Goal: Information Seeking & Learning: Compare options

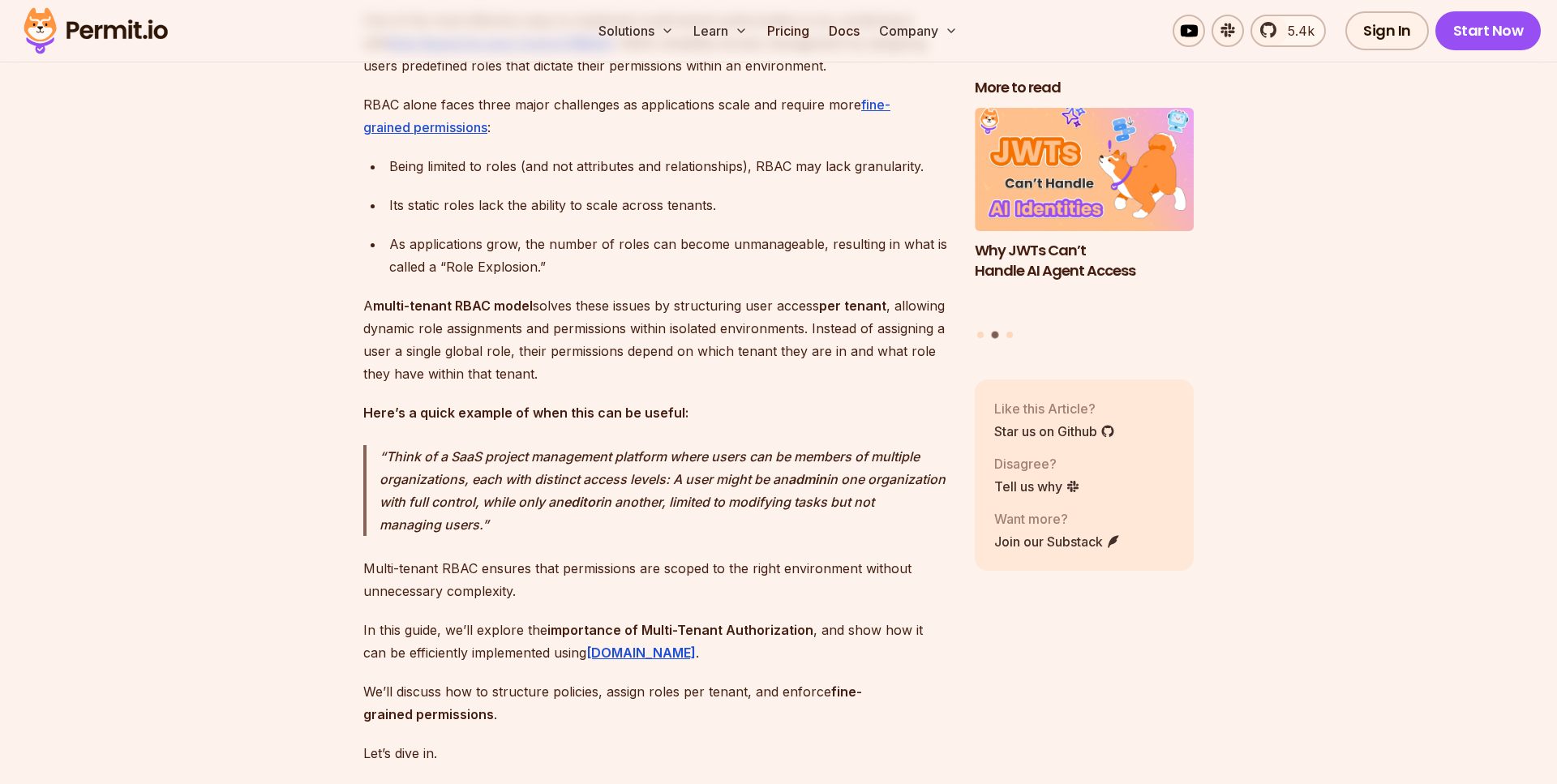
scroll to position [1026, 0]
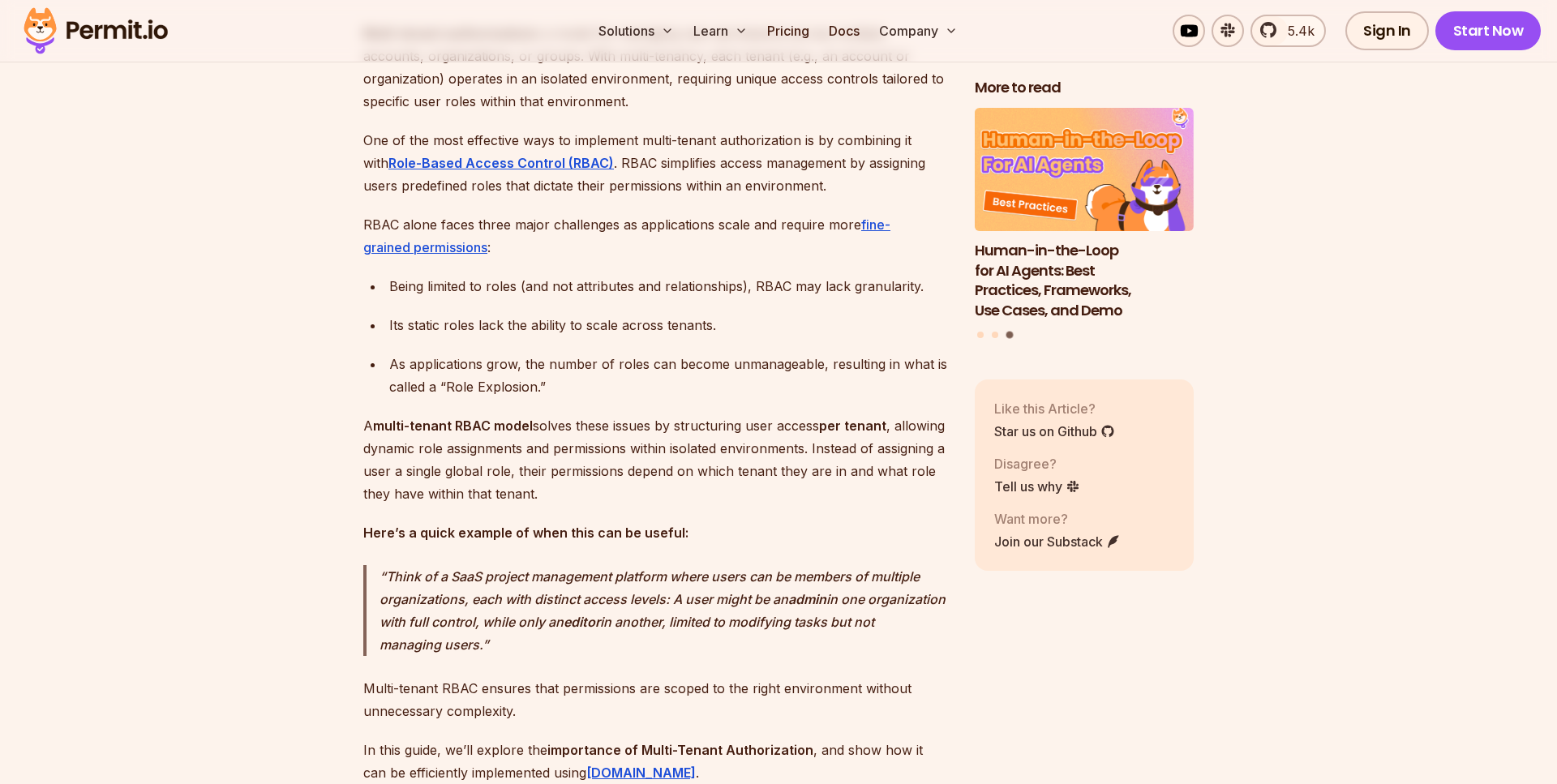
click at [605, 249] on p "RBAC alone faces three major challenges as applications scale and require more …" at bounding box center [656, 235] width 586 height 45
click at [605, 246] on p "RBAC alone faces three major challenges as applications scale and require more …" at bounding box center [656, 235] width 586 height 45
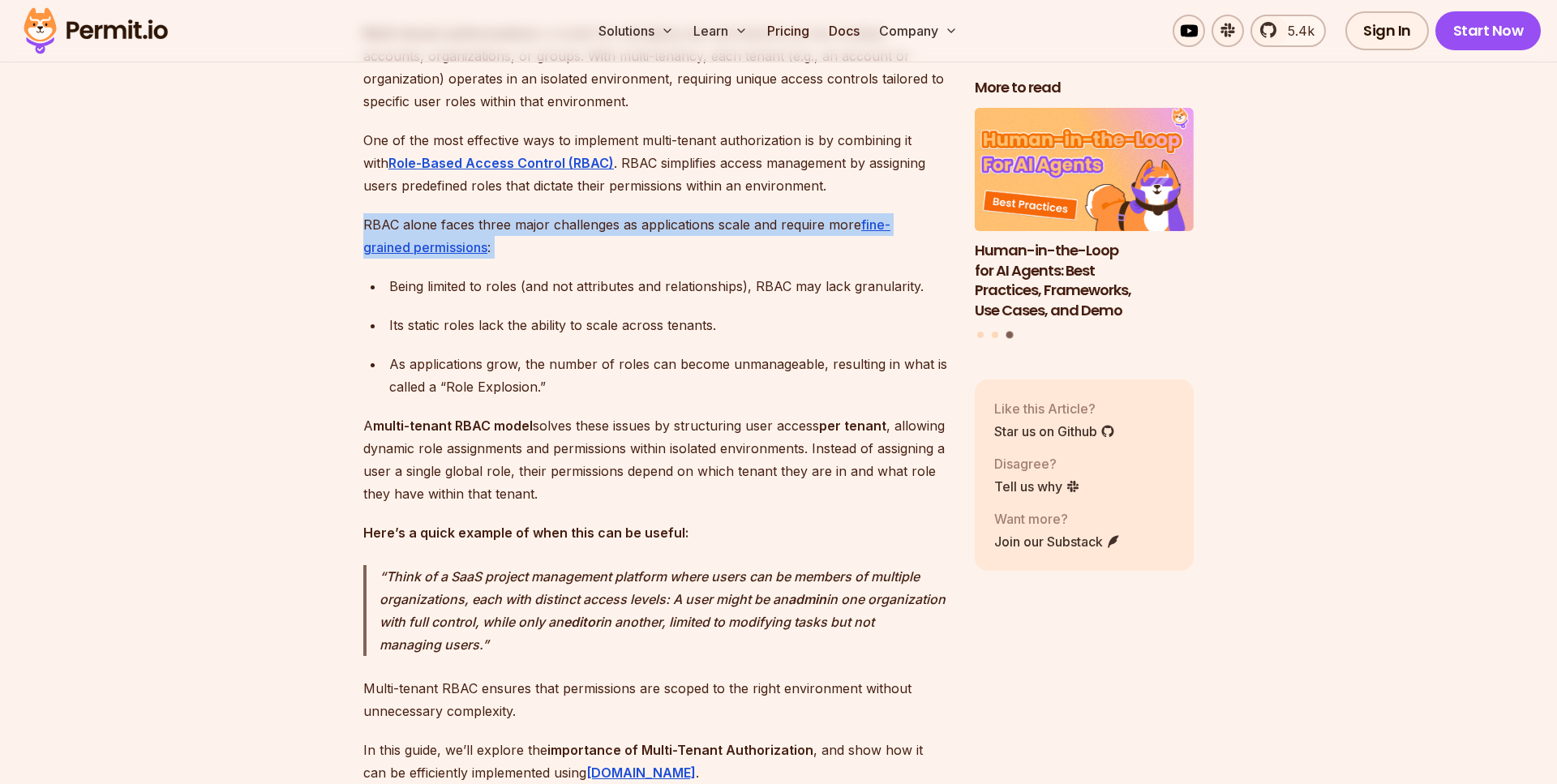
click at [605, 246] on p "RBAC alone faces three major challenges as applications scale and require more …" at bounding box center [656, 235] width 586 height 45
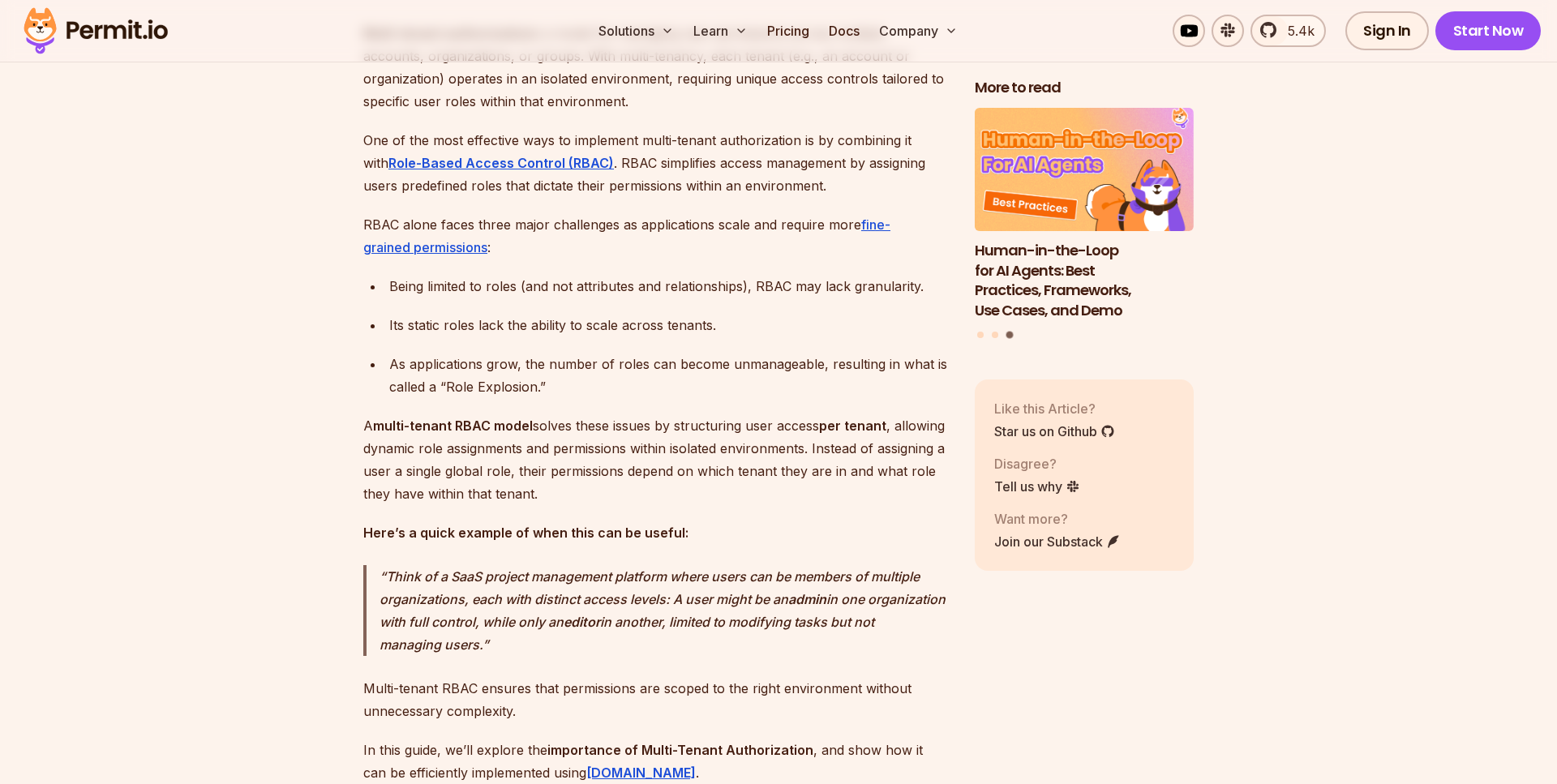
click at [569, 298] on div "Being limited to roles (and not attributes and relationships), RBAC may lack gr…" at bounding box center [669, 286] width 559 height 23
click at [434, 298] on div "Being limited to roles (and not attributes and relationships), RBAC may lack gr…" at bounding box center [669, 286] width 559 height 23
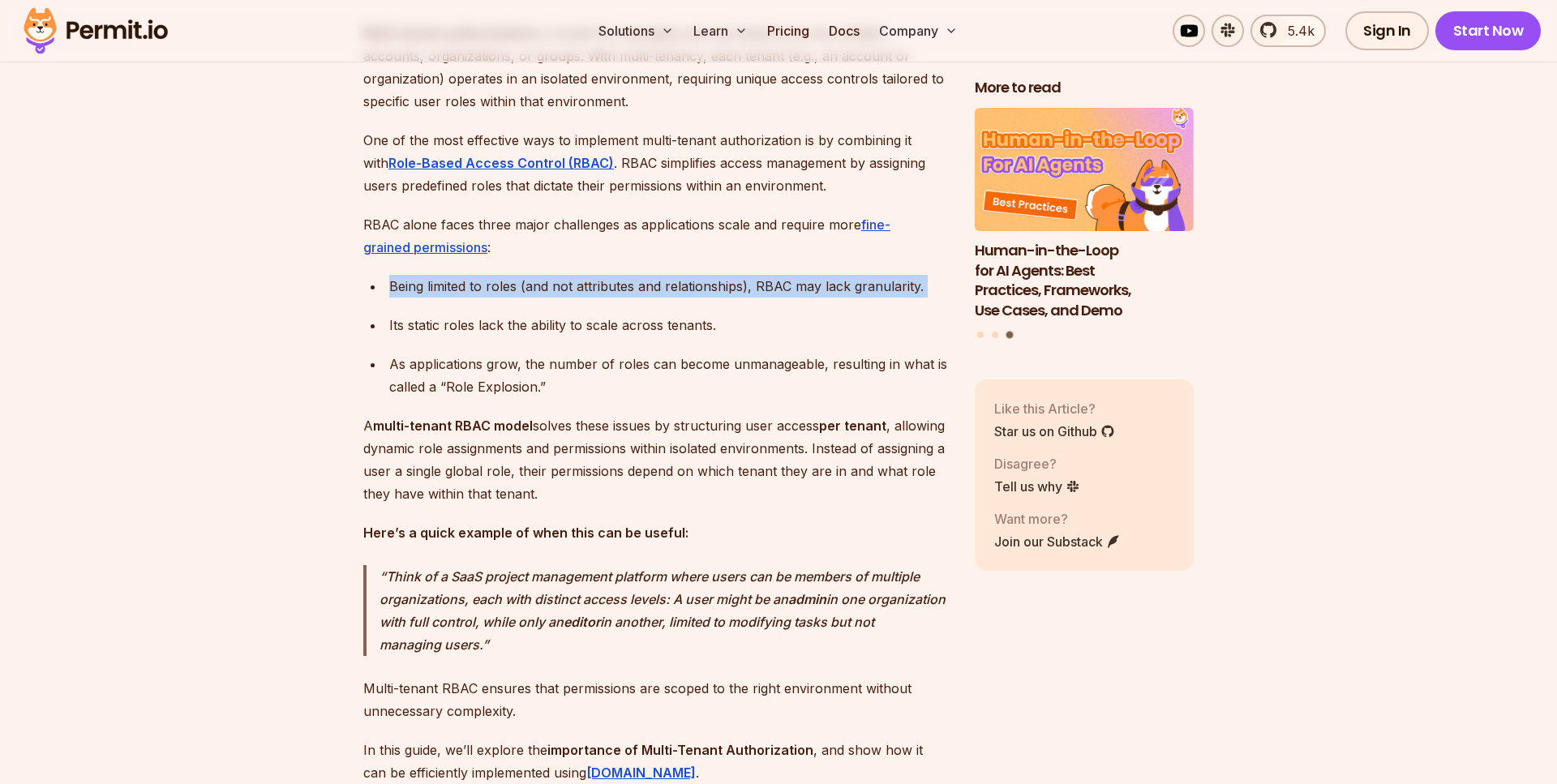
click at [434, 298] on div "Being limited to roles (and not attributes and relationships), RBAC may lack gr…" at bounding box center [669, 286] width 559 height 23
click at [508, 298] on div "Being limited to roles (and not attributes and relationships), RBAC may lack gr…" at bounding box center [669, 286] width 559 height 23
drag, startPoint x: 524, startPoint y: 305, endPoint x: 750, endPoint y: 304, distance: 226.0
click at [750, 298] on div "Being limited to roles (and not attributes and relationships), RBAC may lack gr…" at bounding box center [669, 286] width 559 height 23
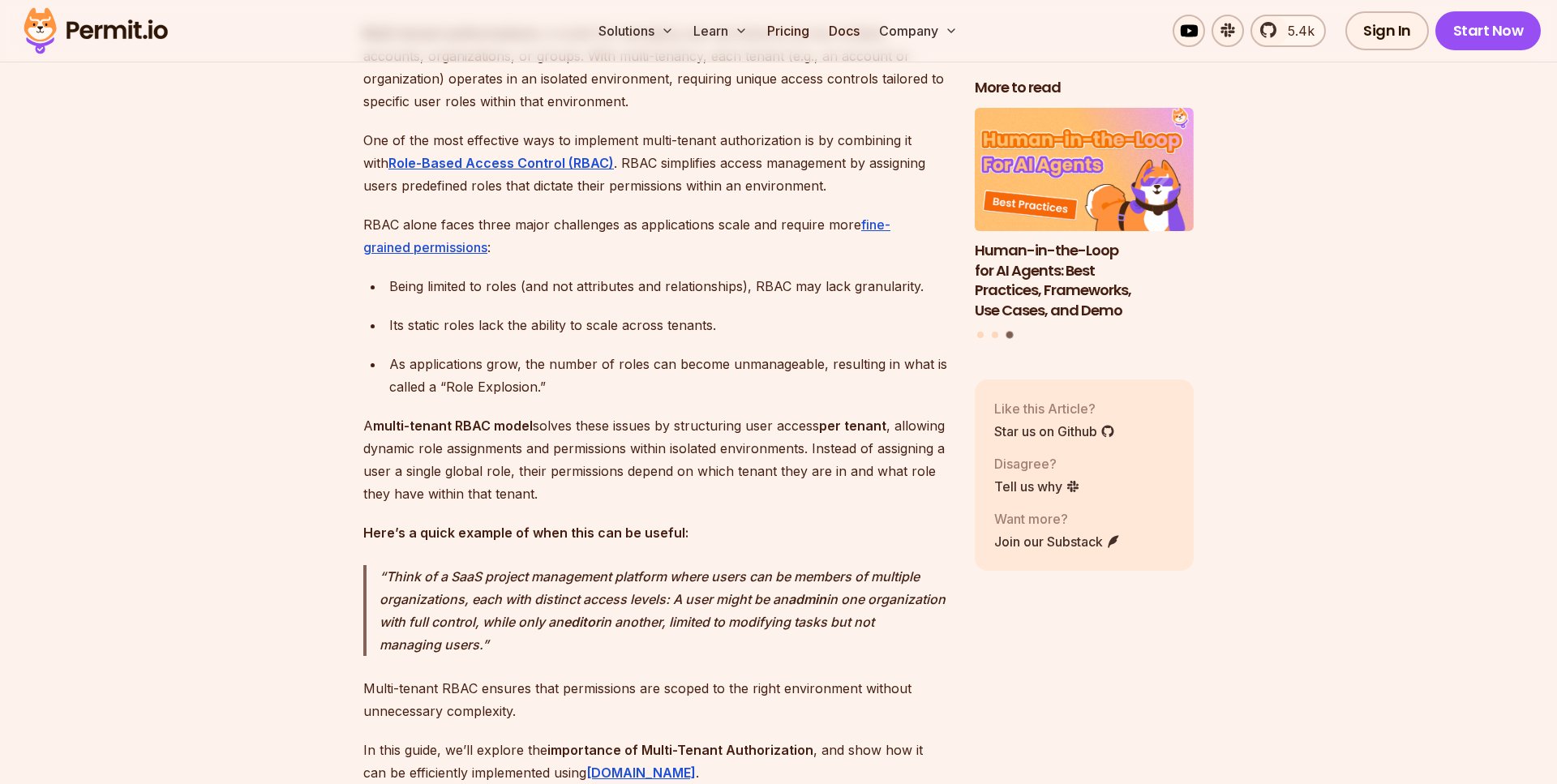
click at [752, 298] on div "Being limited to roles (and not attributes and relationships), RBAC may lack gr…" at bounding box center [669, 286] width 559 height 23
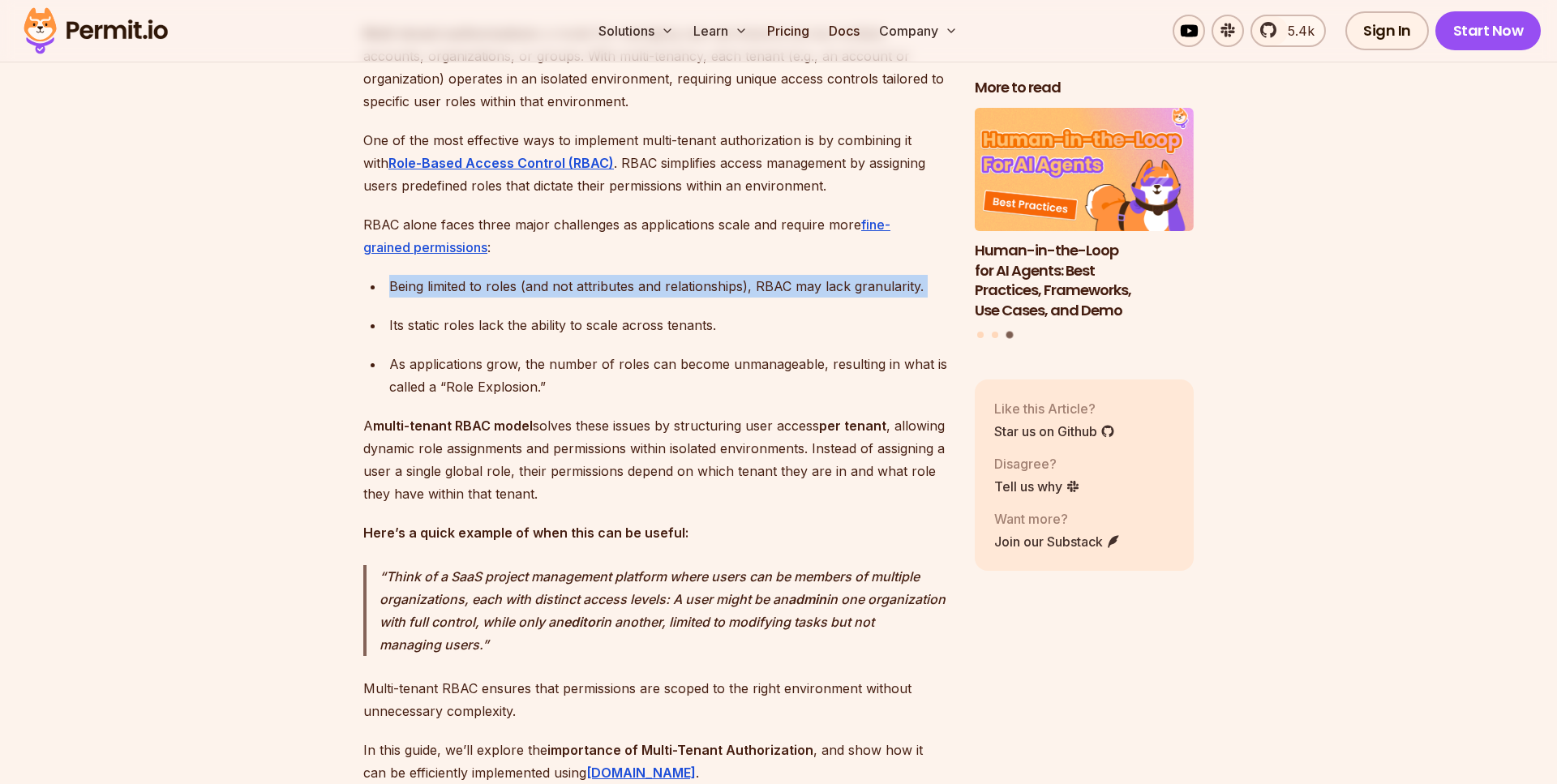
click at [752, 298] on div "Being limited to roles (and not attributes and relationships), RBAC may lack gr…" at bounding box center [669, 286] width 559 height 23
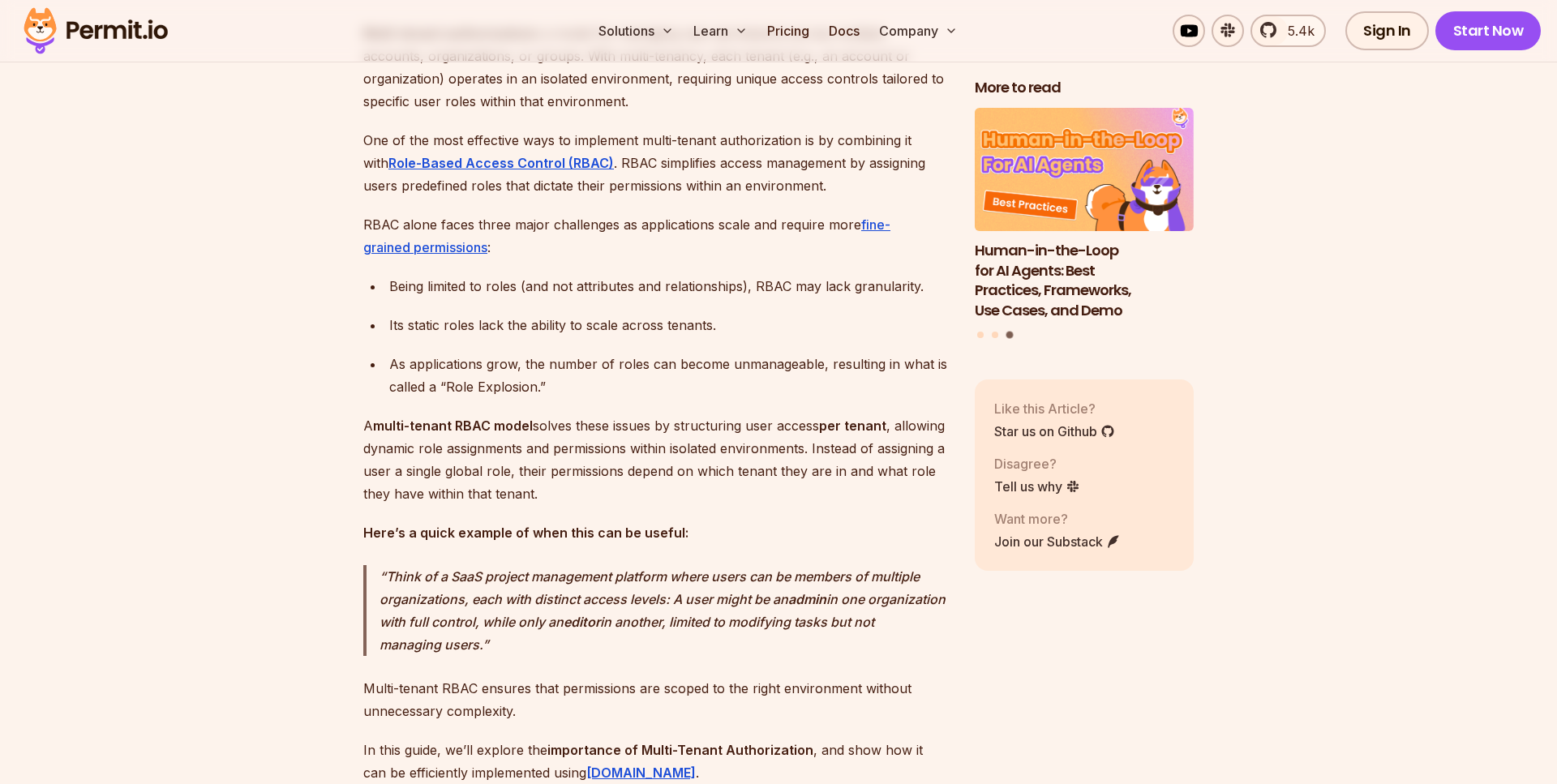
click at [485, 336] on div "Its static roles lack the ability to scale across tenants." at bounding box center [669, 326] width 559 height 23
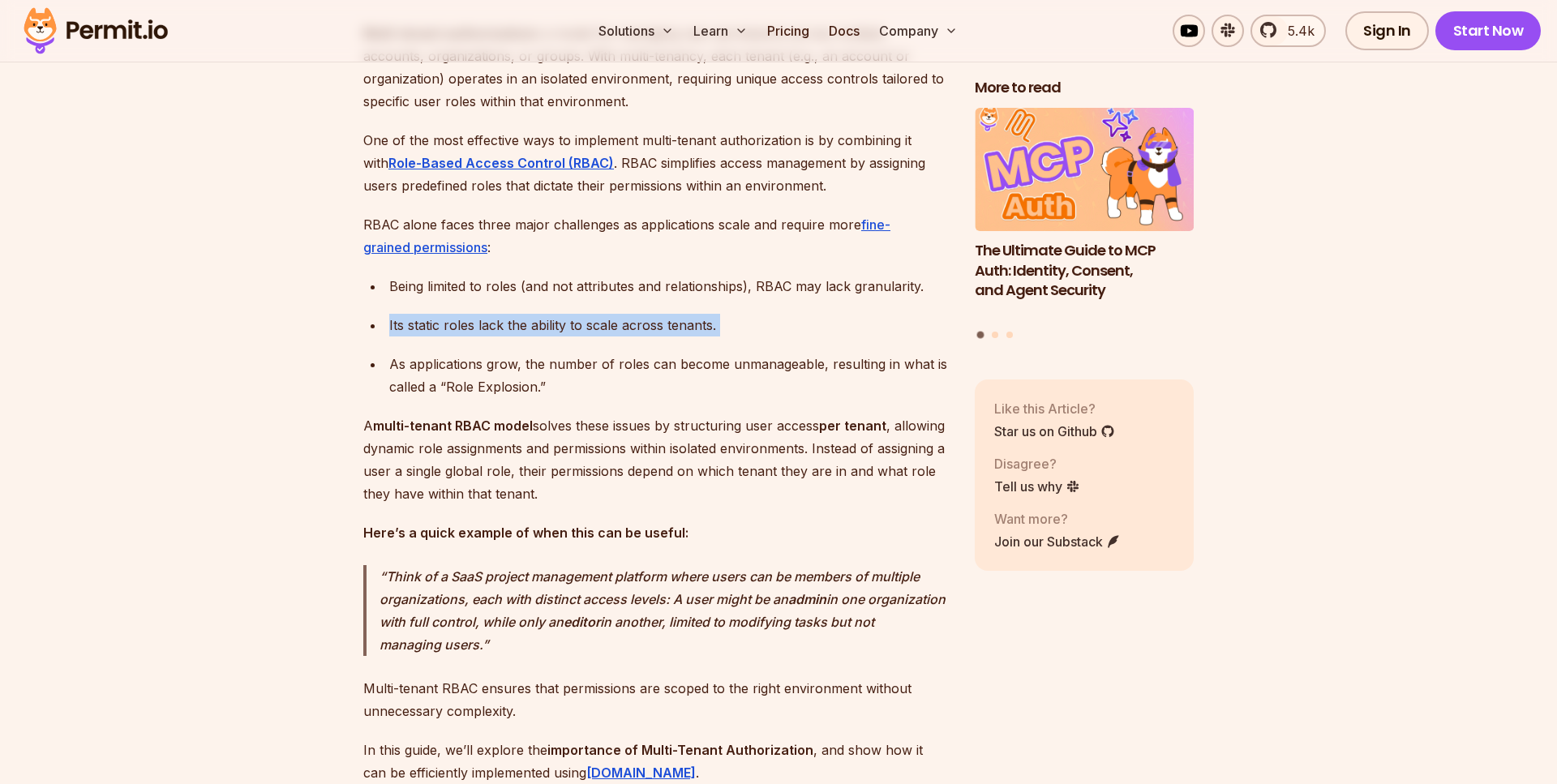
click at [472, 336] on div "Its static roles lack the ability to scale across tenants." at bounding box center [669, 326] width 559 height 23
click at [510, 386] on div "As applications grow, the number of roles can become unmanageable, resulting in…" at bounding box center [669, 375] width 559 height 45
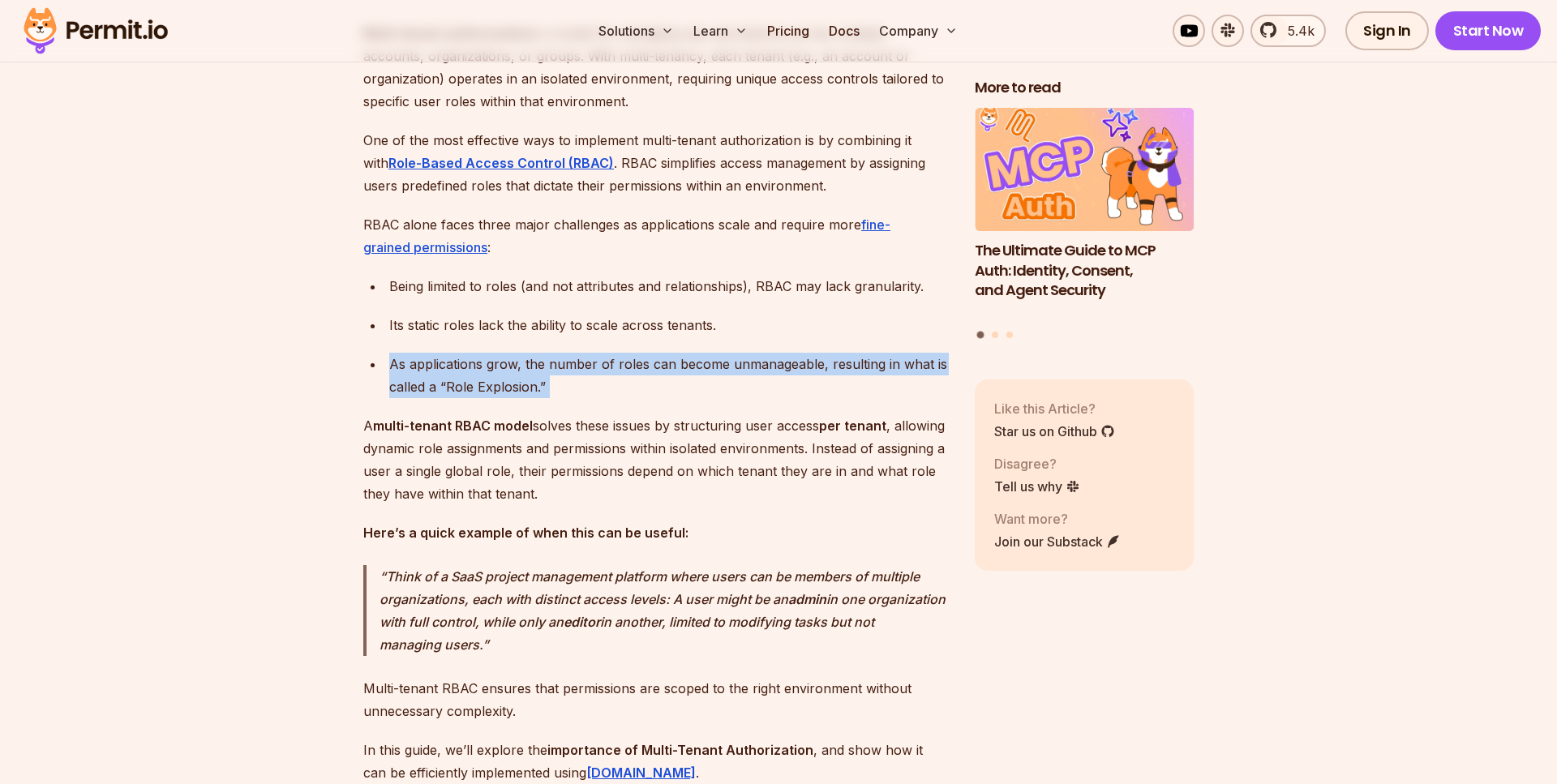
click at [510, 386] on div "As applications grow, the number of roles can become unmanageable, resulting in…" at bounding box center [669, 375] width 559 height 45
click at [546, 381] on div "As applications grow, the number of roles can become unmanageable, resulting in…" at bounding box center [669, 375] width 559 height 45
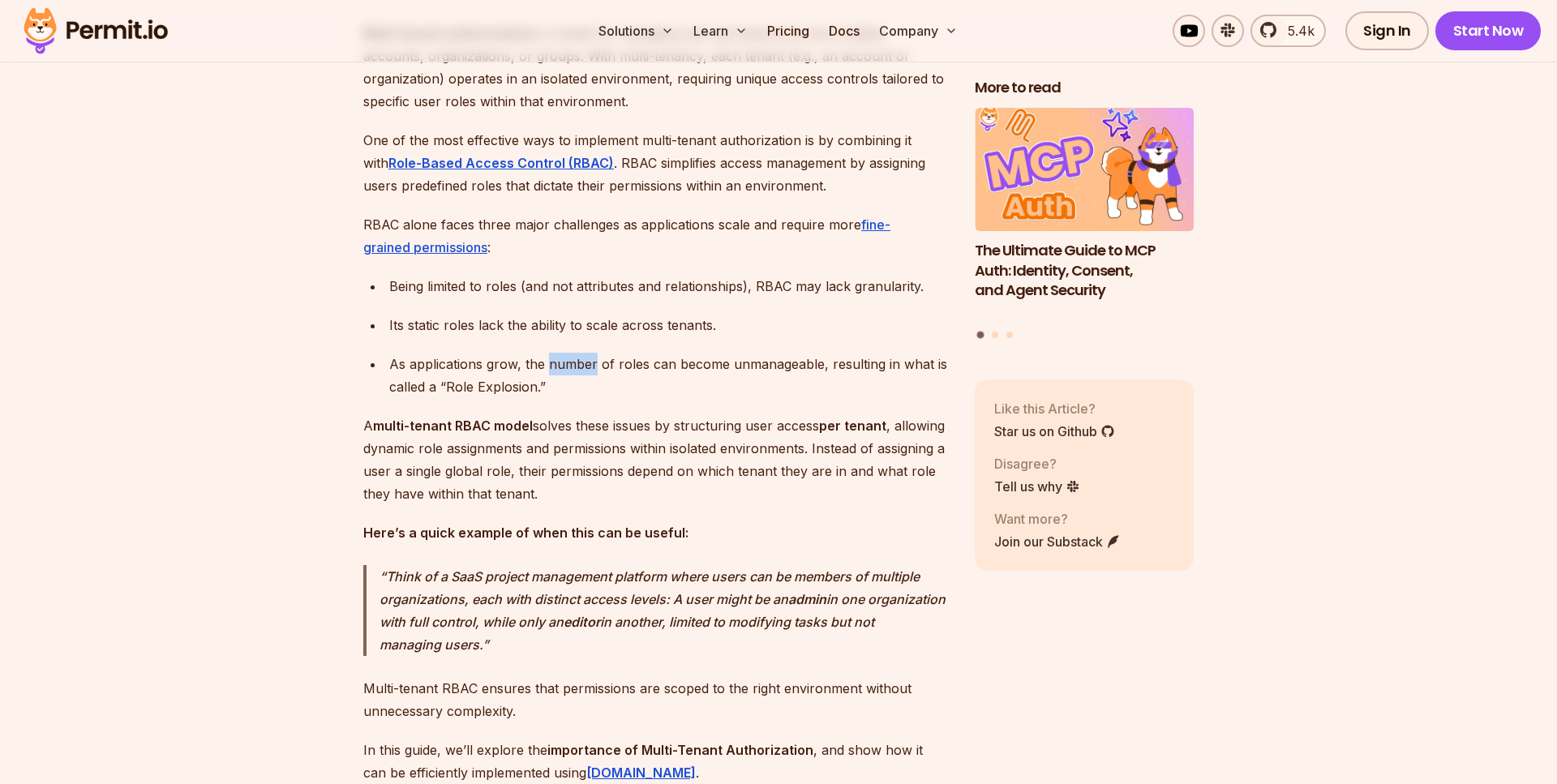
click at [546, 381] on div "As applications grow, the number of roles can become unmanageable, resulting in…" at bounding box center [669, 375] width 559 height 45
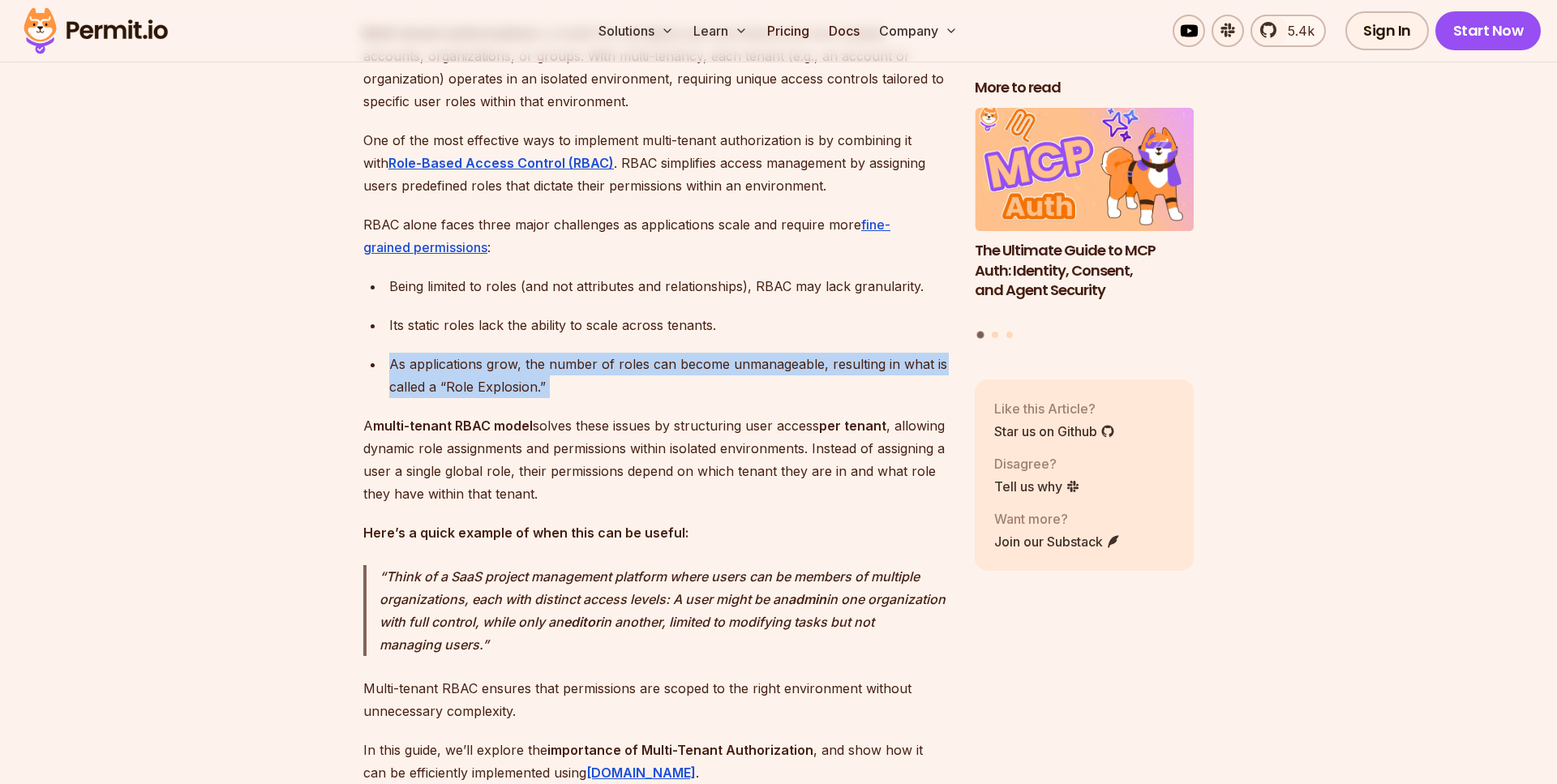
click at [546, 381] on div "As applications grow, the number of roles can become unmanageable, resulting in…" at bounding box center [669, 375] width 559 height 45
click at [550, 381] on div "As applications grow, the number of roles can become unmanageable, resulting in…" at bounding box center [669, 375] width 559 height 45
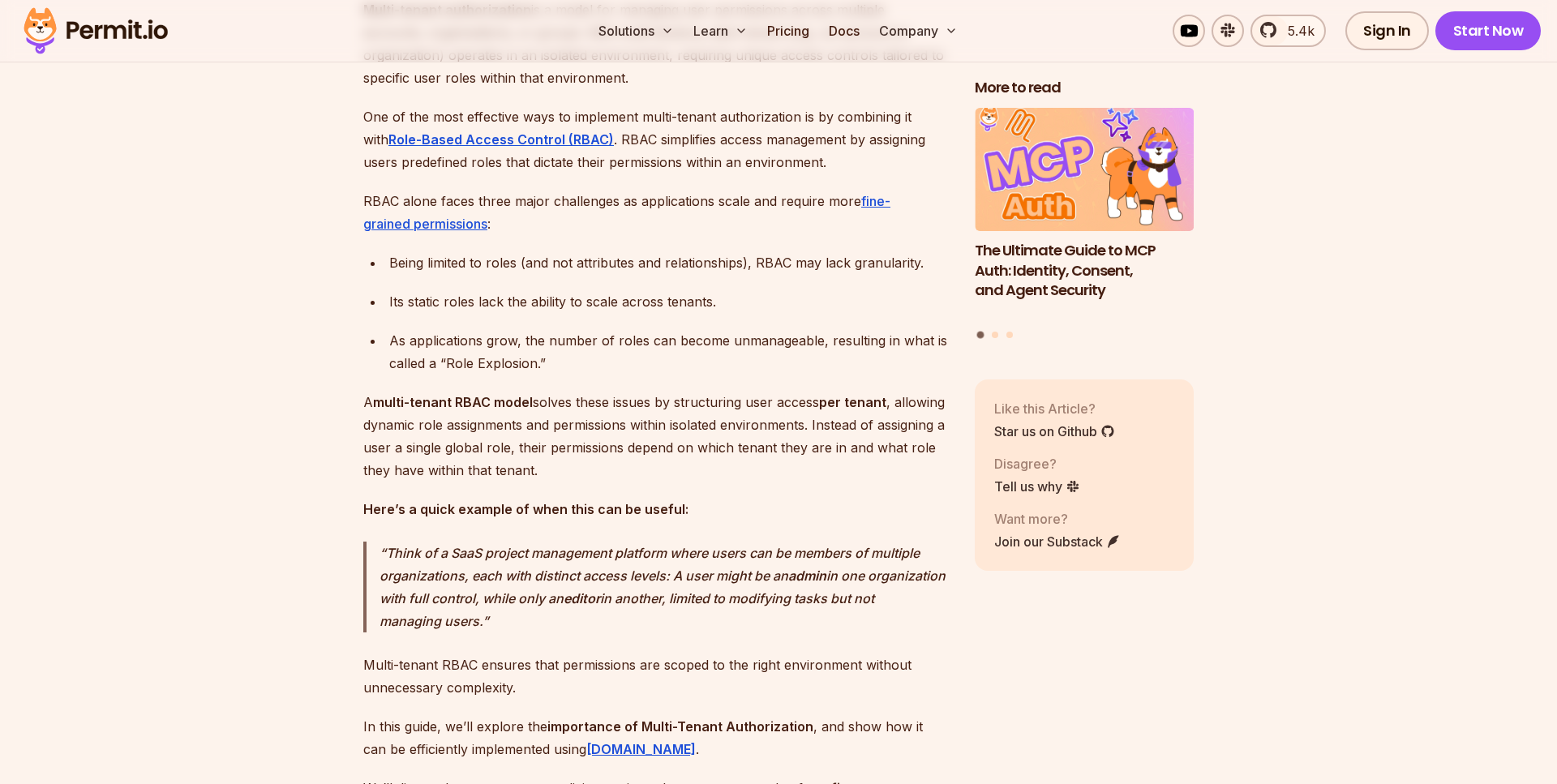
scroll to position [1074, 0]
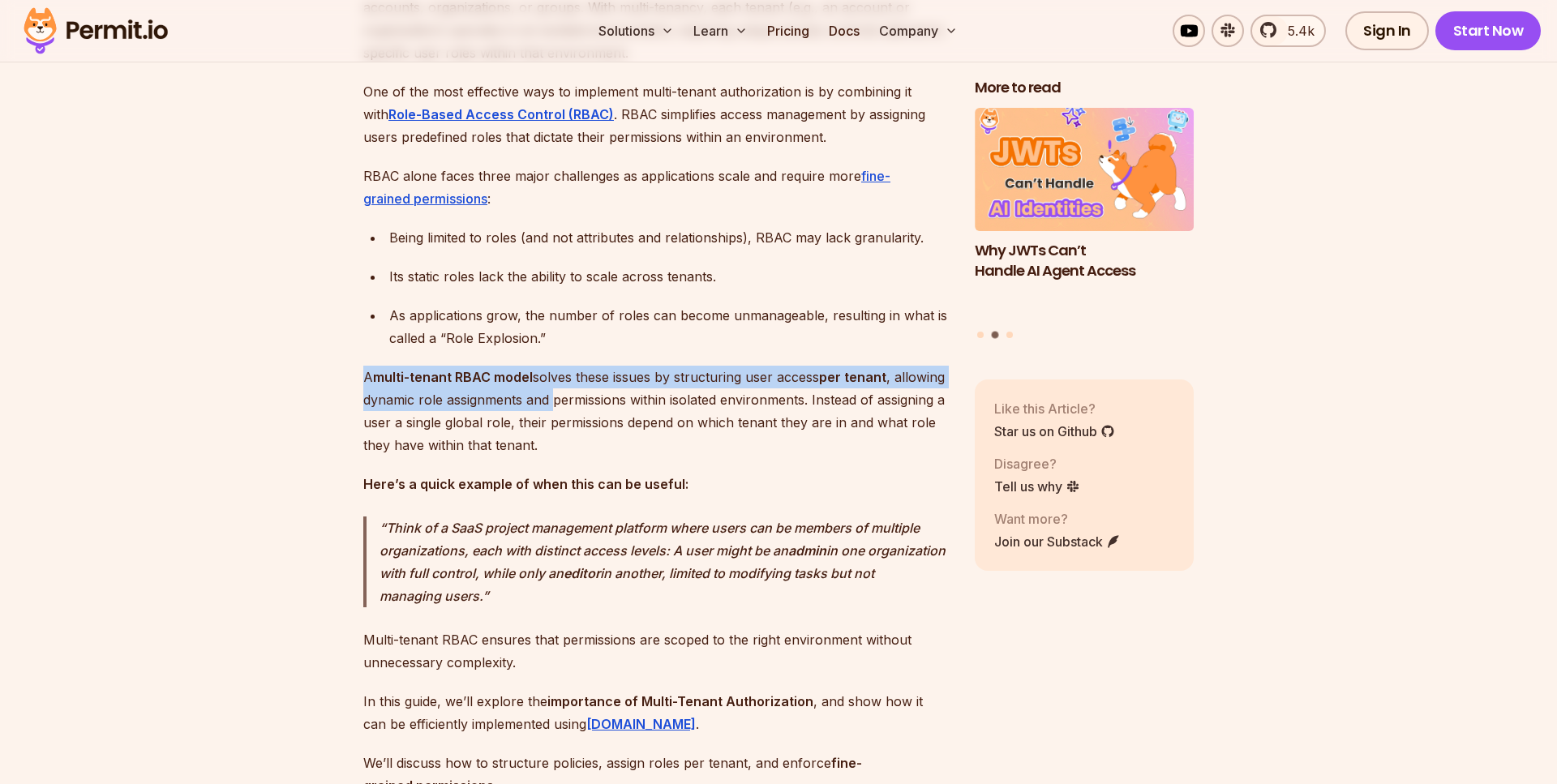
drag, startPoint x: 367, startPoint y: 396, endPoint x: 608, endPoint y: 408, distance: 241.3
click at [608, 408] on p "A multi-tenant RBAC model solves these issues by structuring user access per te…" at bounding box center [656, 411] width 586 height 91
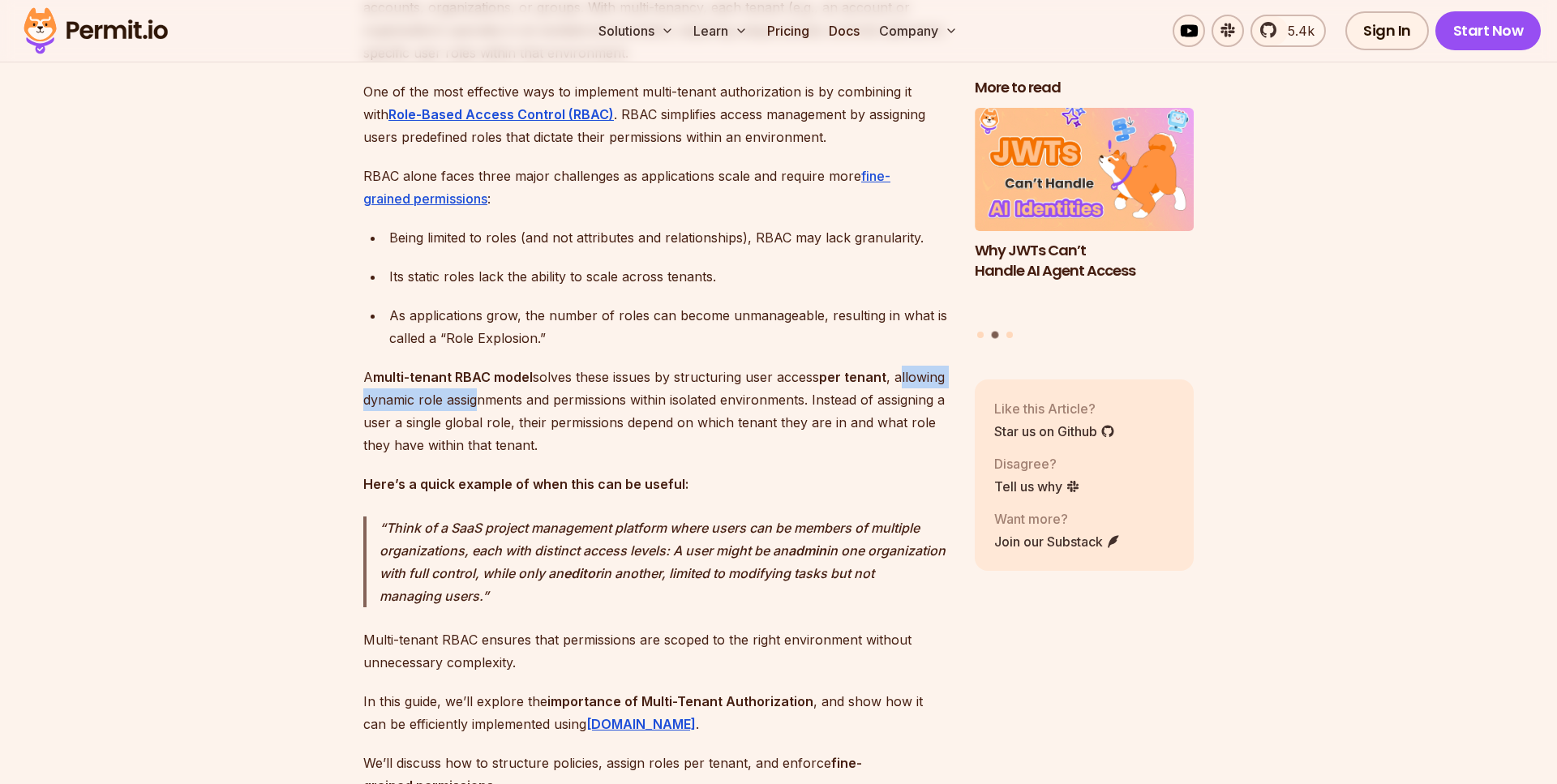
drag, startPoint x: 371, startPoint y: 417, endPoint x: 535, endPoint y: 409, distance: 164.2
click at [535, 409] on p "A multi-tenant RBAC model solves these issues by structuring user access per te…" at bounding box center [656, 411] width 586 height 91
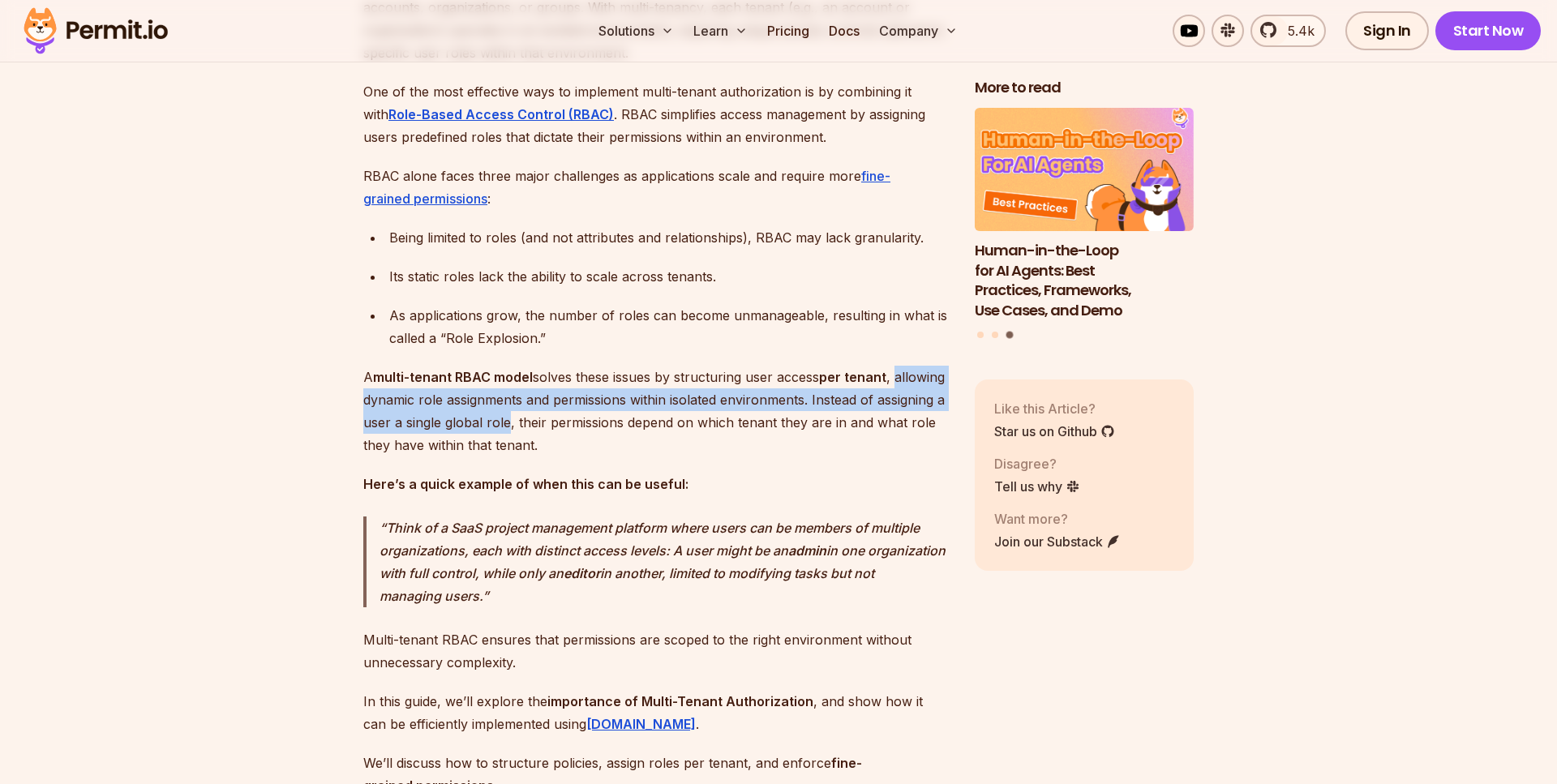
drag, startPoint x: 364, startPoint y: 413, endPoint x: 596, endPoint y: 442, distance: 233.8
click at [596, 442] on p "A multi-tenant RBAC model solves these issues by structuring user access per te…" at bounding box center [656, 411] width 586 height 91
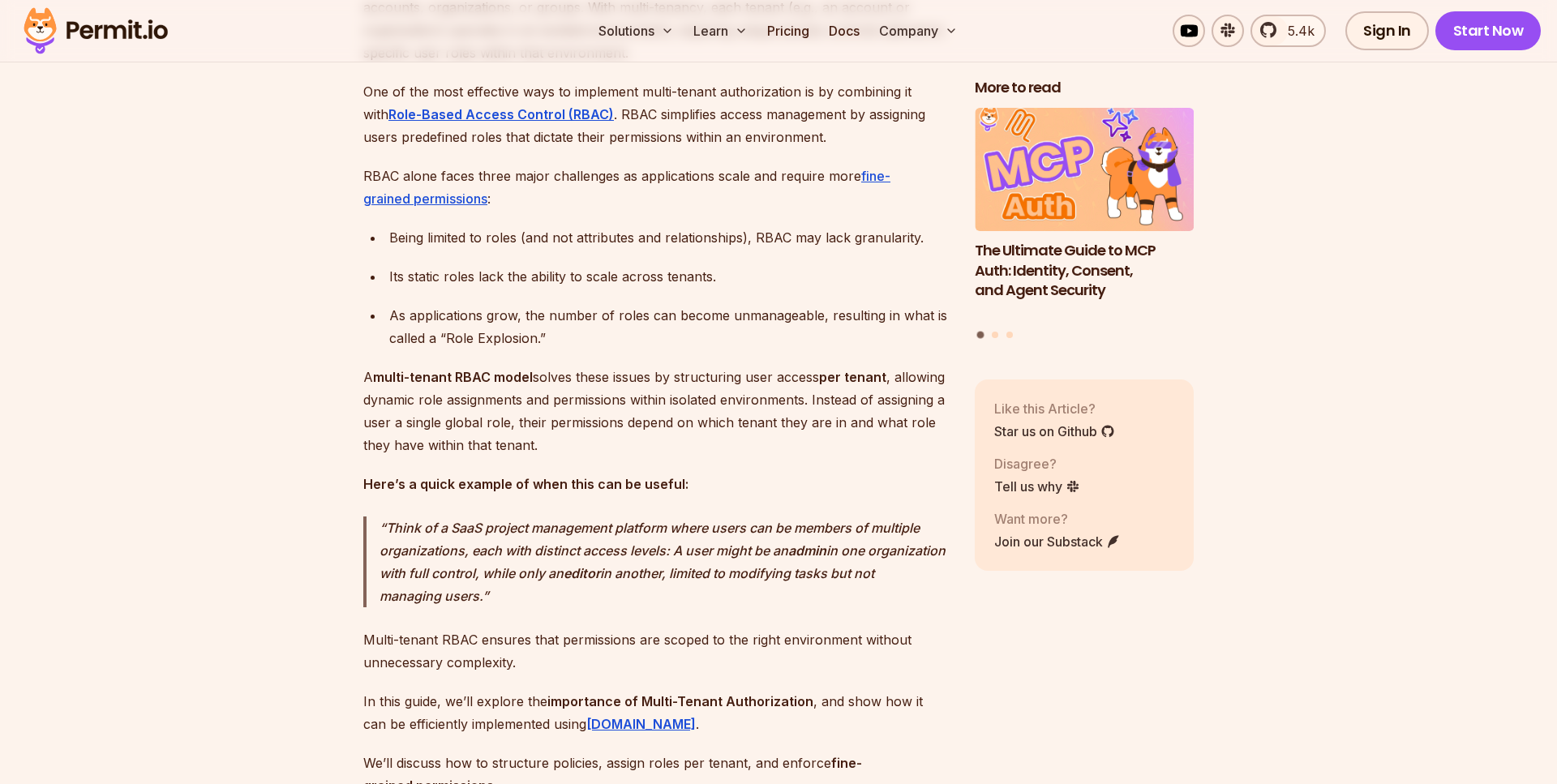
click at [578, 434] on p "A multi-tenant RBAC model solves these issues by structuring user access per te…" at bounding box center [656, 411] width 586 height 91
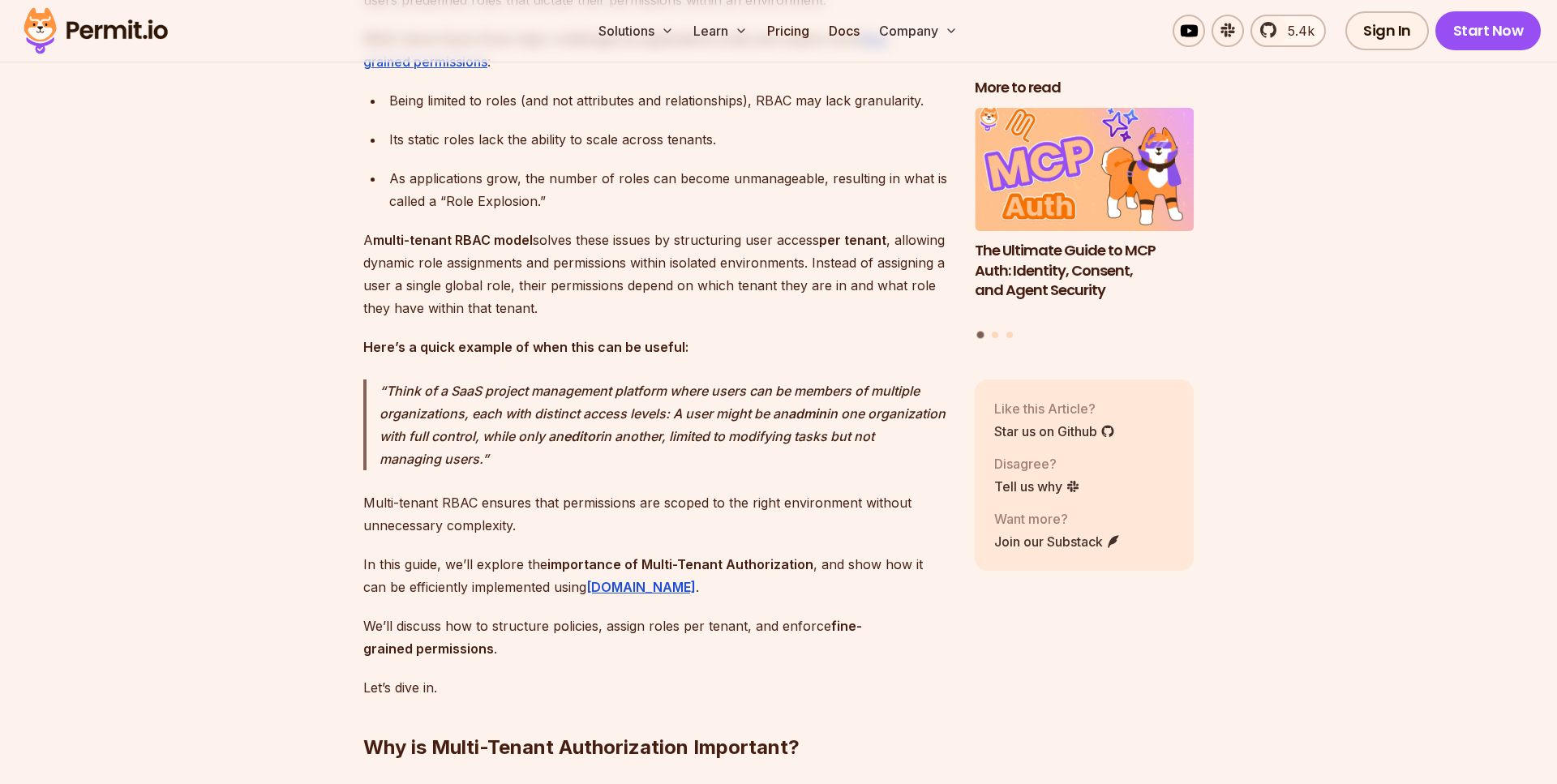
scroll to position [1220, 0]
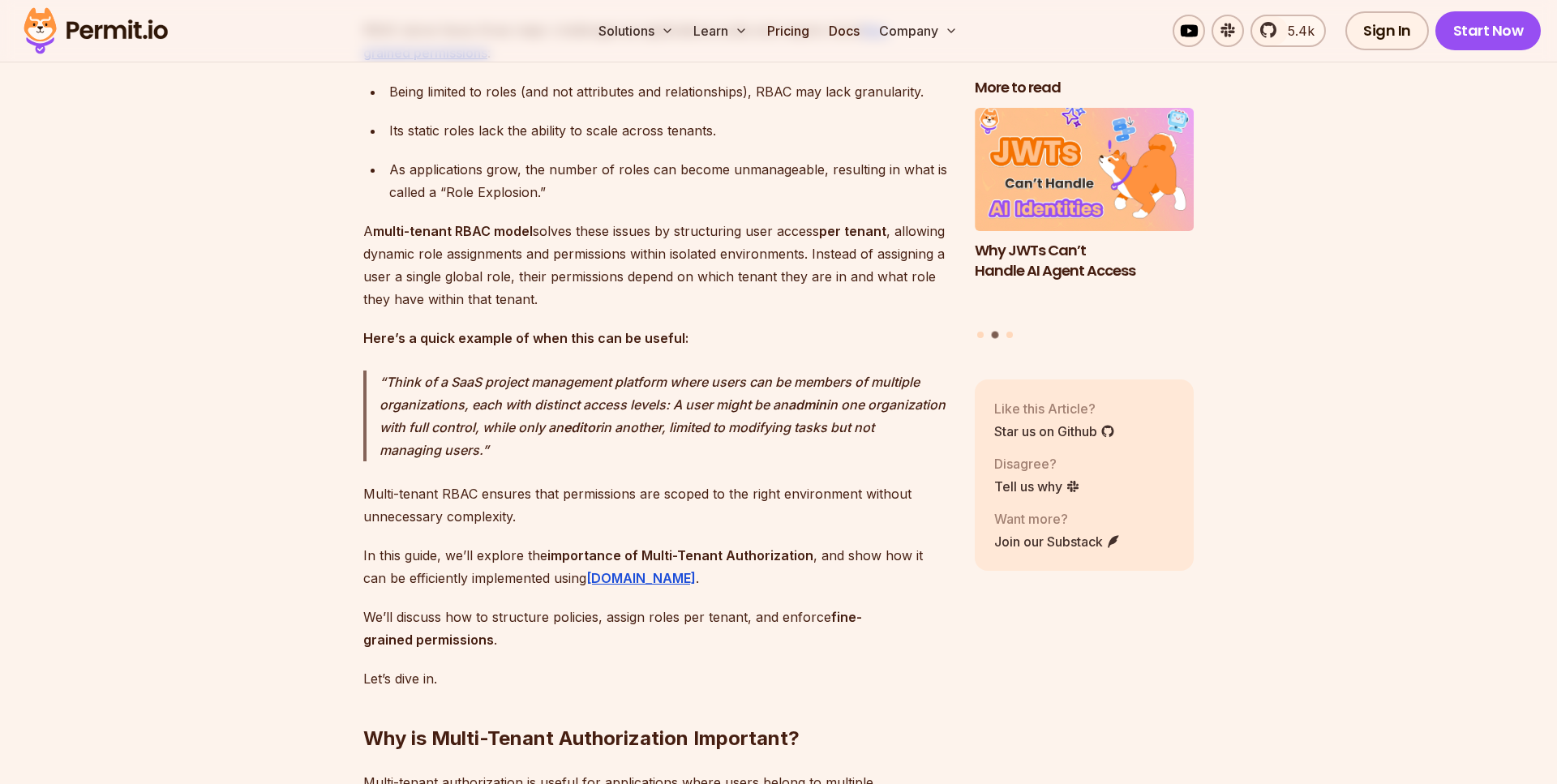
click at [472, 423] on p "Think of a SaaS project management platform where users can be members of multi…" at bounding box center [664, 416] width 569 height 91
drag, startPoint x: 575, startPoint y: 427, endPoint x: 663, endPoint y: 414, distance: 89.0
click at [663, 414] on p "Think of a SaaS project management platform where users can be members of multi…" at bounding box center [664, 416] width 569 height 91
click at [672, 415] on p "Think of a SaaS project management platform where users can be members of multi…" at bounding box center [664, 416] width 569 height 91
drag, startPoint x: 673, startPoint y: 416, endPoint x: 814, endPoint y: 417, distance: 141.0
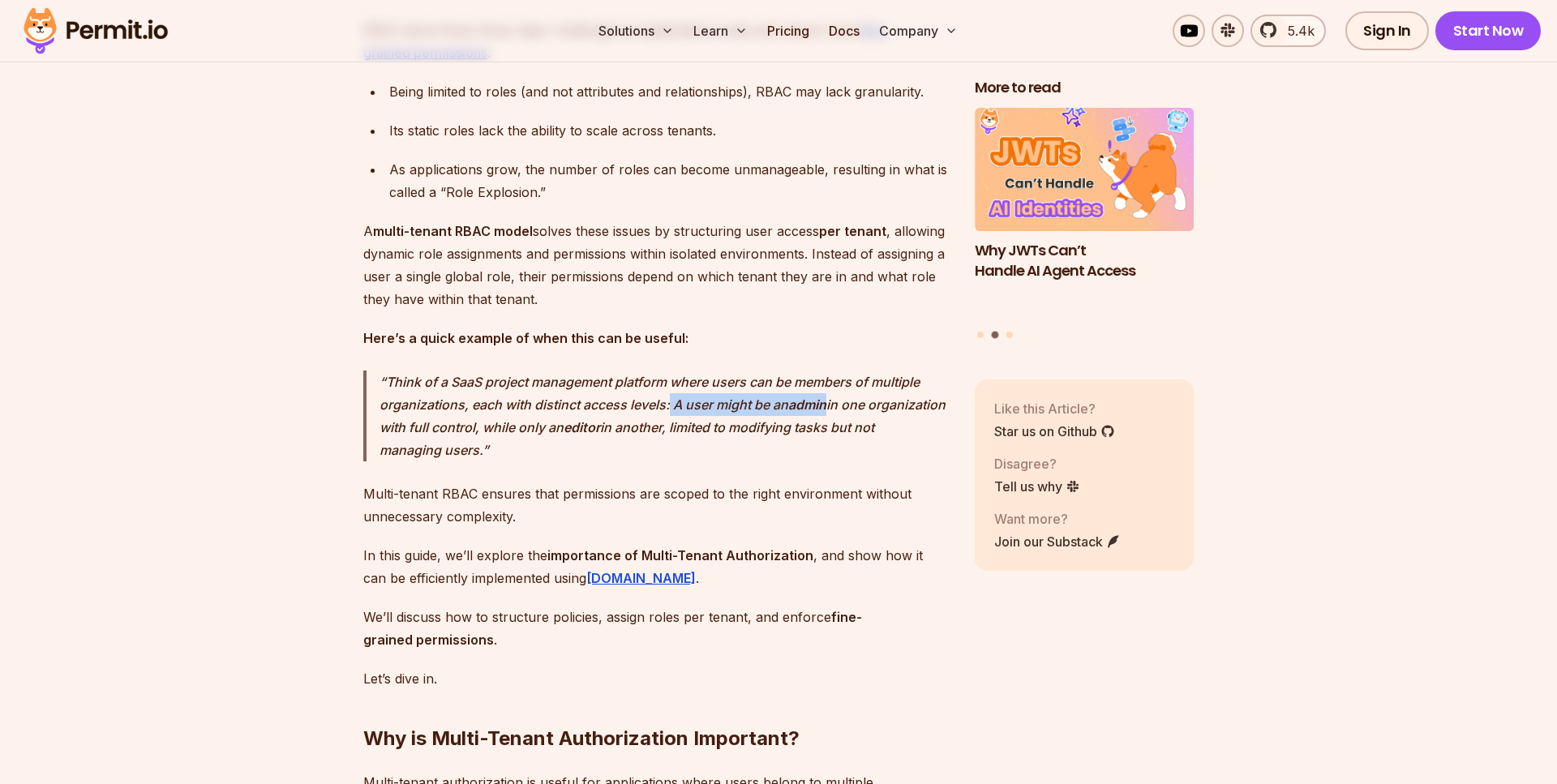
click at [814, 417] on p "Think of a SaaS project management platform where users can be members of multi…" at bounding box center [664, 416] width 569 height 91
click at [814, 413] on strong "admin" at bounding box center [807, 404] width 38 height 16
drag, startPoint x: 435, startPoint y: 442, endPoint x: 548, endPoint y: 442, distance: 113.0
click at [548, 442] on p "Think of a SaaS project management platform where users can be members of multi…" at bounding box center [664, 416] width 569 height 91
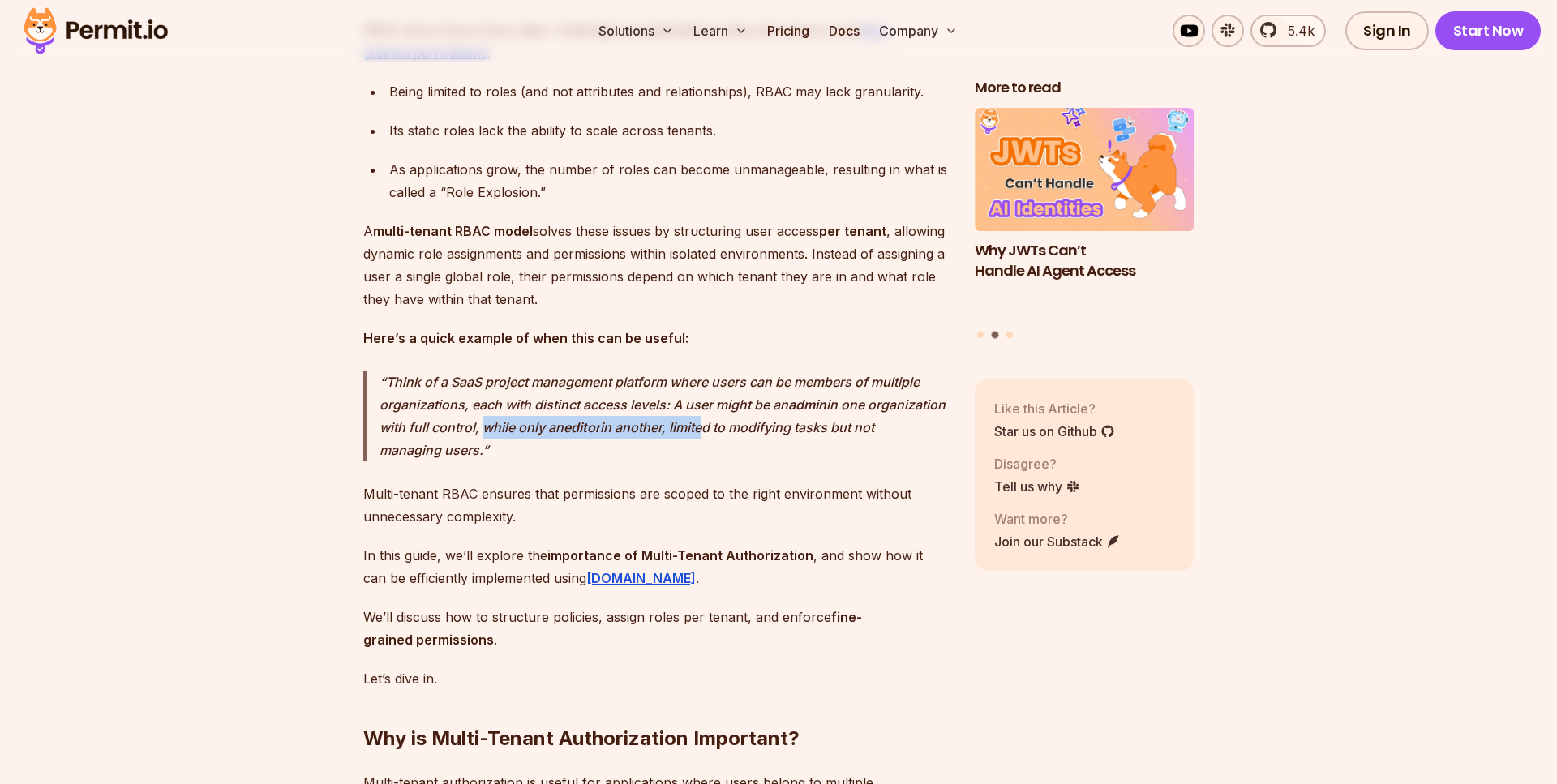
drag, startPoint x: 578, startPoint y: 441, endPoint x: 783, endPoint y: 442, distance: 205.0
click at [783, 442] on p "Think of a SaaS project management platform where users can be members of multi…" at bounding box center [664, 416] width 569 height 91
drag, startPoint x: 391, startPoint y: 461, endPoint x: 541, endPoint y: 467, distance: 150.1
click at [541, 462] on p "Think of a SaaS project management platform where users can be members of multi…" at bounding box center [664, 416] width 569 height 91
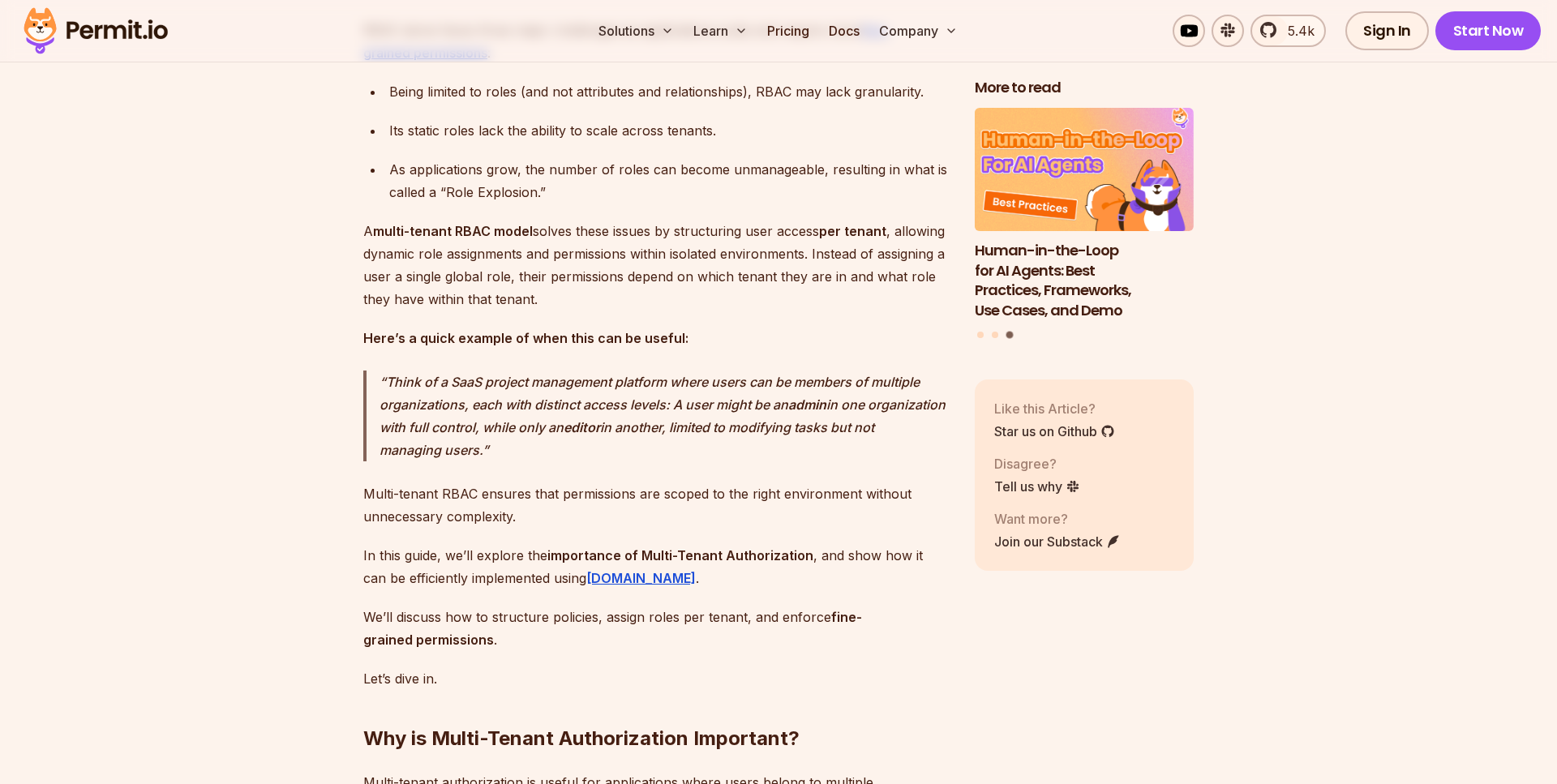
click at [606, 462] on p "Think of a SaaS project management platform where users can be members of multi…" at bounding box center [664, 416] width 569 height 91
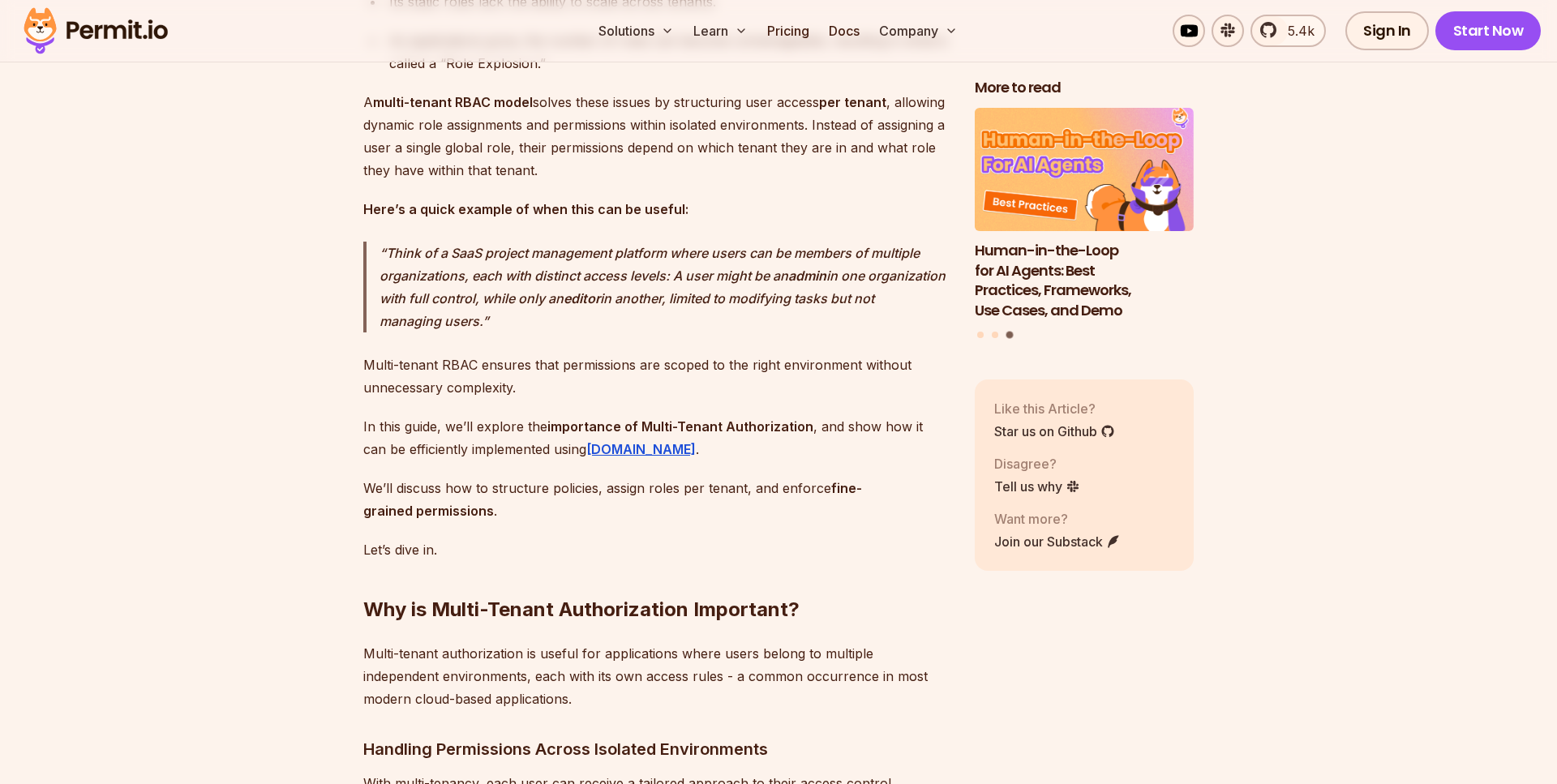
scroll to position [1348, 0]
drag, startPoint x: 361, startPoint y: 384, endPoint x: 613, endPoint y: 385, distance: 252.0
click at [613, 385] on p "Multi-tenant RBAC ensures that permissions are scoped to the right environment …" at bounding box center [656, 376] width 586 height 45
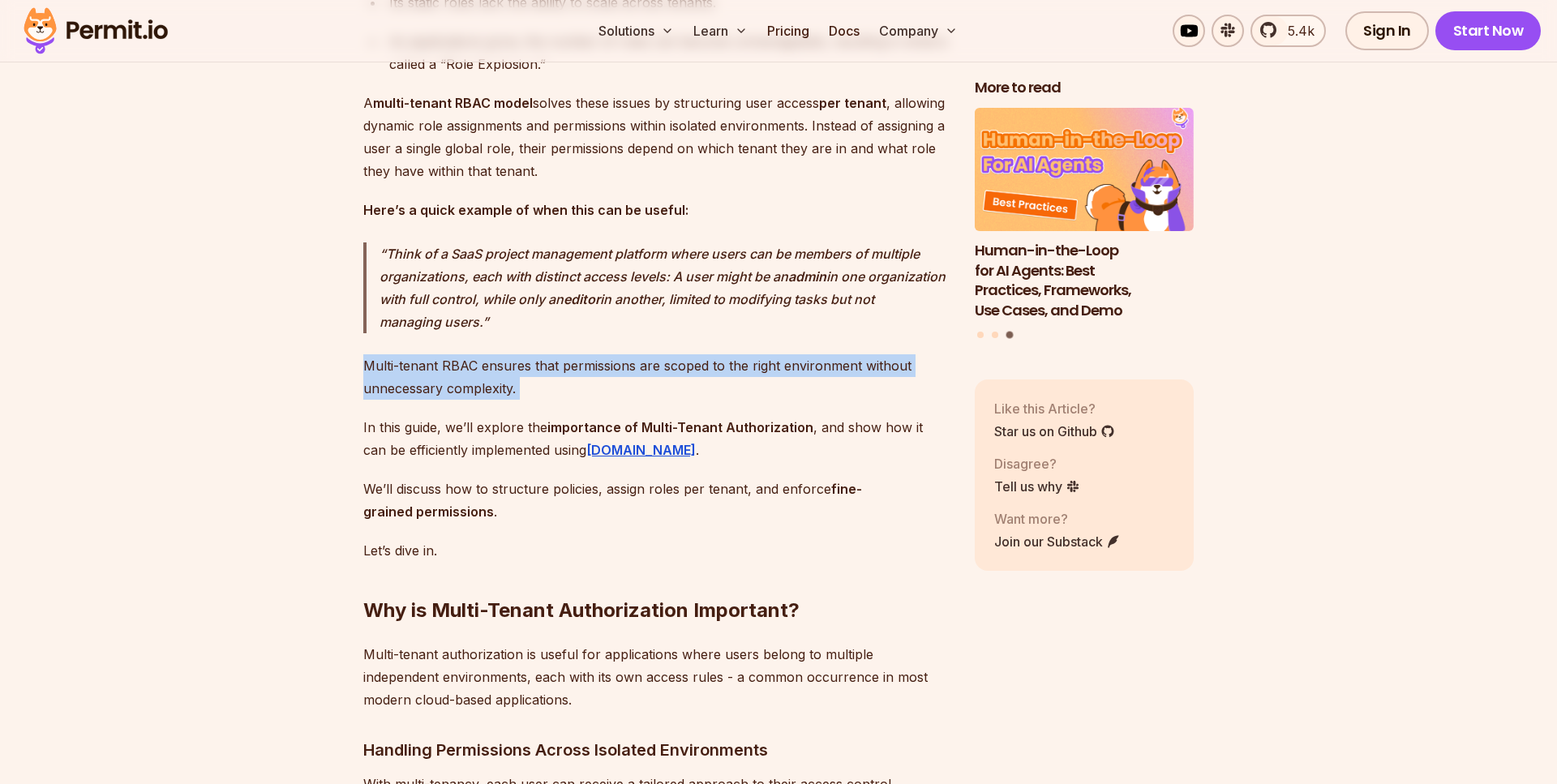
click at [613, 385] on p "Multi-tenant RBAC ensures that permissions are scoped to the right environment …" at bounding box center [656, 376] width 586 height 45
click at [546, 399] on p "Multi-tenant RBAC ensures that permissions are scoped to the right environment …" at bounding box center [656, 376] width 586 height 45
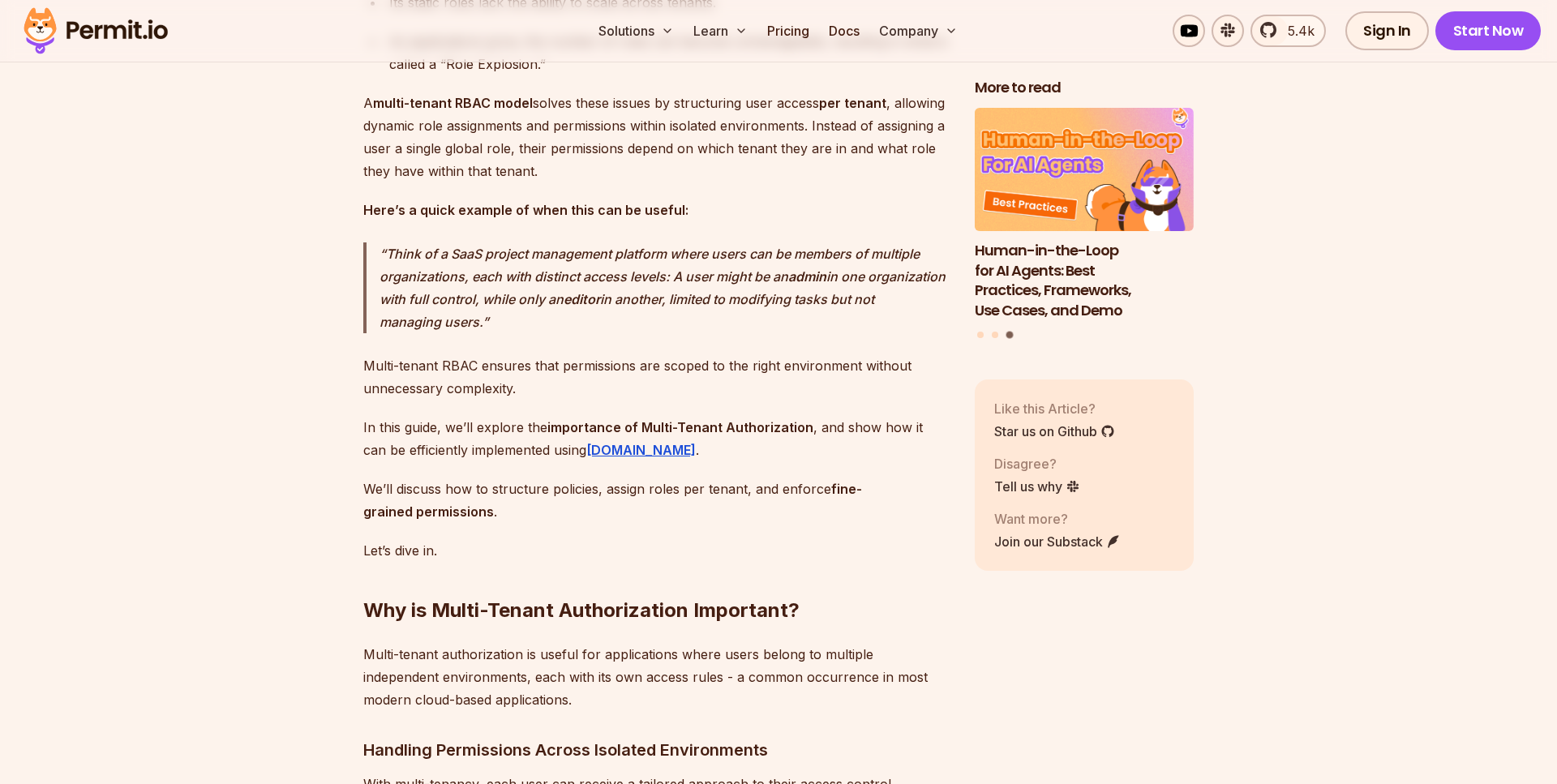
scroll to position [1479, 0]
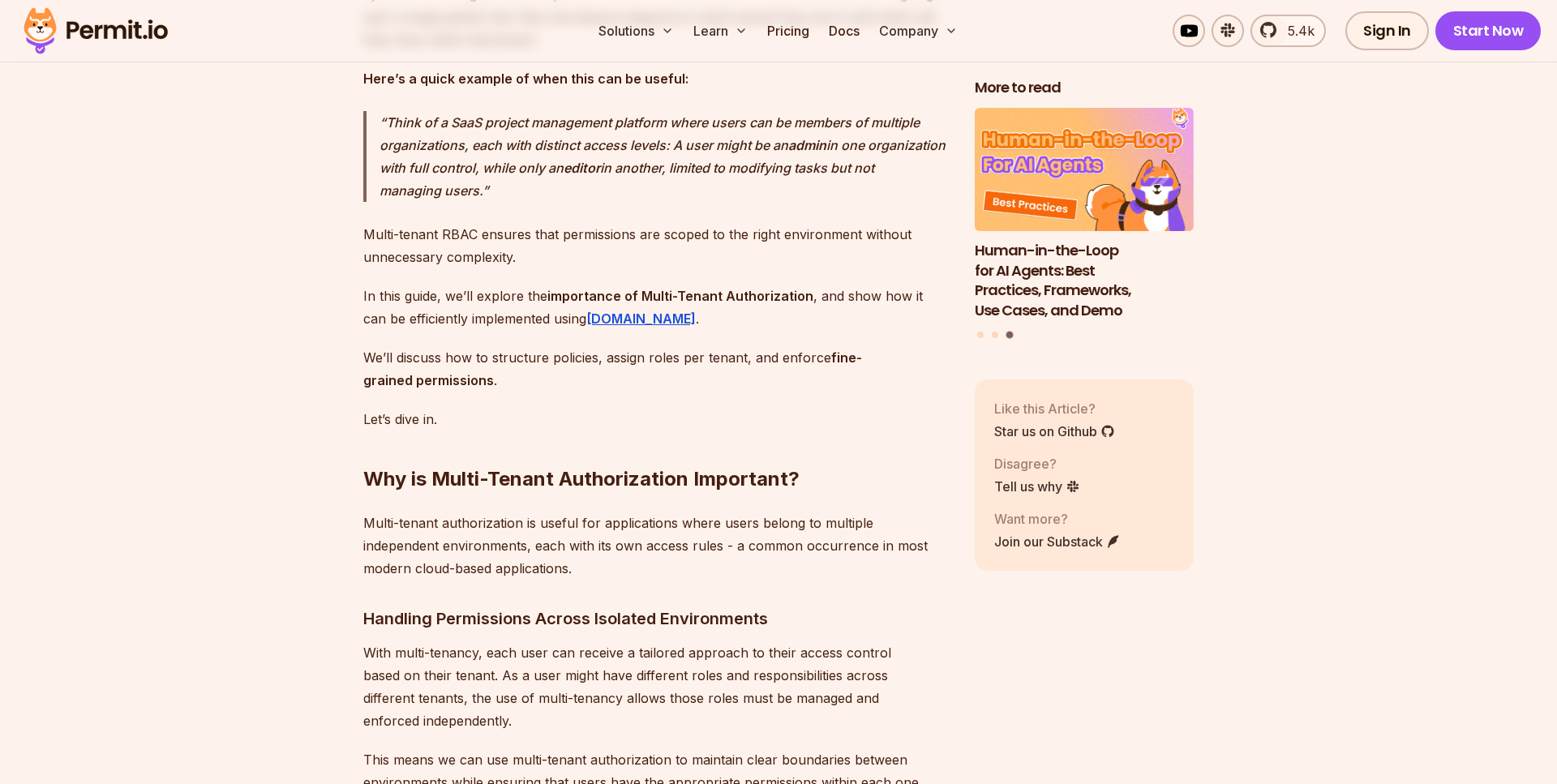
click at [405, 318] on p "In this guide, we’ll explore the importance of Multi-Tenant Authorization , and…" at bounding box center [656, 307] width 586 height 45
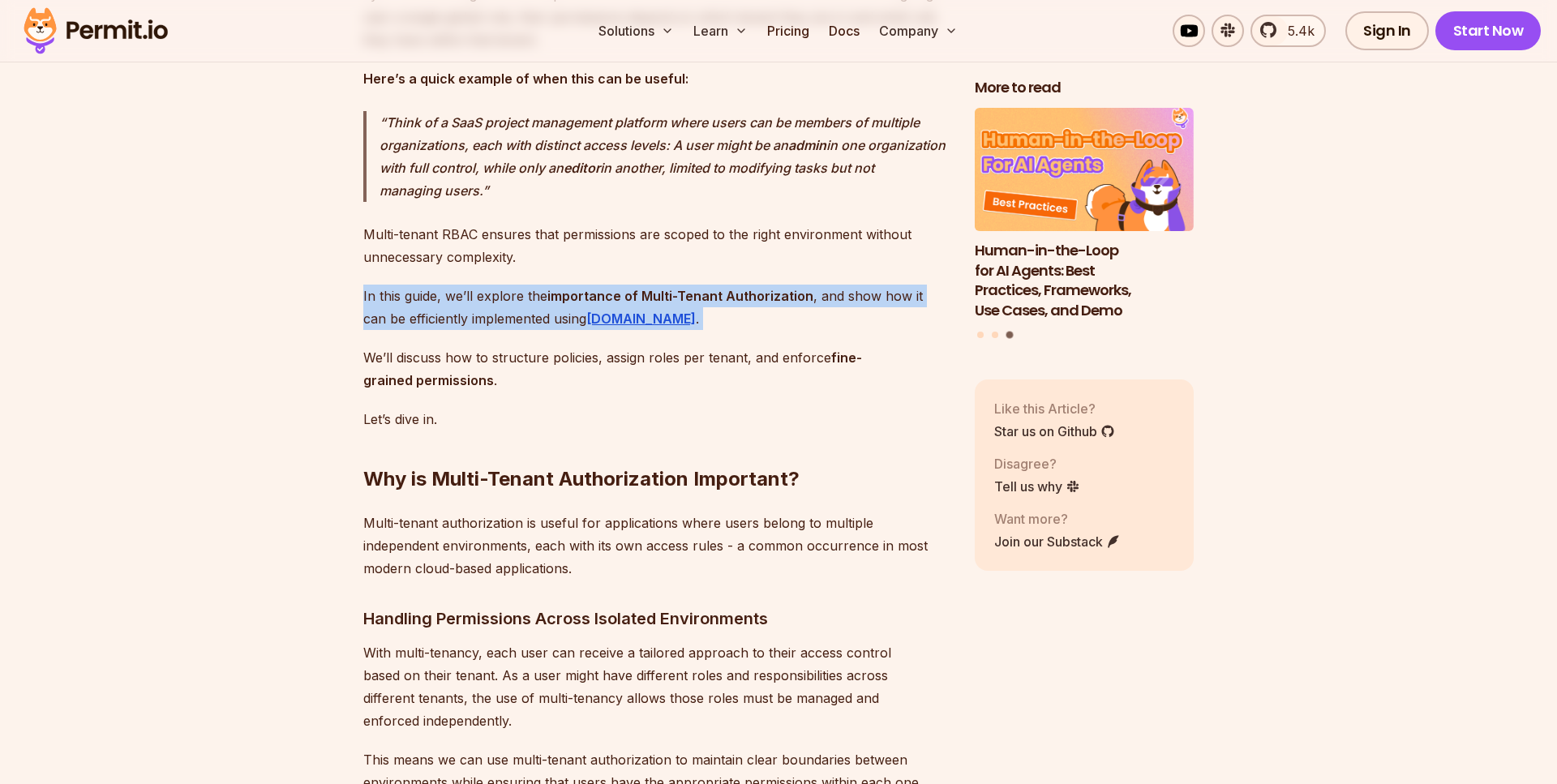
click at [405, 318] on p "In this guide, we’ll explore the importance of Multi-Tenant Authorization , and…" at bounding box center [656, 307] width 586 height 45
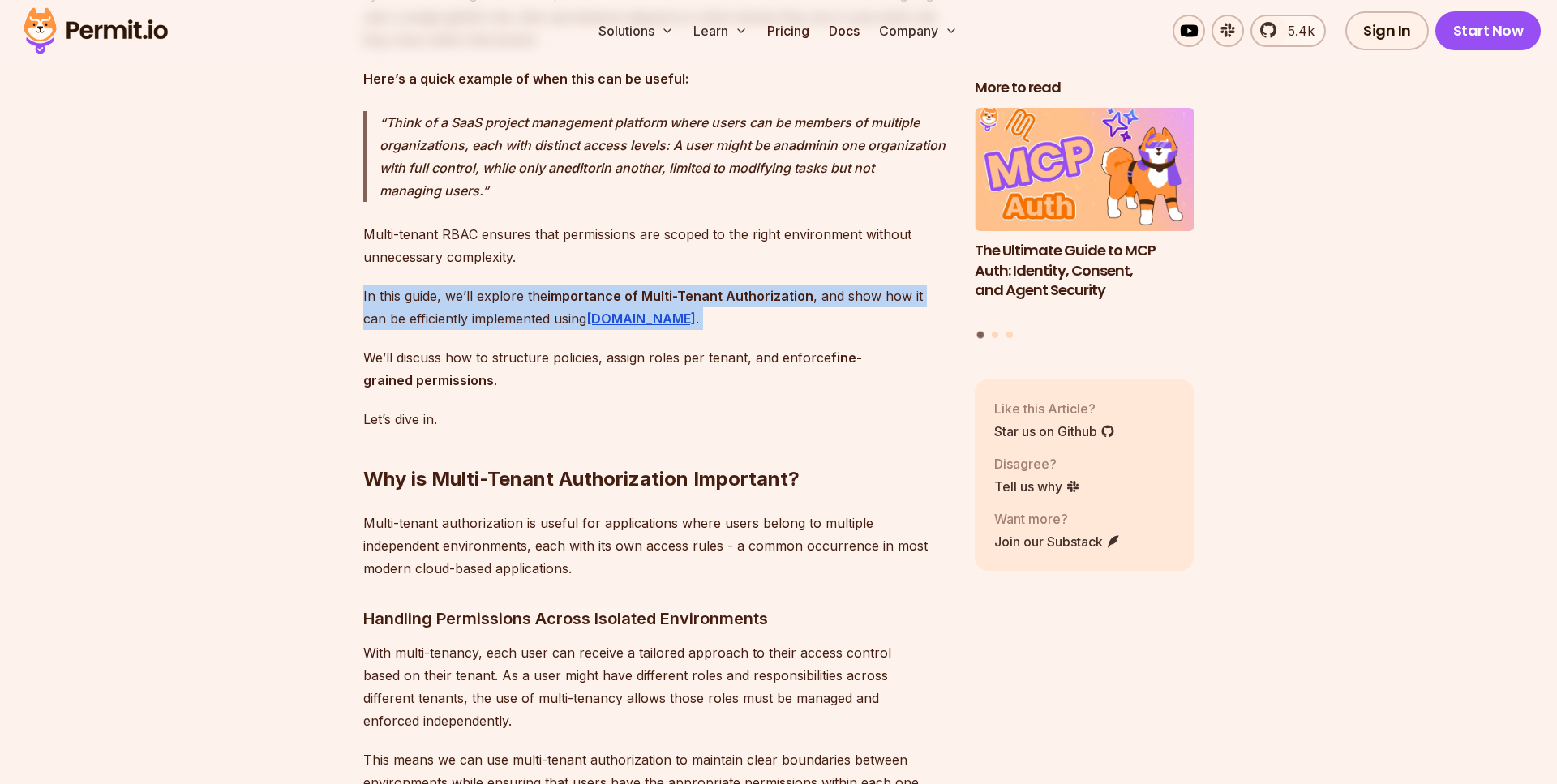
click at [458, 310] on p "In this guide, we’ll explore the importance of Multi-Tenant Authorization , and…" at bounding box center [656, 307] width 586 height 45
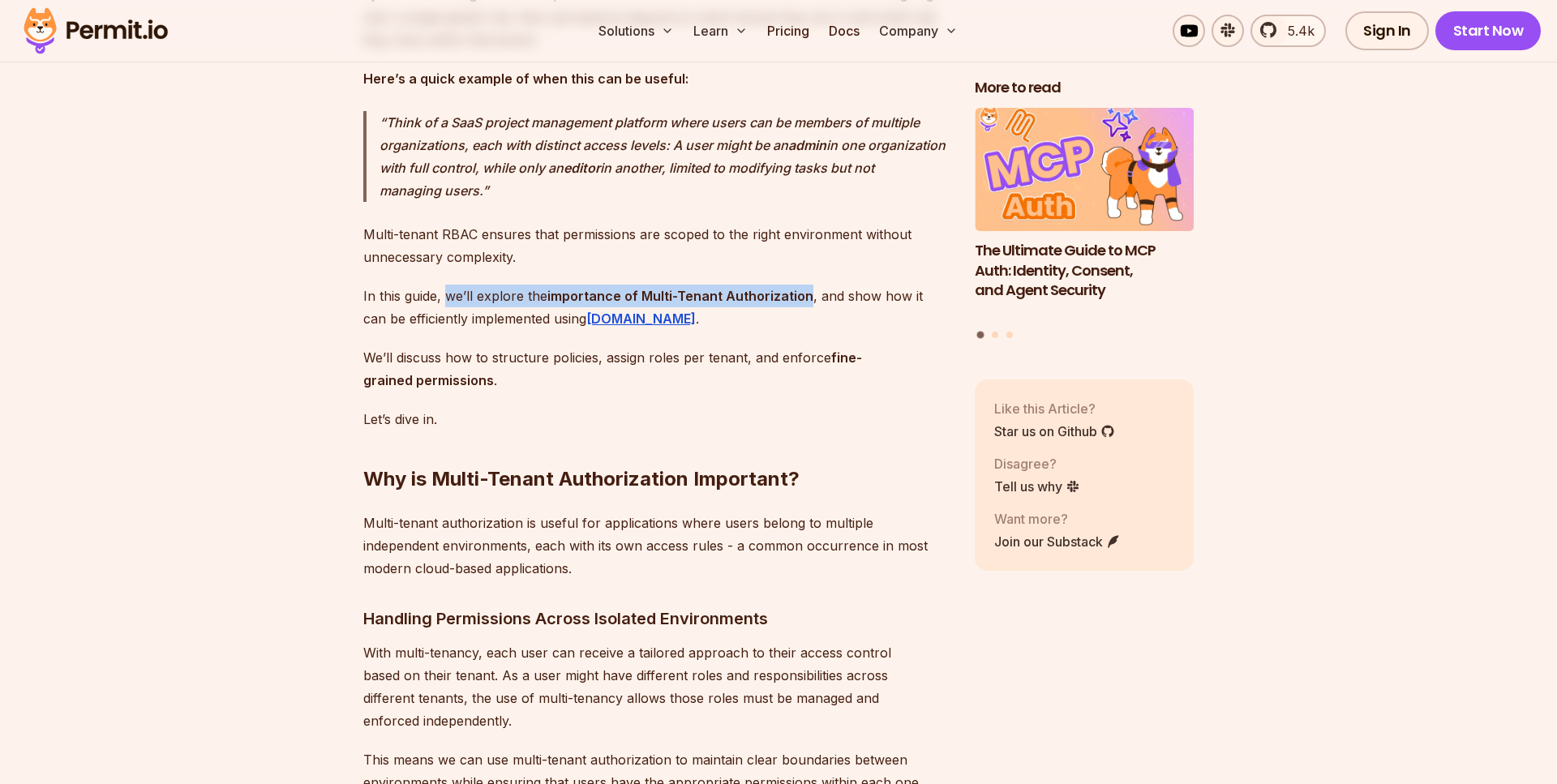
drag, startPoint x: 504, startPoint y: 316, endPoint x: 808, endPoint y: 314, distance: 304.0
click at [808, 314] on p "In this guide, we’ll explore the importance of Multi-Tenant Authorization , and…" at bounding box center [656, 307] width 586 height 45
click at [808, 304] on strong "importance of Multi-Tenant Authorization" at bounding box center [680, 296] width 266 height 16
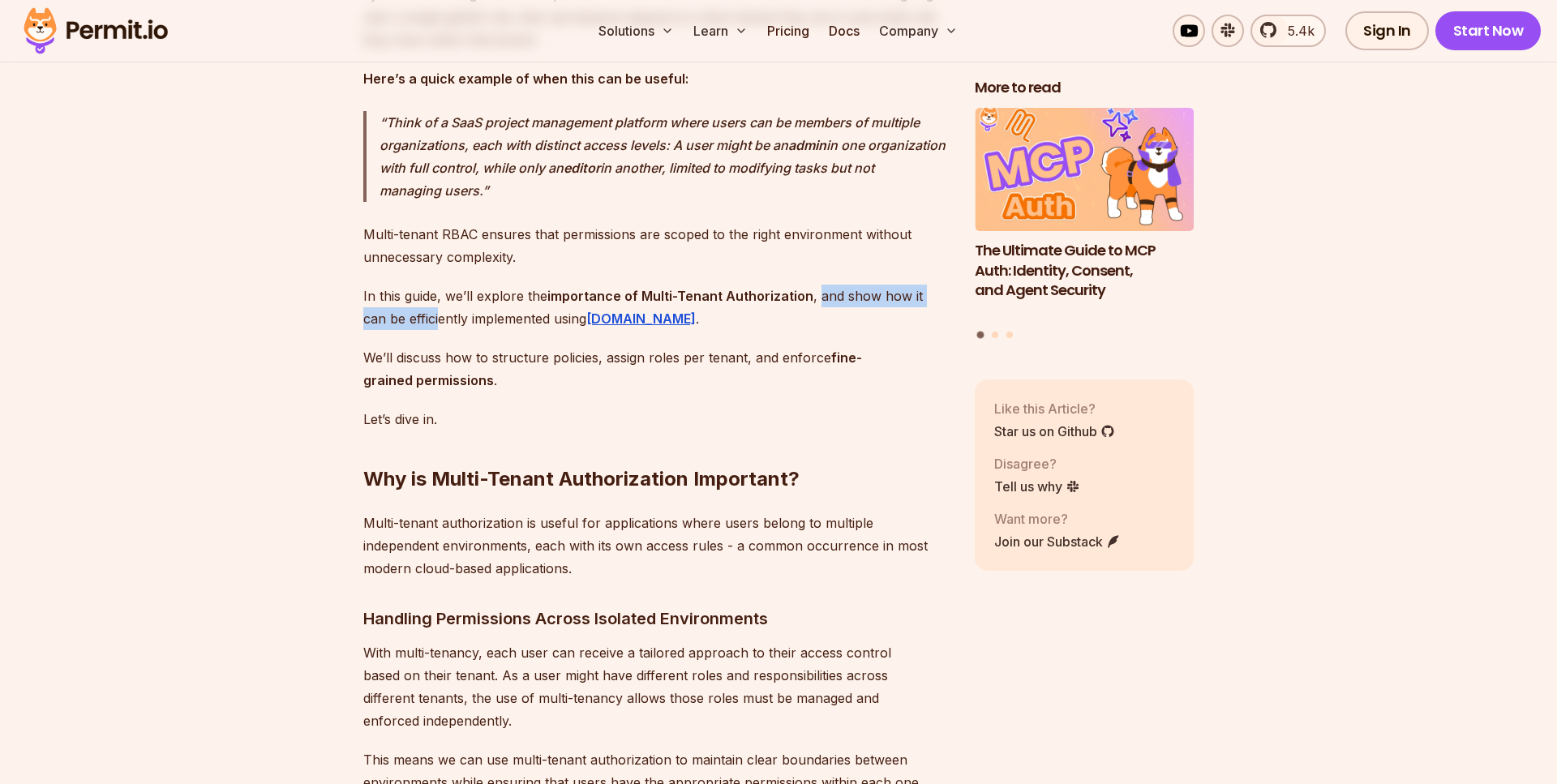
drag, startPoint x: 820, startPoint y: 314, endPoint x: 449, endPoint y: 342, distance: 372.1
click at [449, 330] on p "In this guide, we’ll explore the importance of Multi-Tenant Authorization , and…" at bounding box center [656, 307] width 586 height 45
click at [445, 330] on p "In this guide, we’ll explore the importance of Multi-Tenant Authorization , and…" at bounding box center [656, 307] width 586 height 45
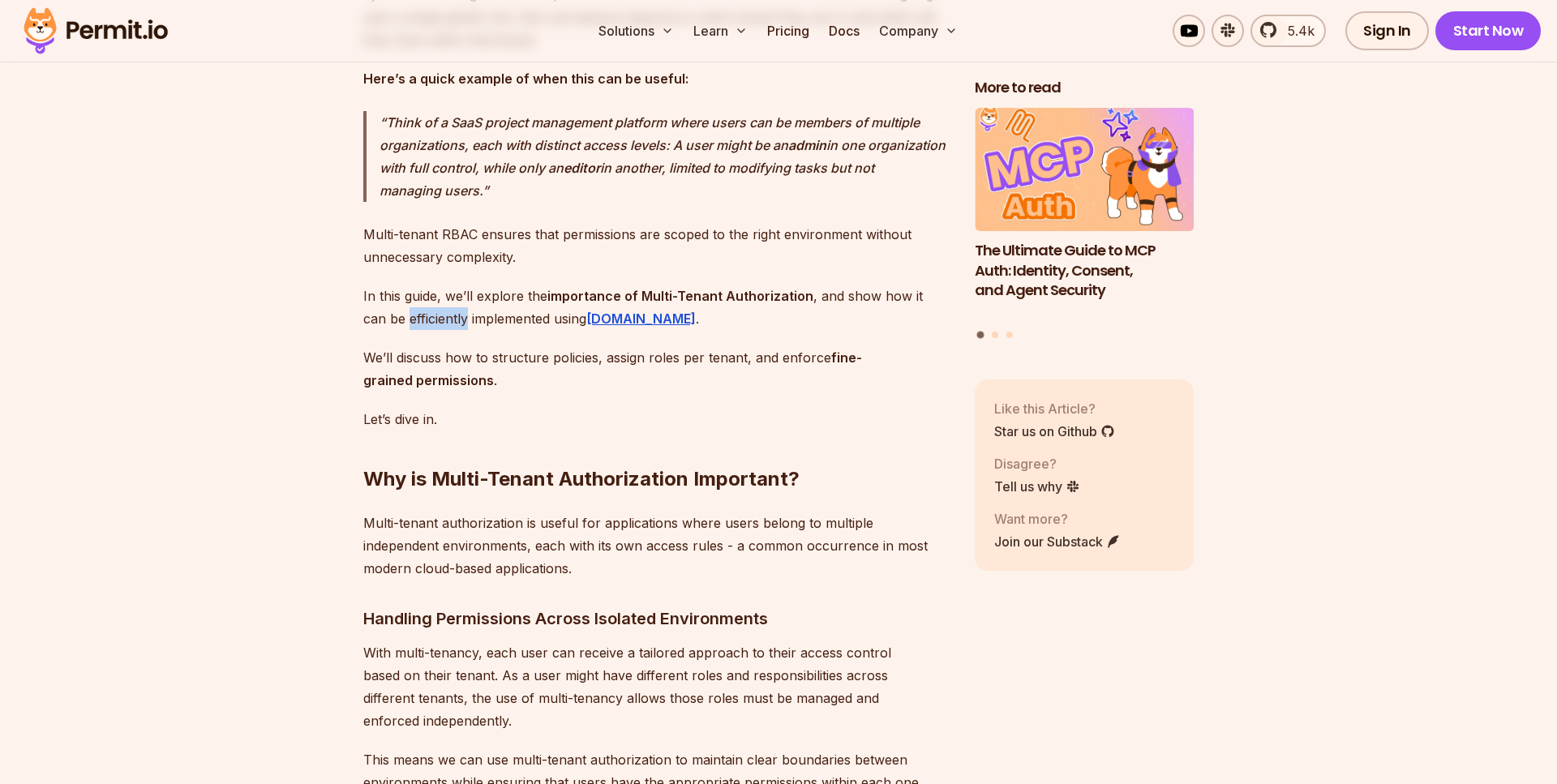
click at [456, 330] on p "In this guide, we’ll explore the importance of Multi-Tenant Authorization , and…" at bounding box center [656, 307] width 586 height 45
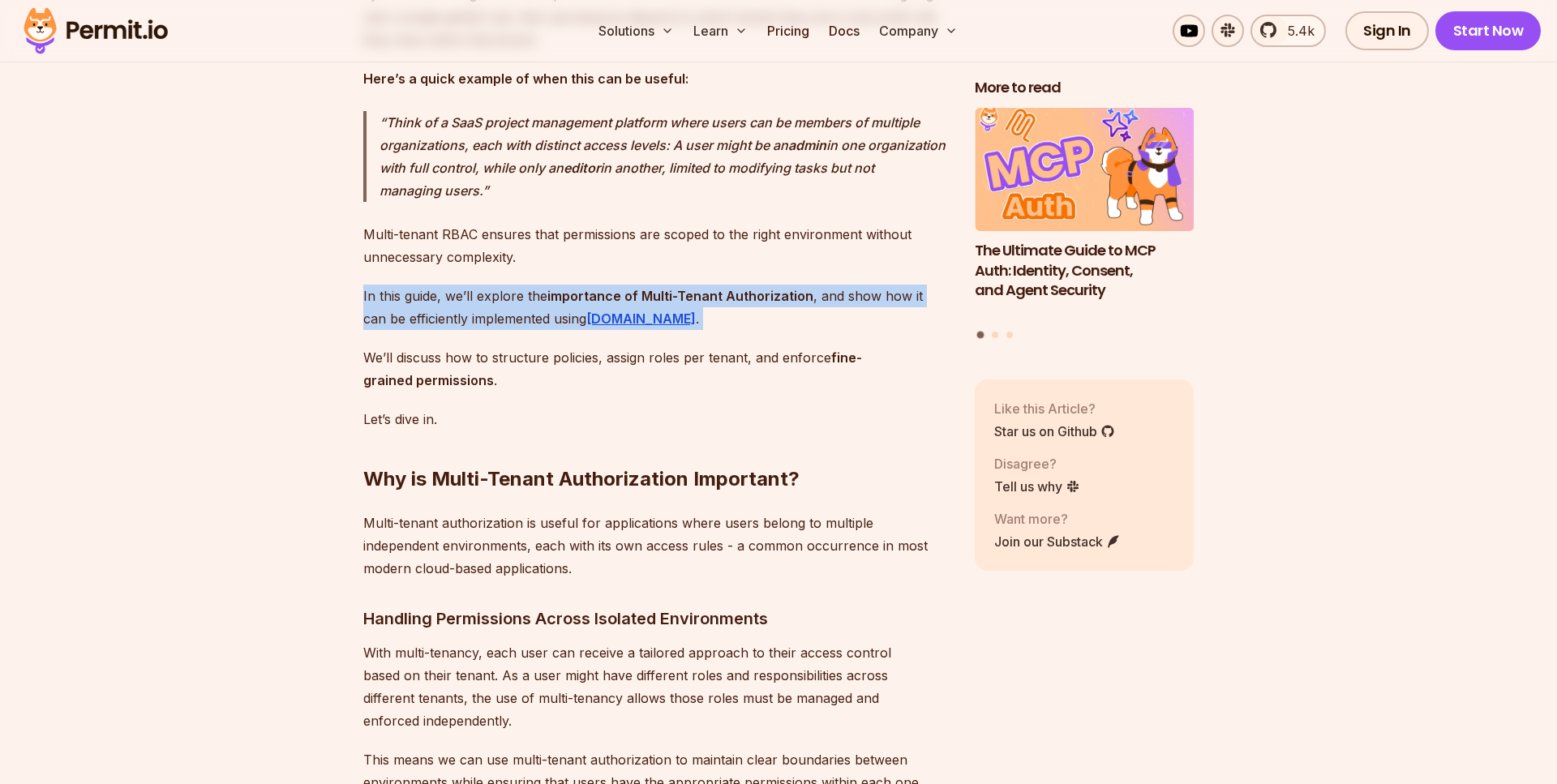
click at [456, 330] on p "In this guide, we’ll explore the importance of Multi-Tenant Authorization , and…" at bounding box center [656, 307] width 586 height 45
click at [460, 330] on p "In this guide, we’ll explore the importance of Multi-Tenant Authorization , and…" at bounding box center [656, 307] width 586 height 45
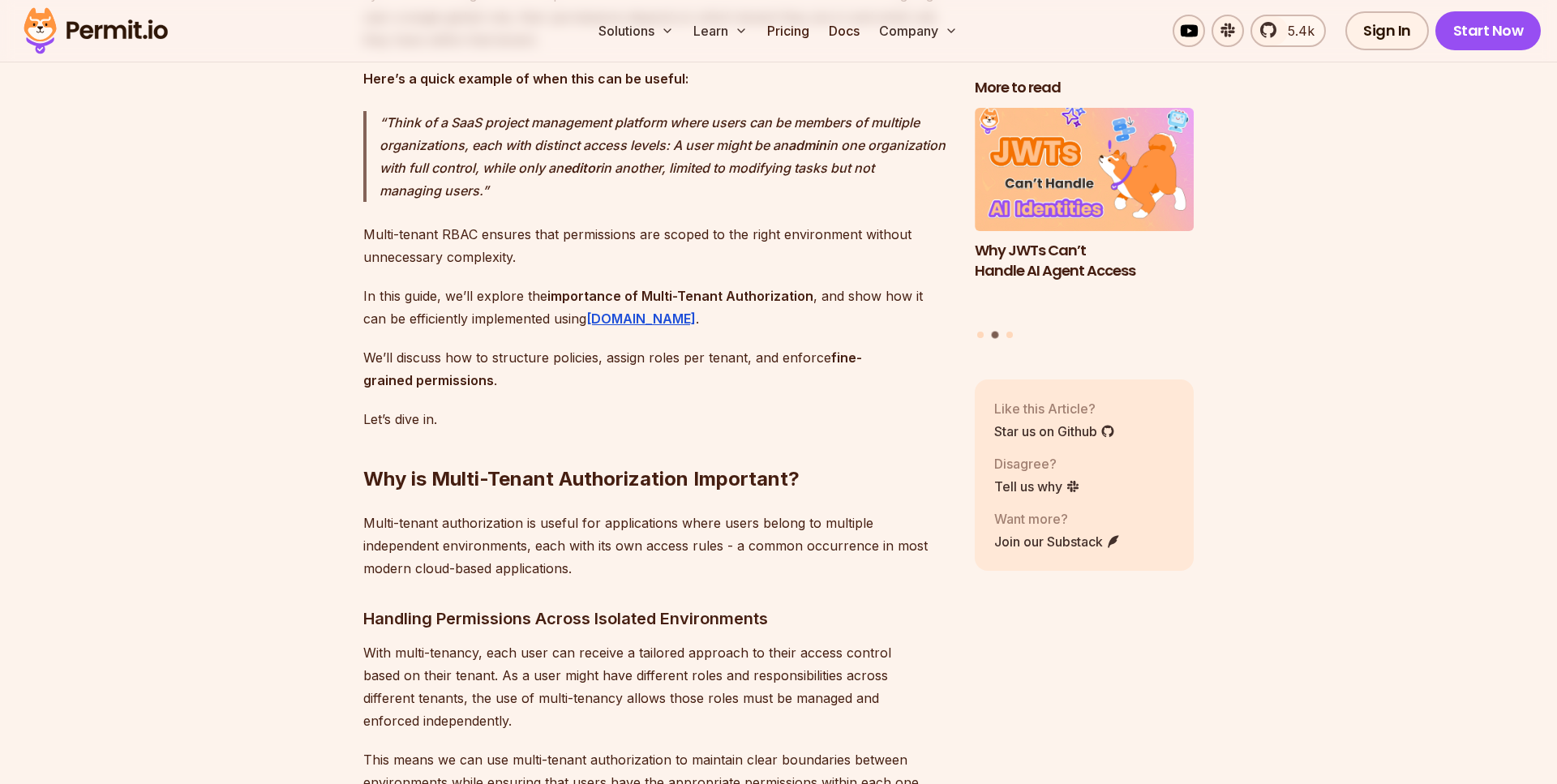
click at [486, 317] on p "In this guide, we’ll explore the importance of Multi-Tenant Authorization , and…" at bounding box center [656, 307] width 586 height 45
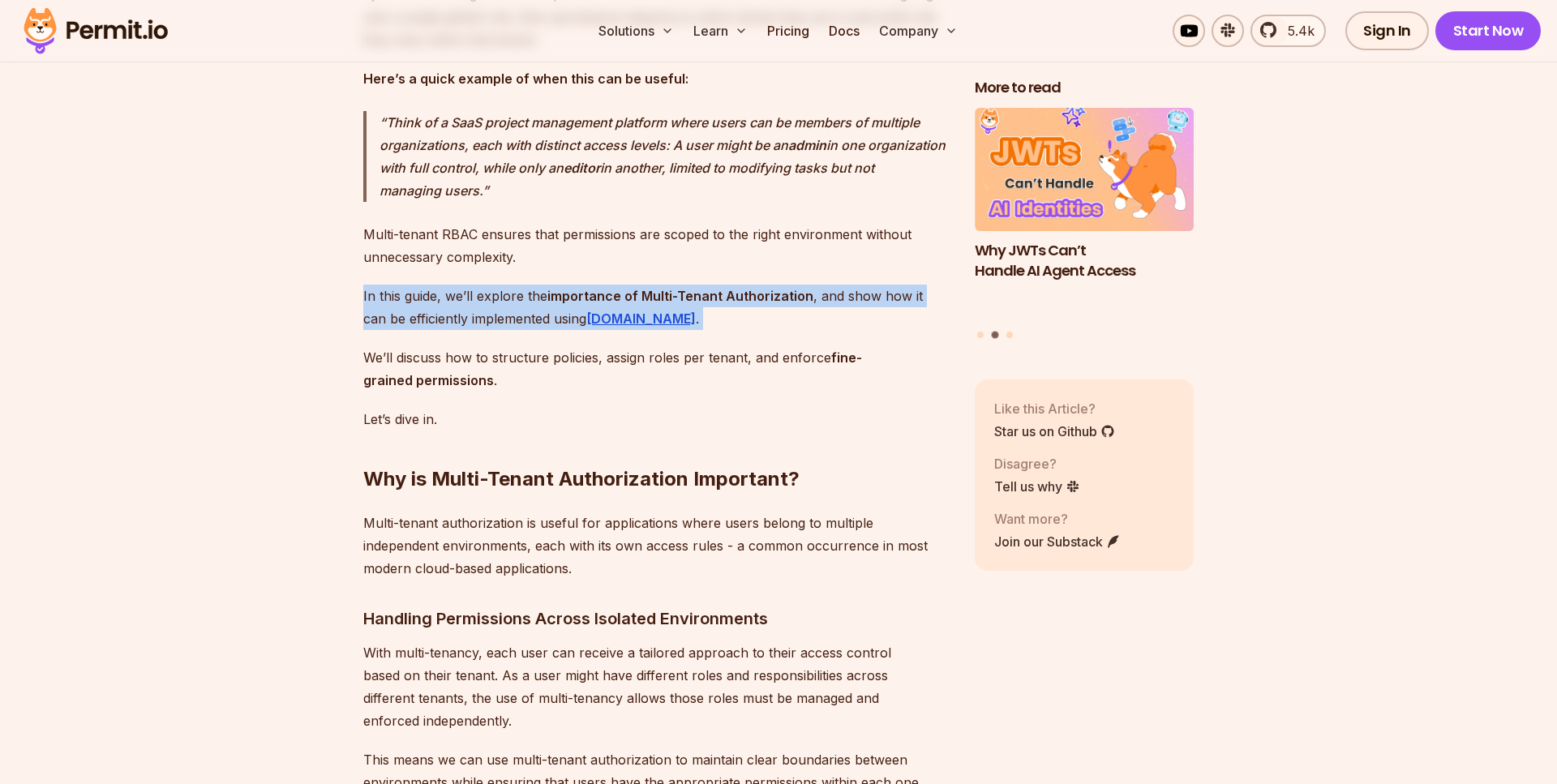
click at [486, 317] on p "In this guide, we’ll explore the importance of Multi-Tenant Authorization , and…" at bounding box center [656, 307] width 586 height 45
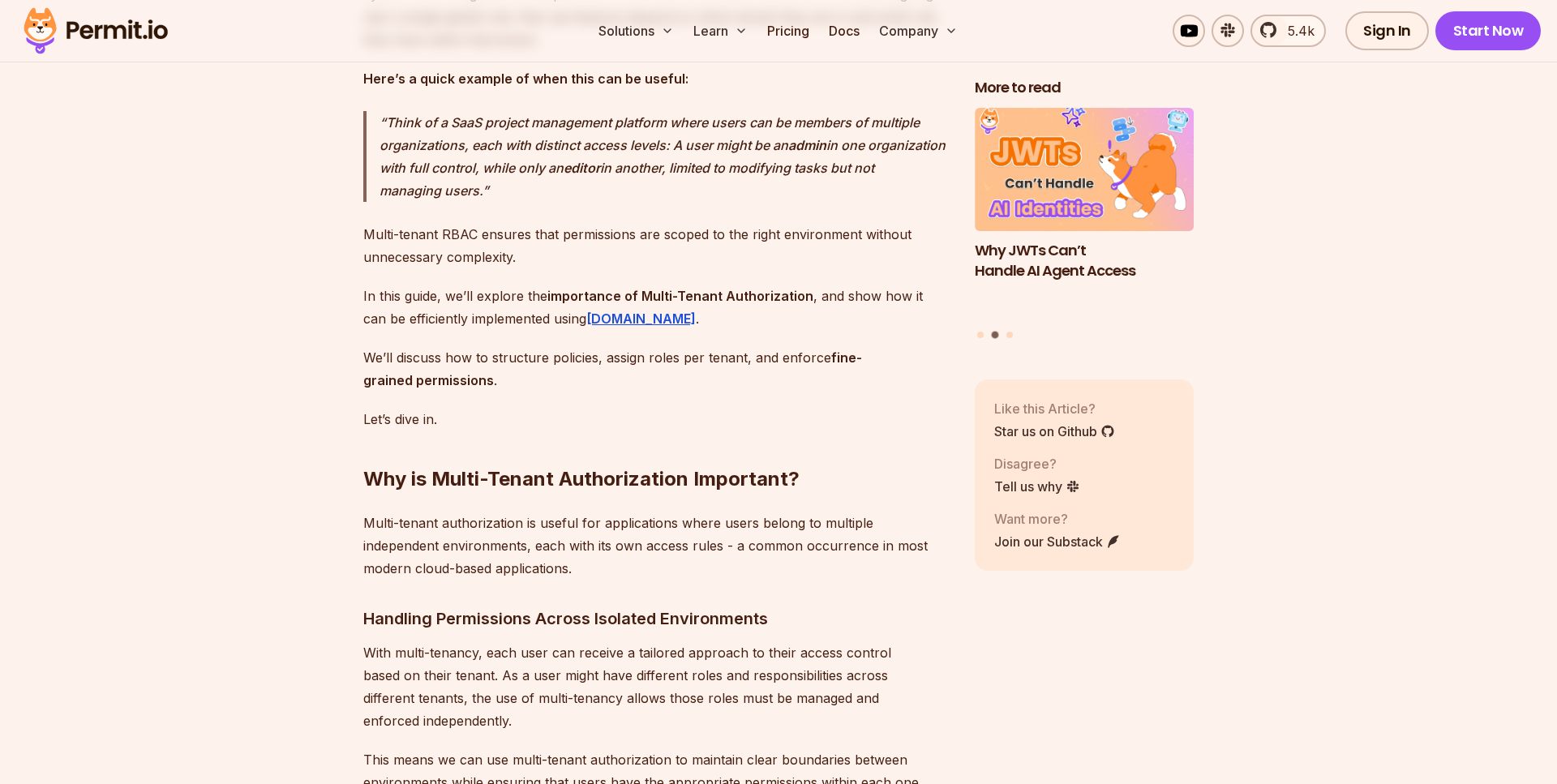
click at [445, 383] on p "We’ll discuss how to structure policies, assign roles per tenant, and enforce f…" at bounding box center [656, 368] width 586 height 45
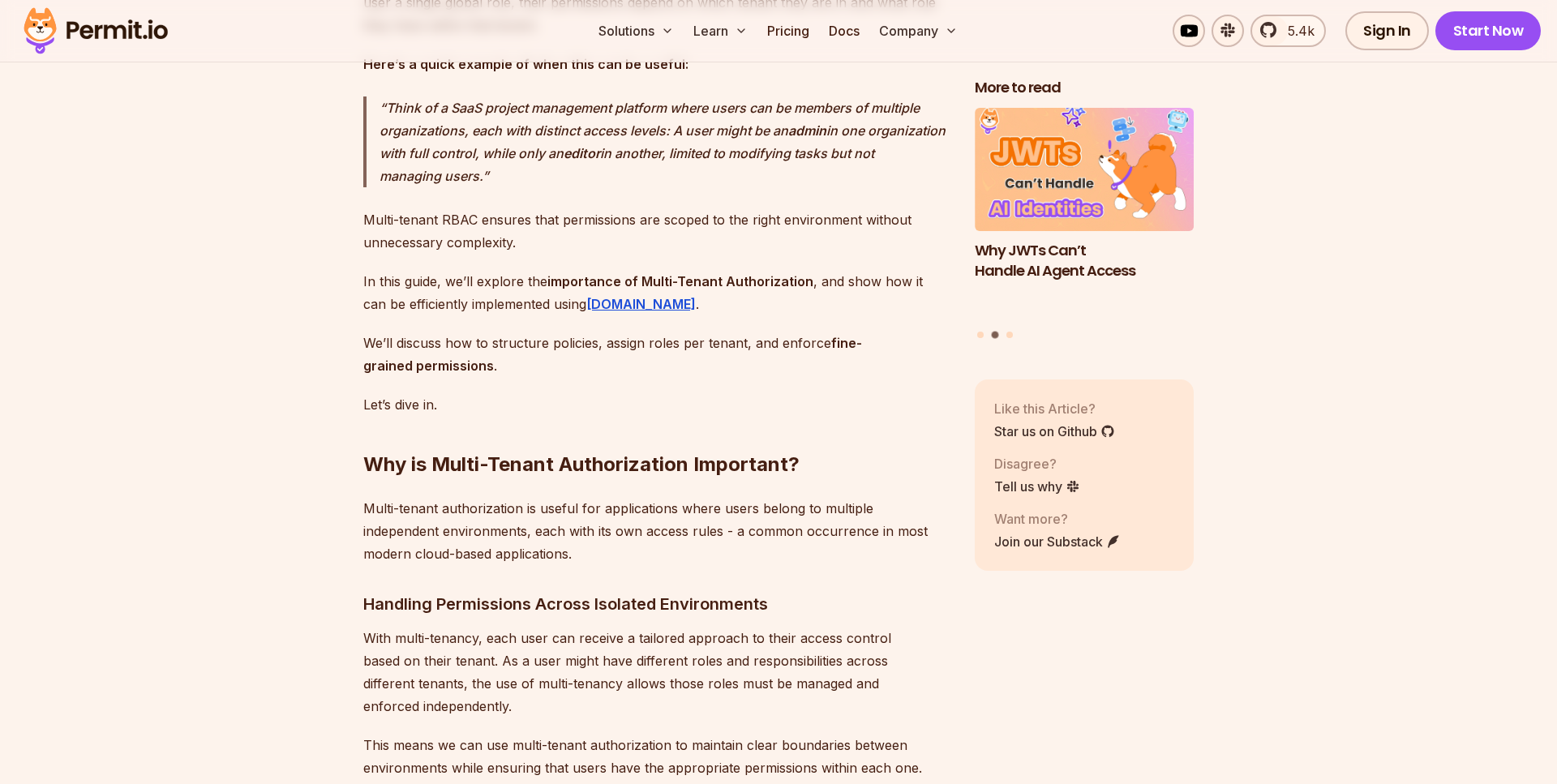
scroll to position [1561, 0]
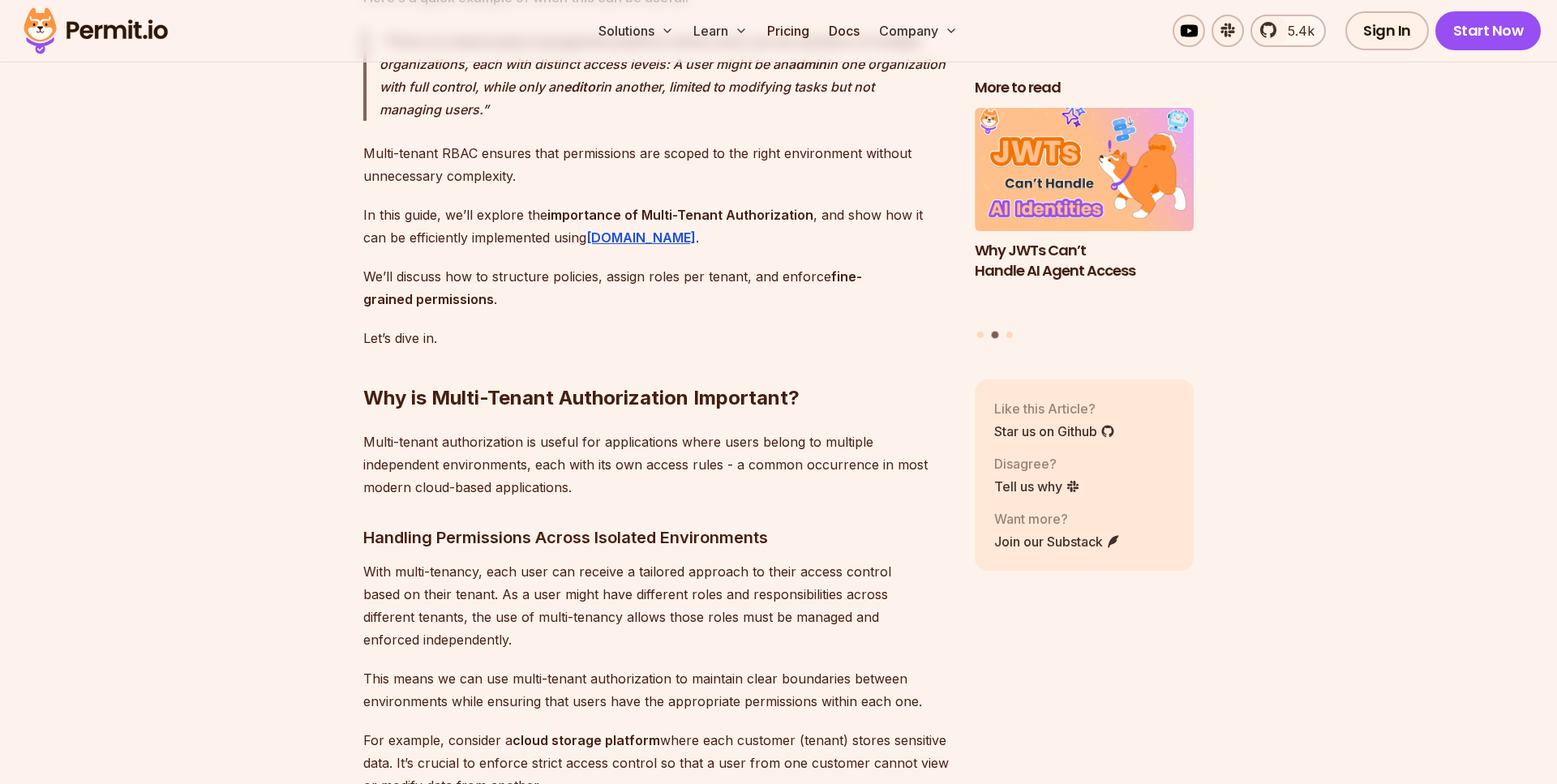
click at [514, 463] on p "Multi-tenant authorization is useful for applications where users belong to mul…" at bounding box center [656, 464] width 586 height 68
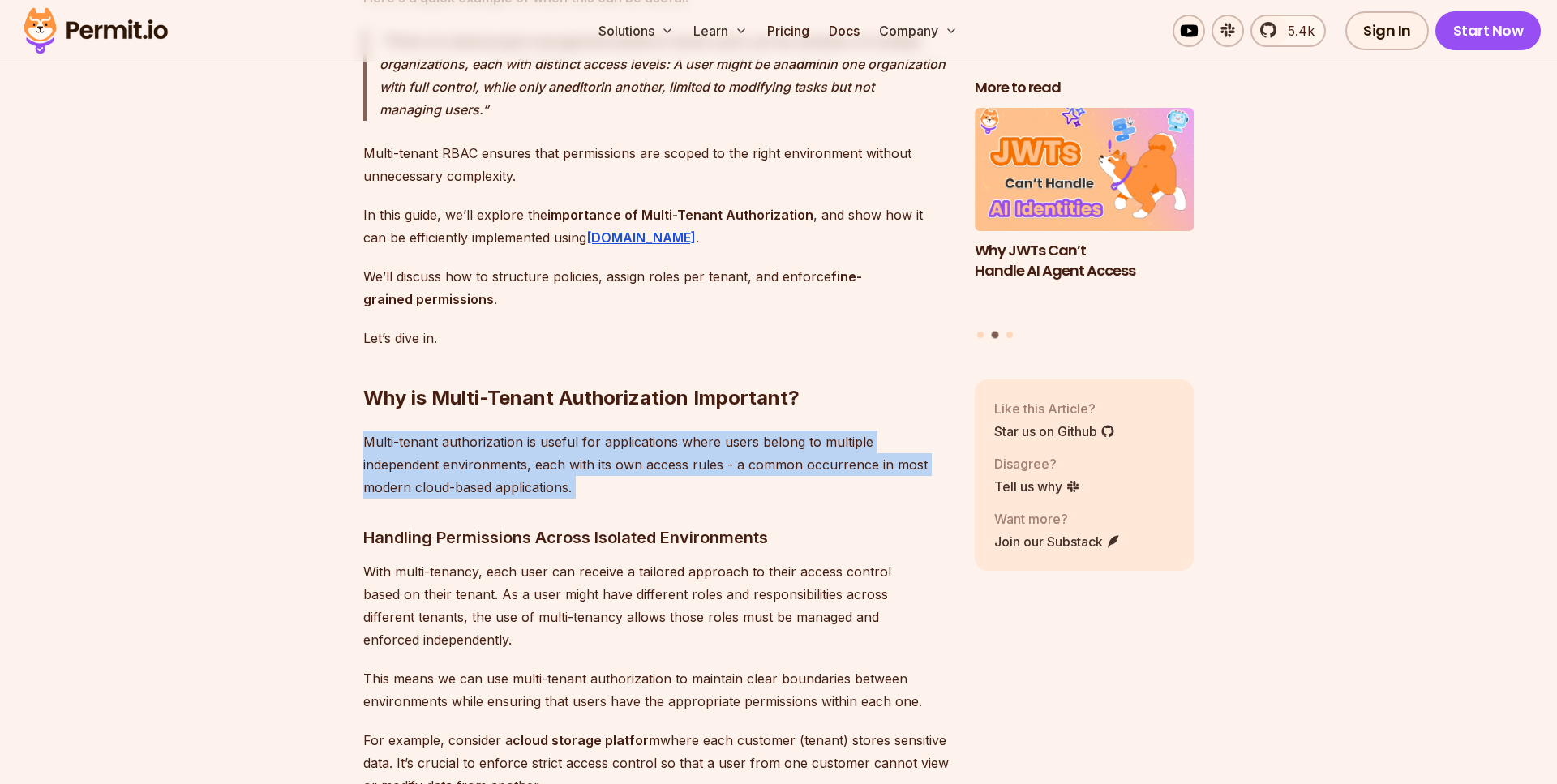
click at [514, 463] on p "Multi-tenant authorization is useful for applications where users belong to mul…" at bounding box center [656, 464] width 586 height 68
click at [514, 462] on p "Multi-tenant authorization is useful for applications where users belong to mul…" at bounding box center [656, 464] width 586 height 68
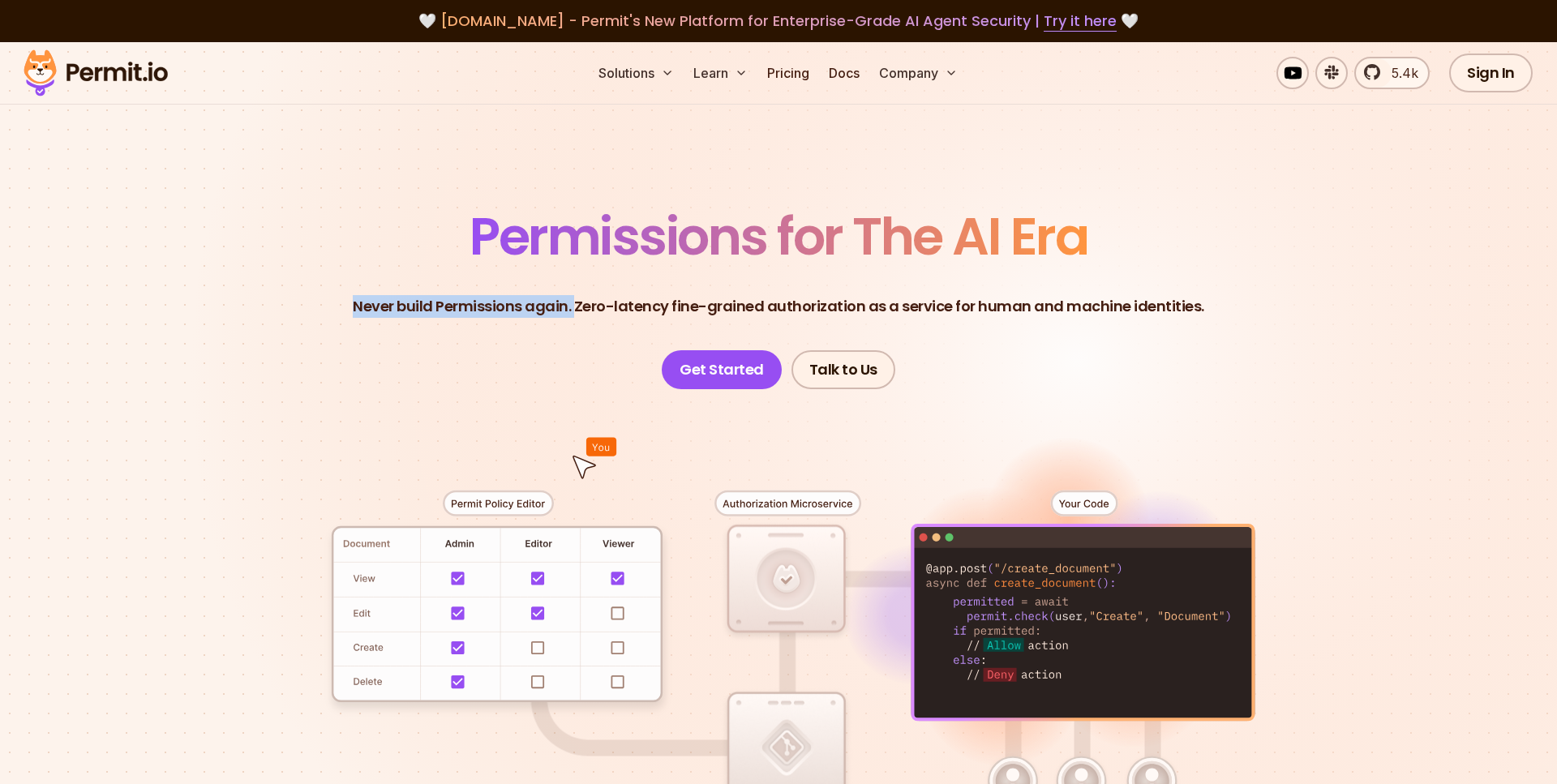
drag, startPoint x: 361, startPoint y: 308, endPoint x: 584, endPoint y: 302, distance: 223.1
click at [584, 302] on p "Never build Permissions again. Zero-latency fine-grained authorization as a ser…" at bounding box center [778, 307] width 852 height 23
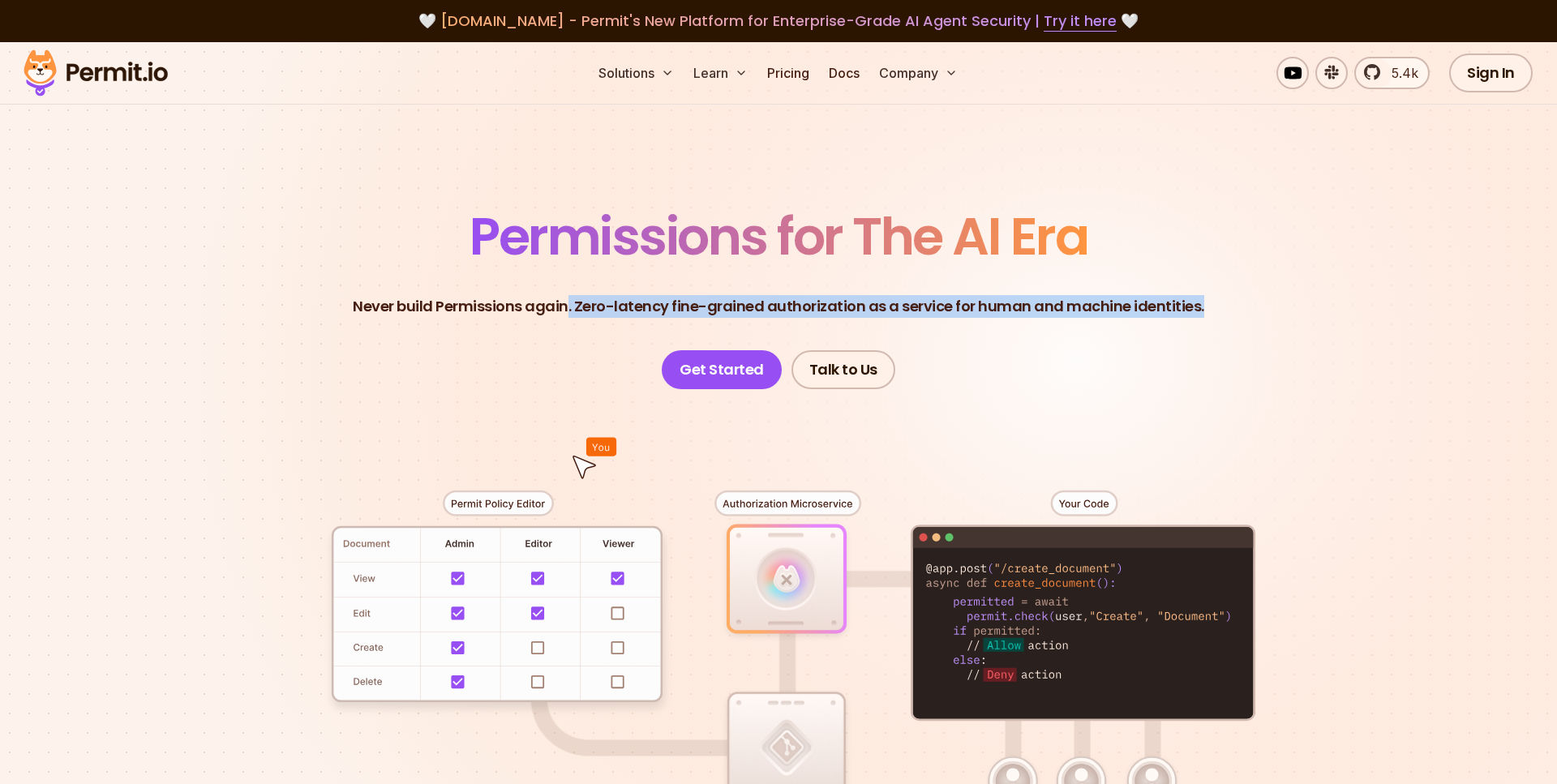
drag, startPoint x: 574, startPoint y: 304, endPoint x: 1231, endPoint y: 304, distance: 657.0
click at [1231, 304] on header "Permissions for The AI Era Never build Permissions again. Zero-latency fine-gra…" at bounding box center [778, 299] width 1135 height 178
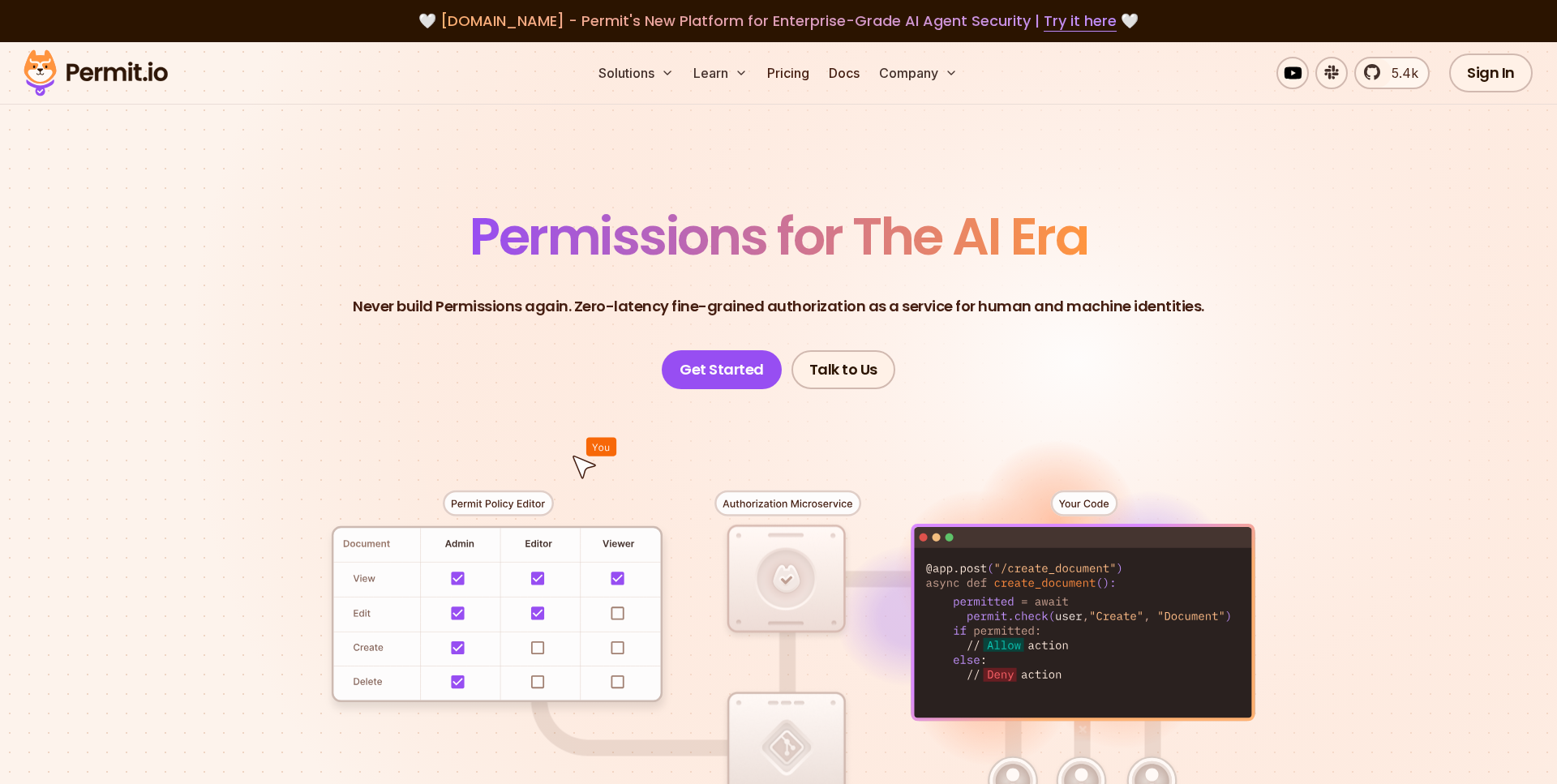
click at [1090, 305] on p "Never build Permissions again. Zero-latency fine-grained authorization as a ser…" at bounding box center [778, 307] width 852 height 23
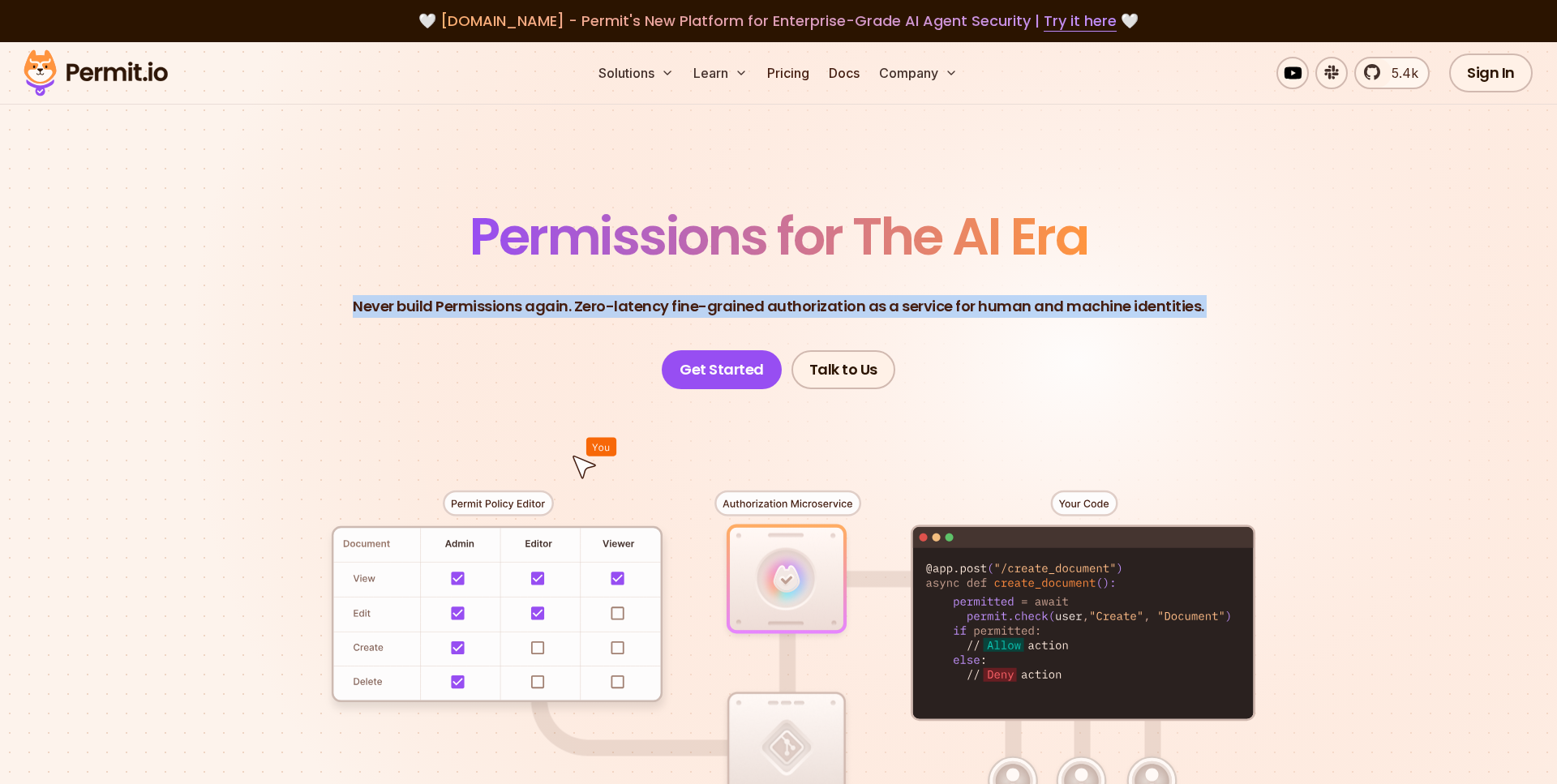
click at [1226, 285] on header "Permissions for The AI Era Never build Permissions again. Zero-latency fine-gra…" at bounding box center [778, 299] width 1135 height 178
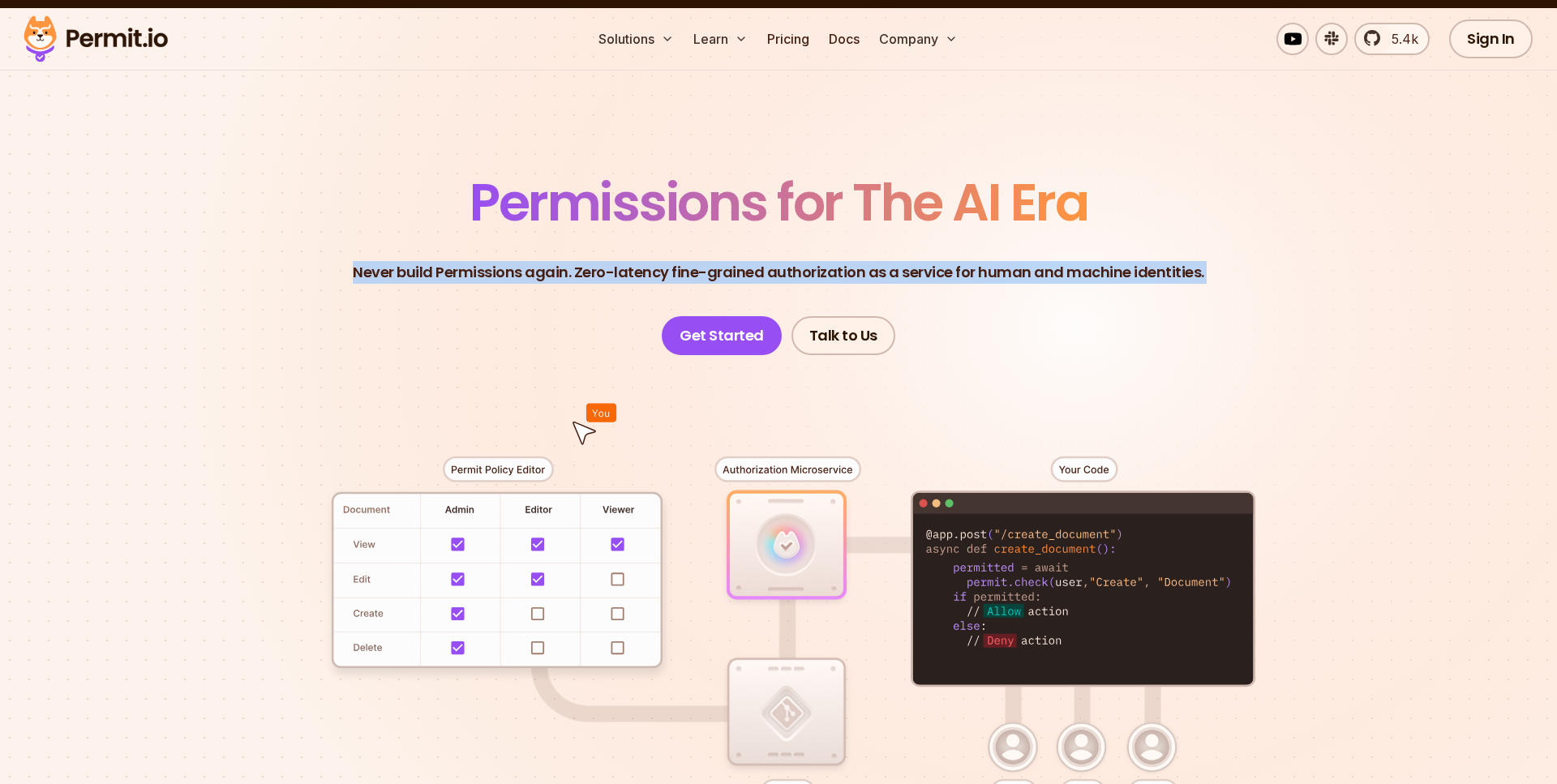
scroll to position [156, 0]
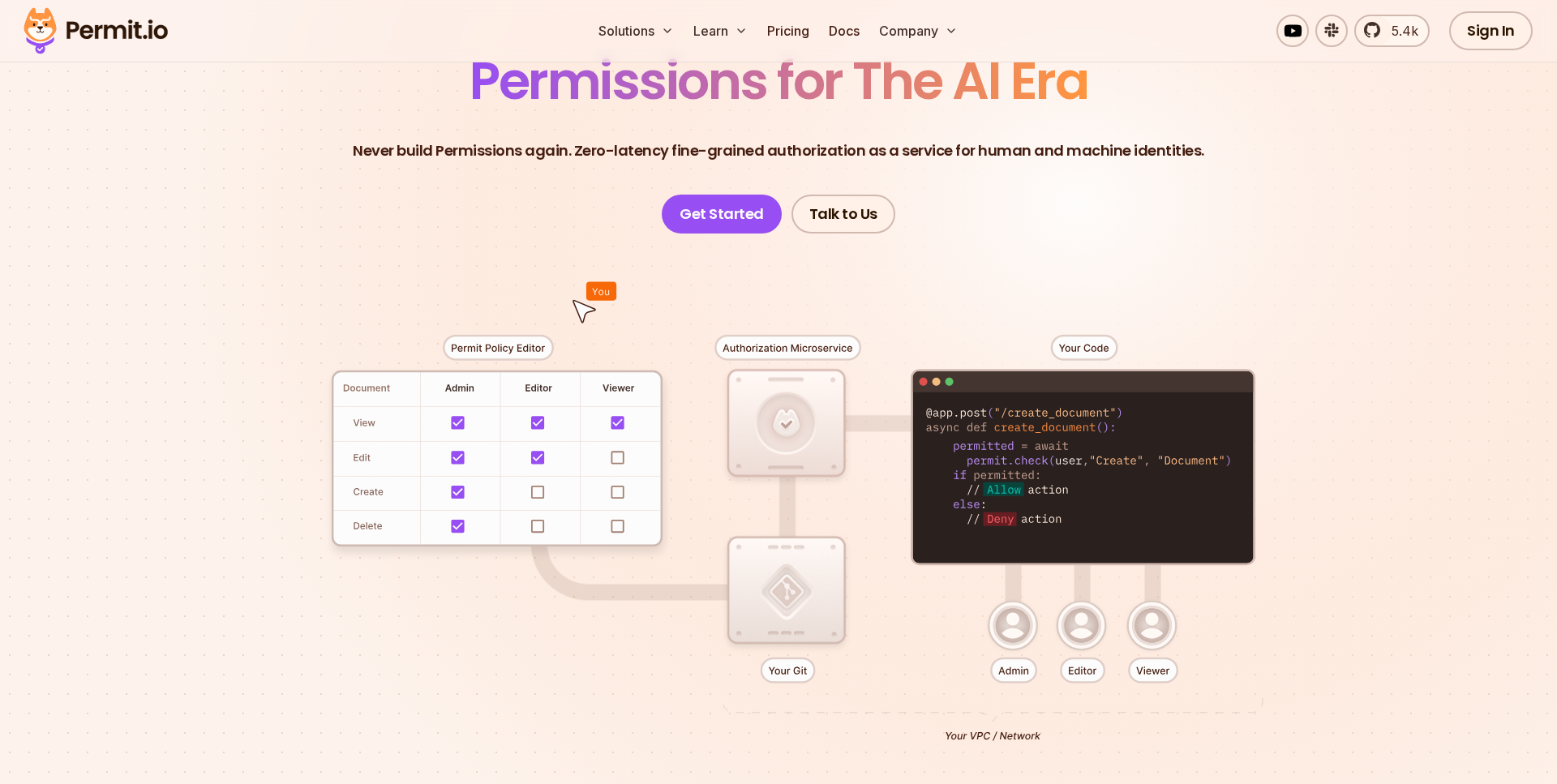
click at [1426, 321] on section "Permissions for The AI Era Never build Permissions again. Zero-latency fine-gra…" at bounding box center [778, 422] width 1557 height 1070
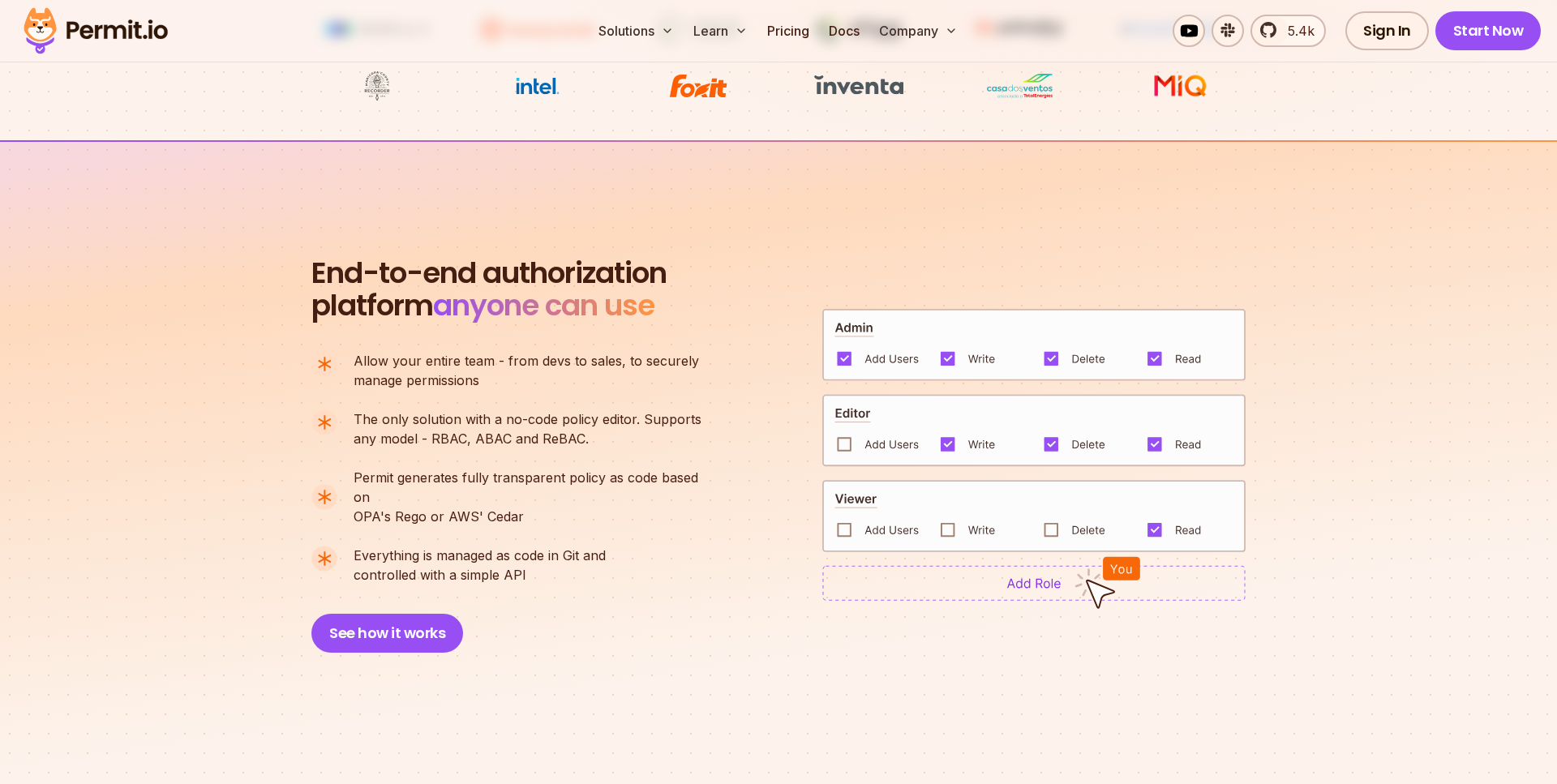
scroll to position [779, 0]
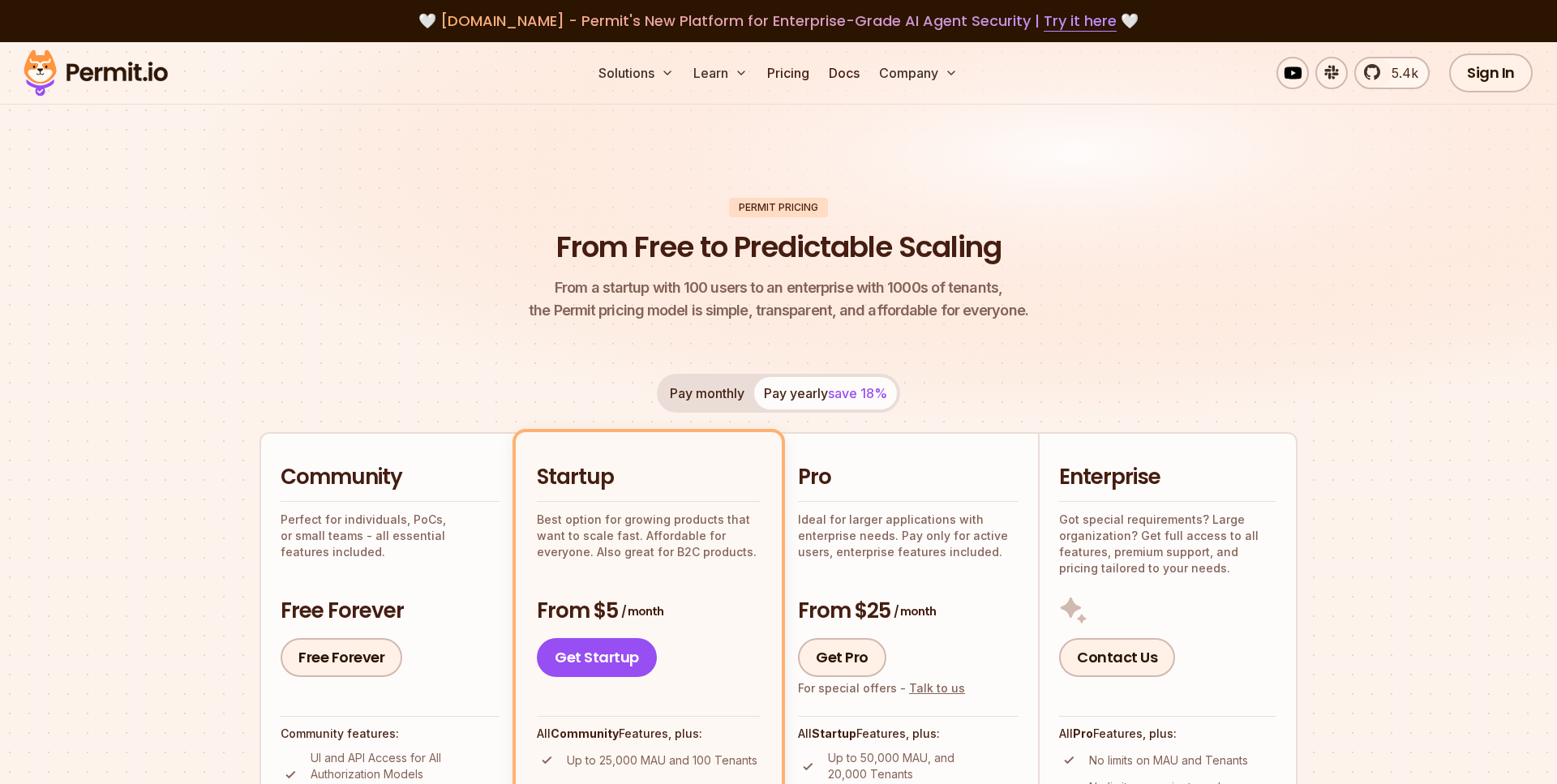
click at [724, 392] on button "Pay monthly" at bounding box center [707, 394] width 94 height 33
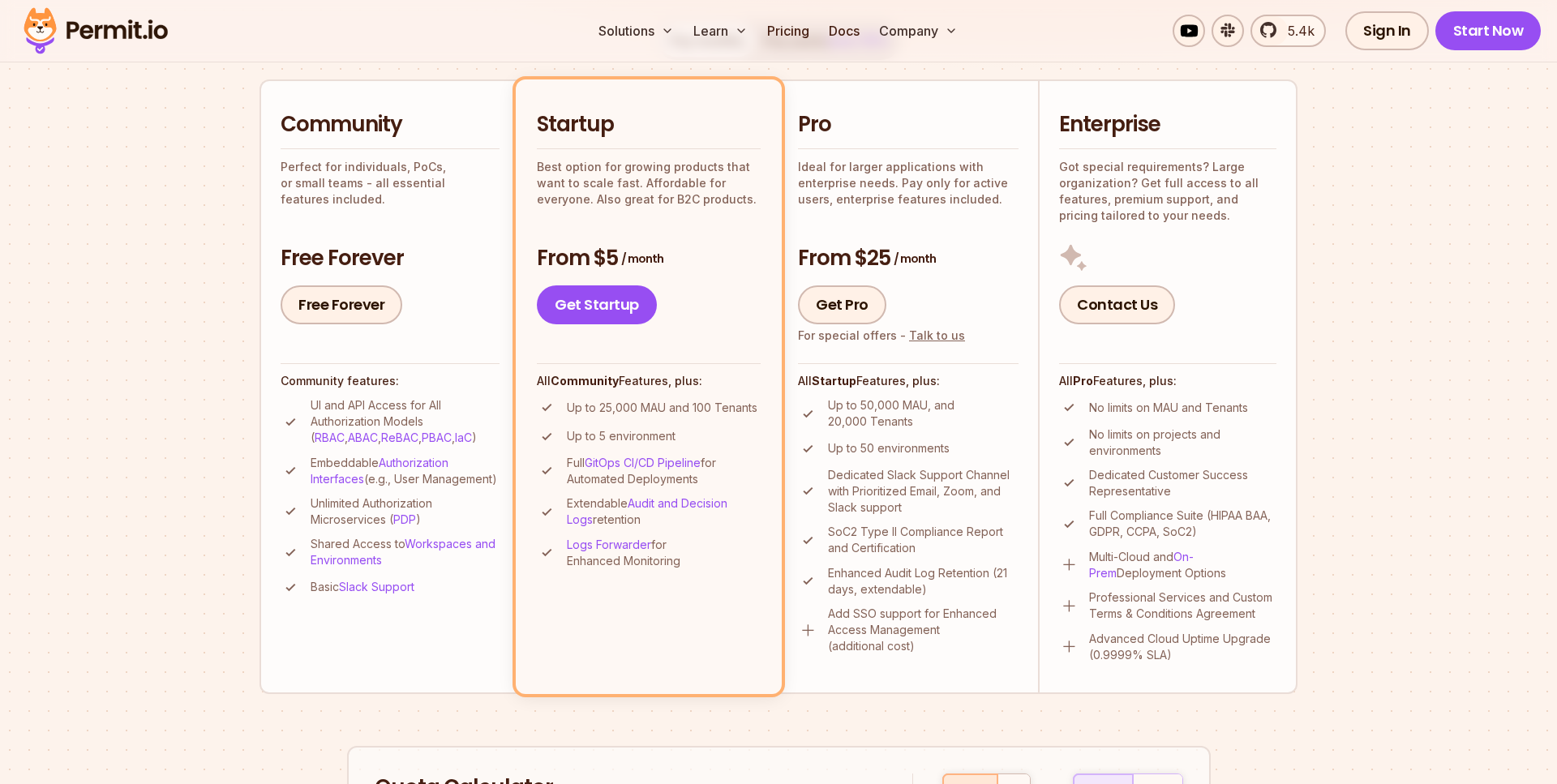
scroll to position [440, 0]
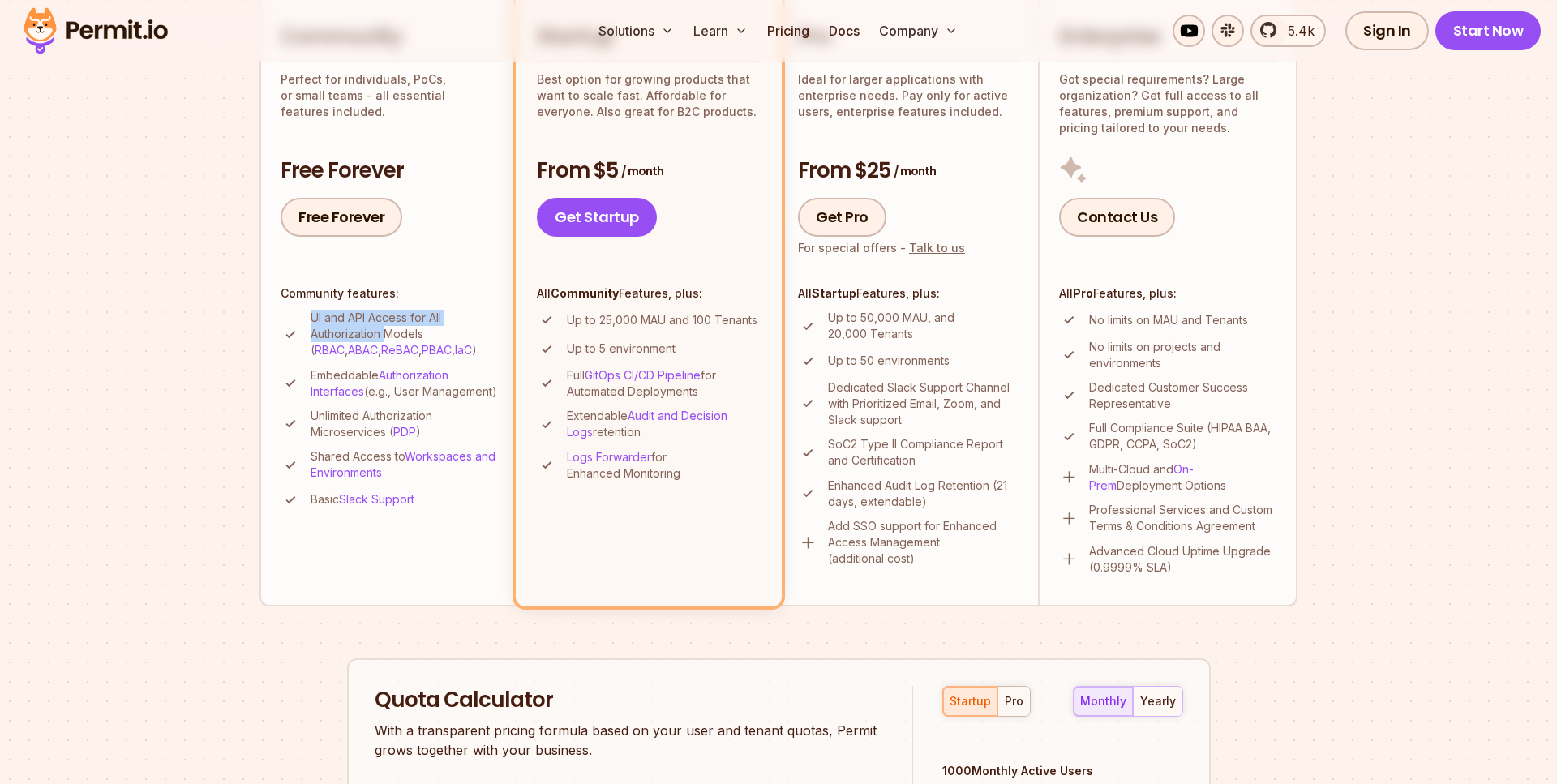
drag, startPoint x: 304, startPoint y: 319, endPoint x: 388, endPoint y: 330, distance: 84.7
click at [388, 330] on li "UI and API Access for All Authorization Models ( RBAC , ABAC , ReBAC , PBAC , I…" at bounding box center [390, 334] width 219 height 48
click at [388, 330] on p "UI and API Access for All Authorization Models ( RBAC , ABAC , ReBAC , PBAC , I…" at bounding box center [405, 334] width 189 height 48
drag, startPoint x: 320, startPoint y: 374, endPoint x: 391, endPoint y: 413, distance: 81.0
click at [391, 399] on p "Embeddable Authorization Interfaces (e.g., User Management)" at bounding box center [405, 384] width 189 height 33
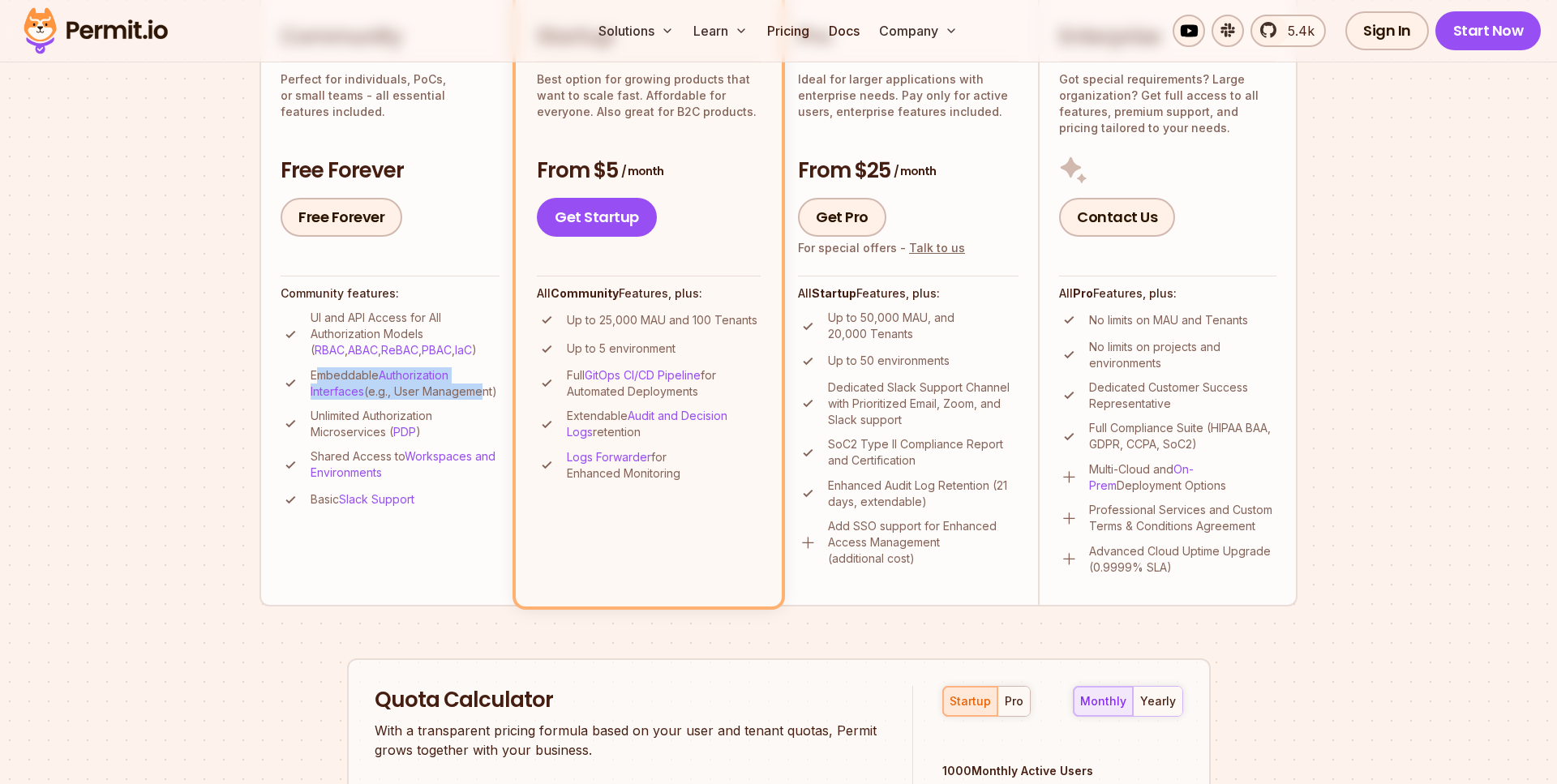
click at [391, 399] on p "Embeddable Authorization Interfaces (e.g., User Management)" at bounding box center [405, 384] width 189 height 33
drag, startPoint x: 351, startPoint y: 434, endPoint x: 372, endPoint y: 459, distance: 32.6
click at [372, 459] on ul "UI and API Access for All Authorization Models ( RBAC , ABAC , ReBAC , PBAC , I…" at bounding box center [390, 410] width 219 height 200
click at [352, 440] on p "Unlimited Authorization Microservices ( PDP )" at bounding box center [405, 424] width 189 height 33
drag, startPoint x: 322, startPoint y: 473, endPoint x: 378, endPoint y: 475, distance: 56.0
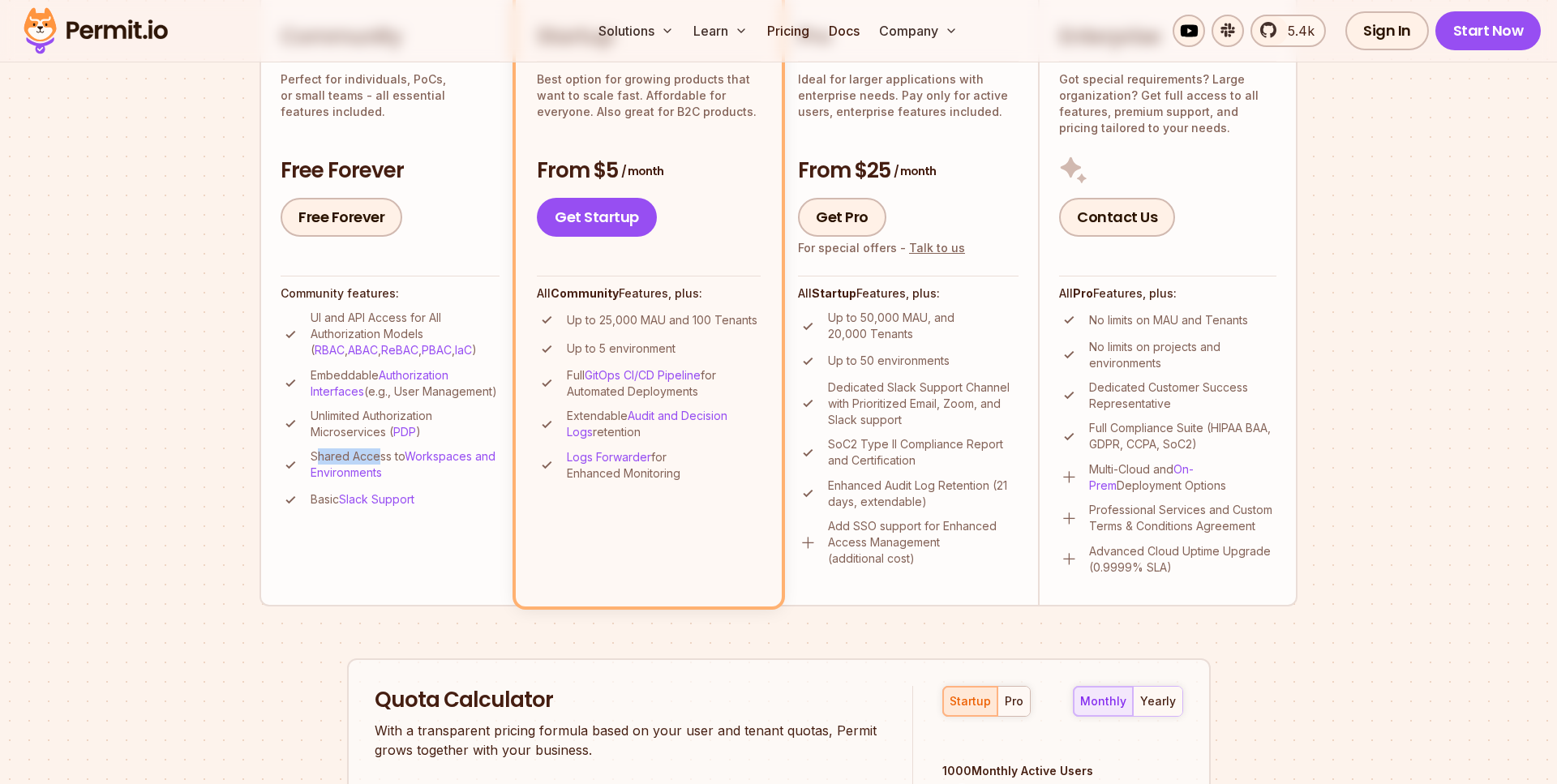
click at [378, 475] on p "Shared Access to Workspaces and Environments" at bounding box center [405, 465] width 189 height 33
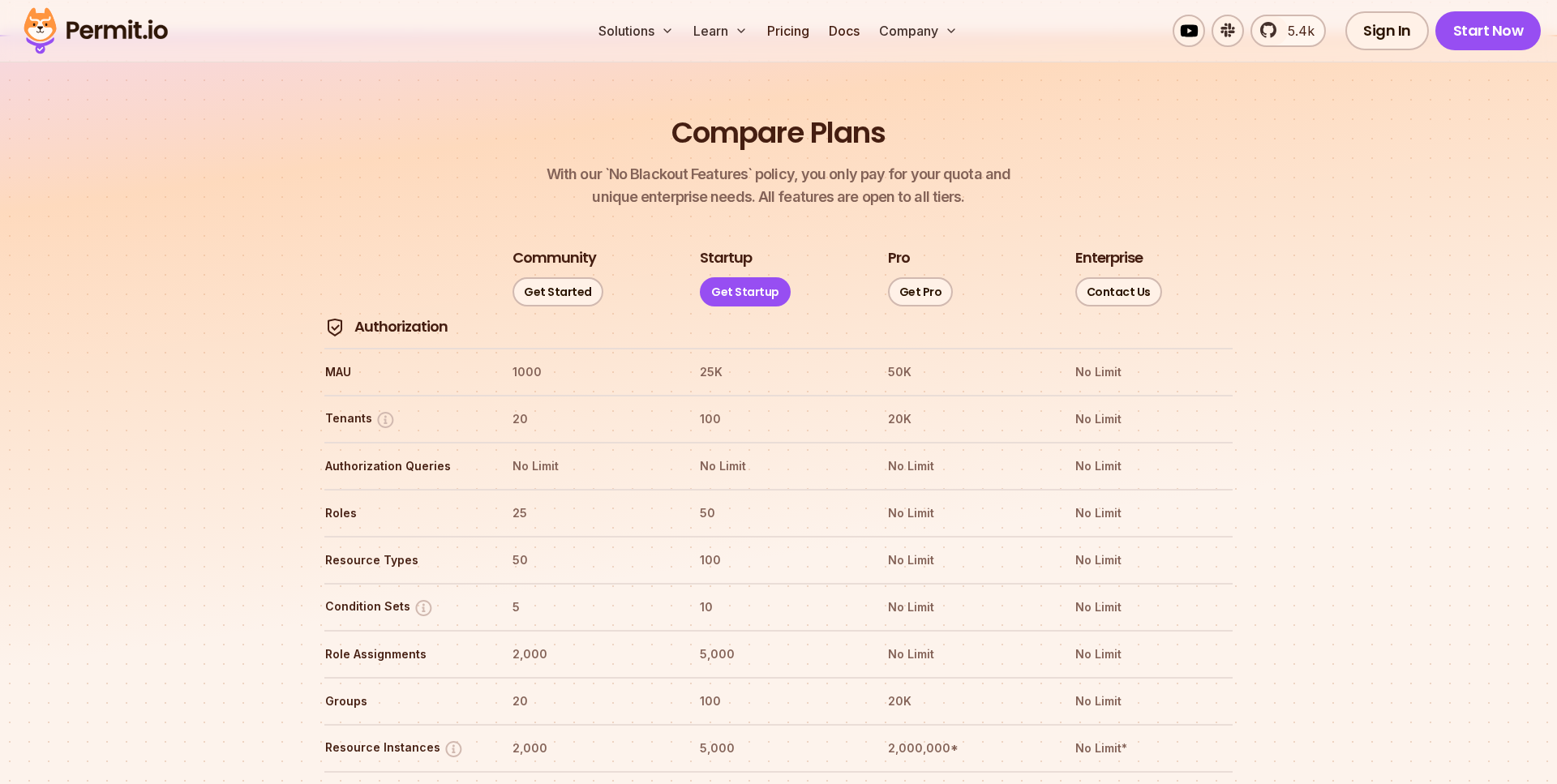
scroll to position [1885, 0]
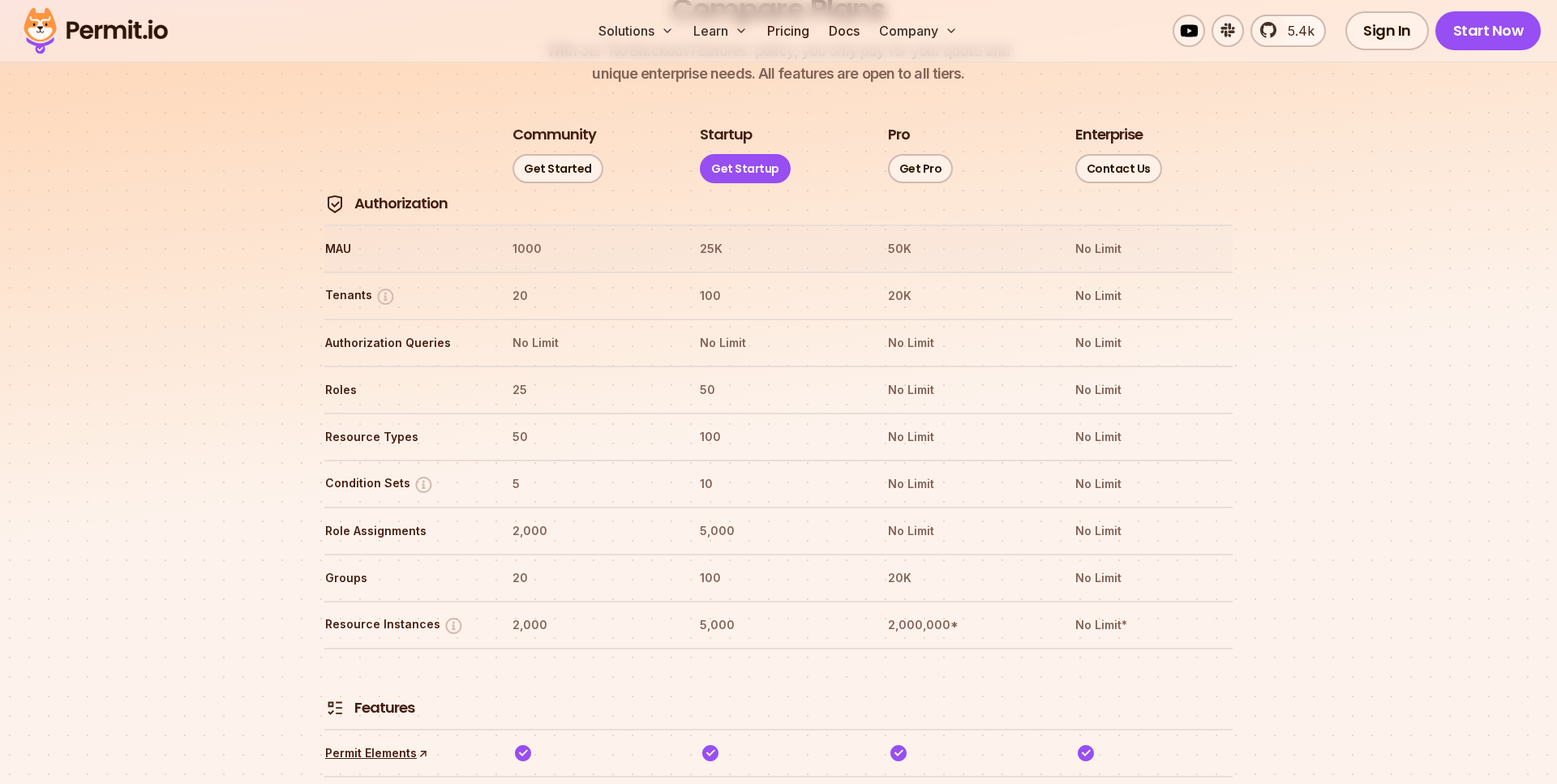
click at [527, 236] on th "1000" at bounding box center [591, 249] width 158 height 26
click at [524, 283] on th "20" at bounding box center [591, 296] width 158 height 26
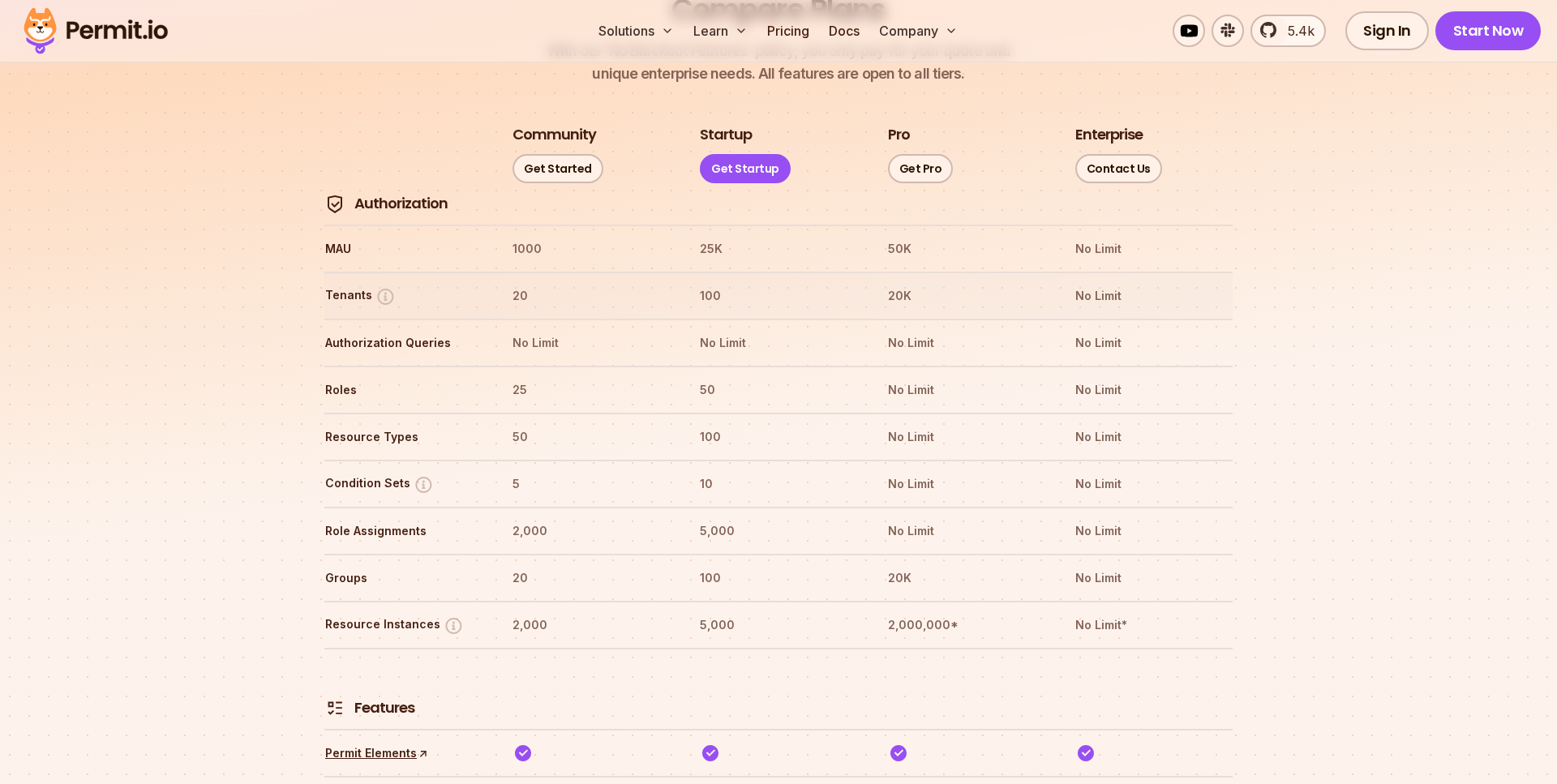
click at [511, 271] on tr "Tenants 20 100 20K No Limit" at bounding box center [778, 294] width 908 height 47
drag, startPoint x: 530, startPoint y: 244, endPoint x: 554, endPoint y: 244, distance: 24.0
click at [554, 283] on th "20" at bounding box center [591, 296] width 158 height 26
drag, startPoint x: 514, startPoint y: 284, endPoint x: 587, endPoint y: 295, distance: 73.8
click at [587, 330] on th "No Limit" at bounding box center [591, 343] width 158 height 26
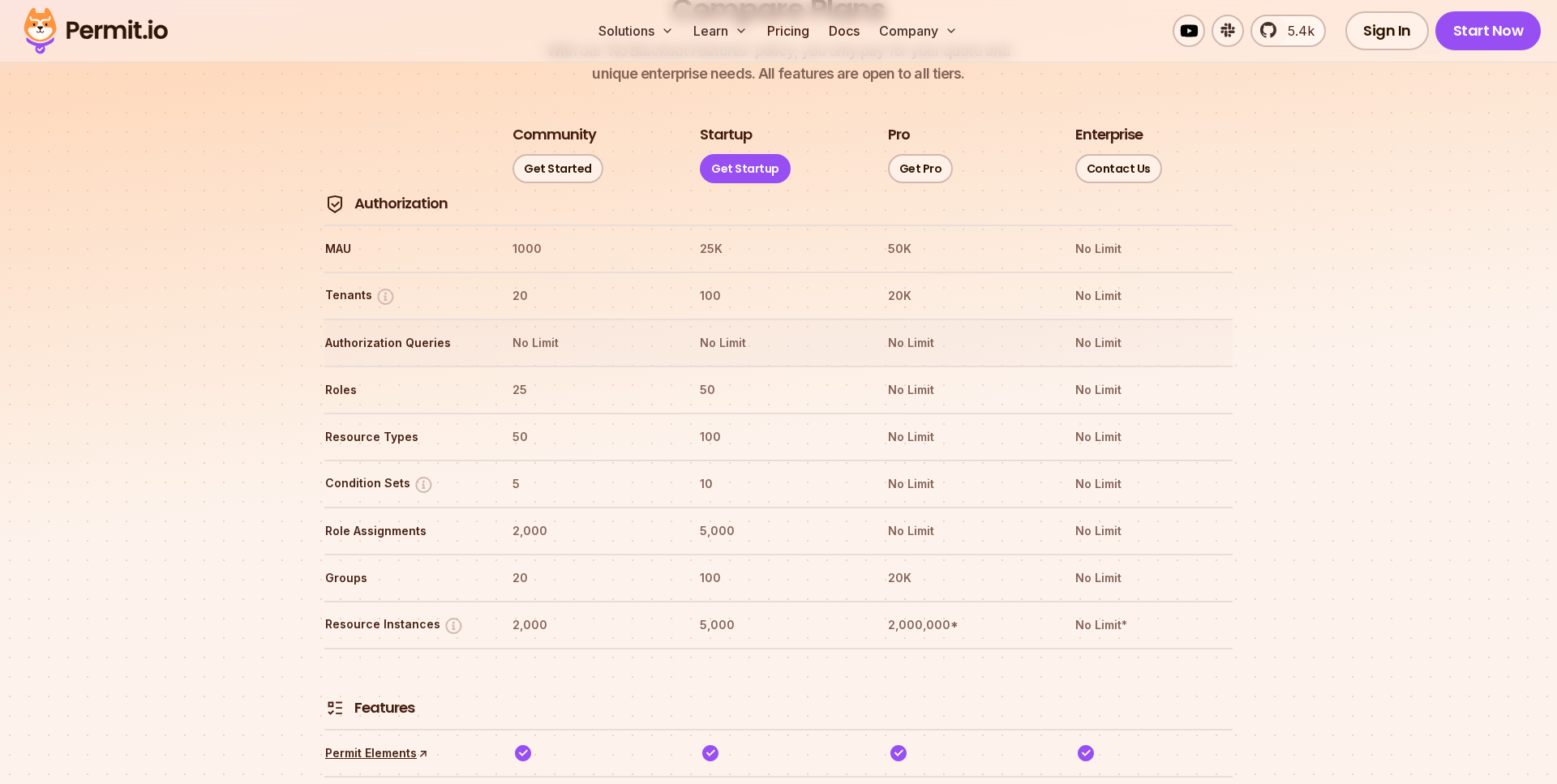
click at [589, 330] on th "No Limit" at bounding box center [591, 343] width 158 height 26
drag, startPoint x: 516, startPoint y: 344, endPoint x: 538, endPoint y: 344, distance: 22.0
click at [538, 377] on th "25" at bounding box center [591, 390] width 158 height 26
drag, startPoint x: 523, startPoint y: 381, endPoint x: 568, endPoint y: 381, distance: 45.0
click at [568, 413] on tr "Resource Types 50 100 No Limit No Limit" at bounding box center [778, 435] width 908 height 47
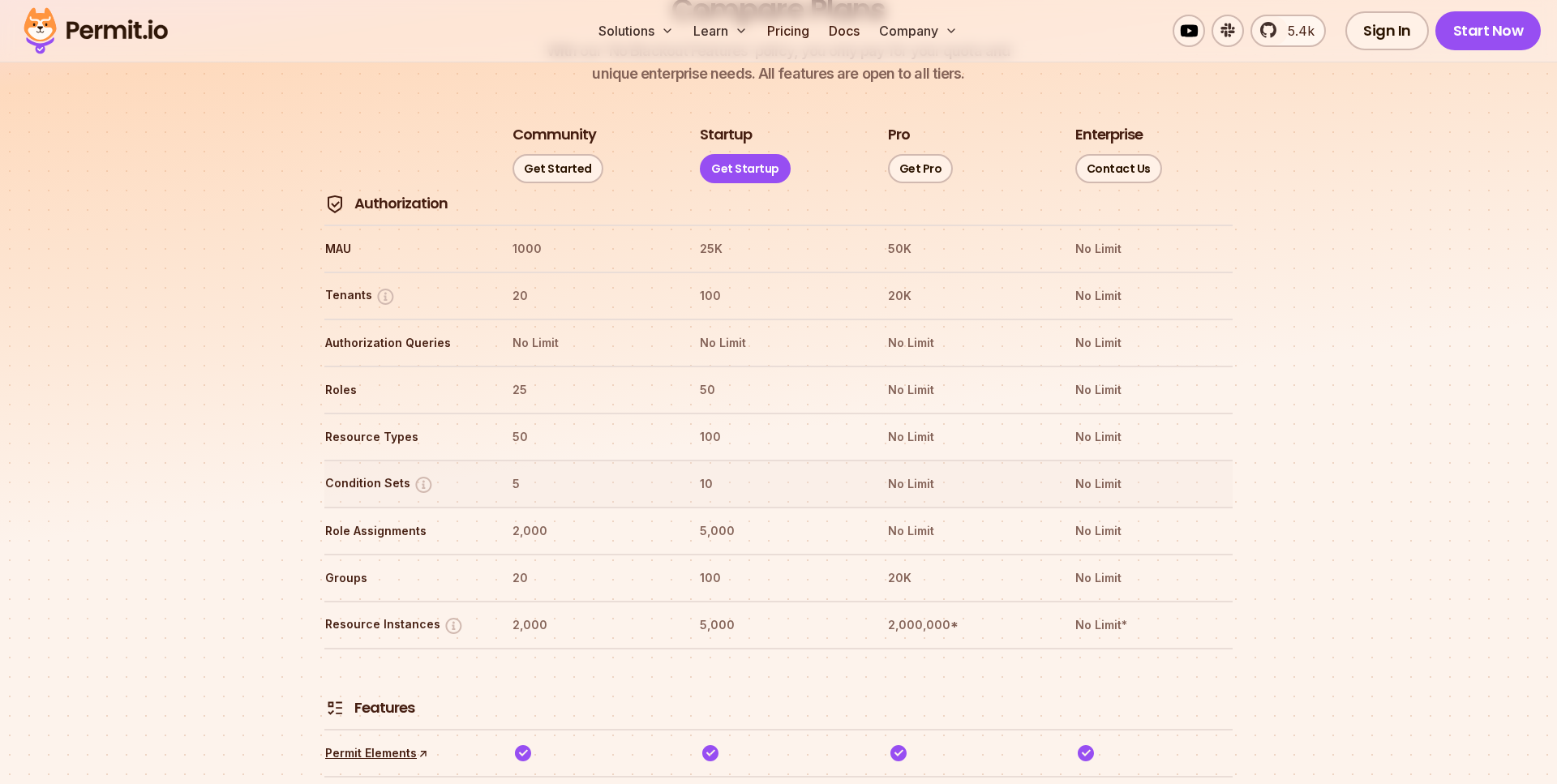
click at [596, 471] on th "5" at bounding box center [591, 484] width 158 height 26
drag, startPoint x: 547, startPoint y: 431, endPoint x: 420, endPoint y: 431, distance: 127.0
click at [420, 460] on tr "Condition Sets 5 10 No Limit No Limit" at bounding box center [778, 483] width 908 height 47
click at [537, 471] on th "5" at bounding box center [591, 484] width 158 height 26
drag, startPoint x: 539, startPoint y: 482, endPoint x: 459, endPoint y: 472, distance: 80.6
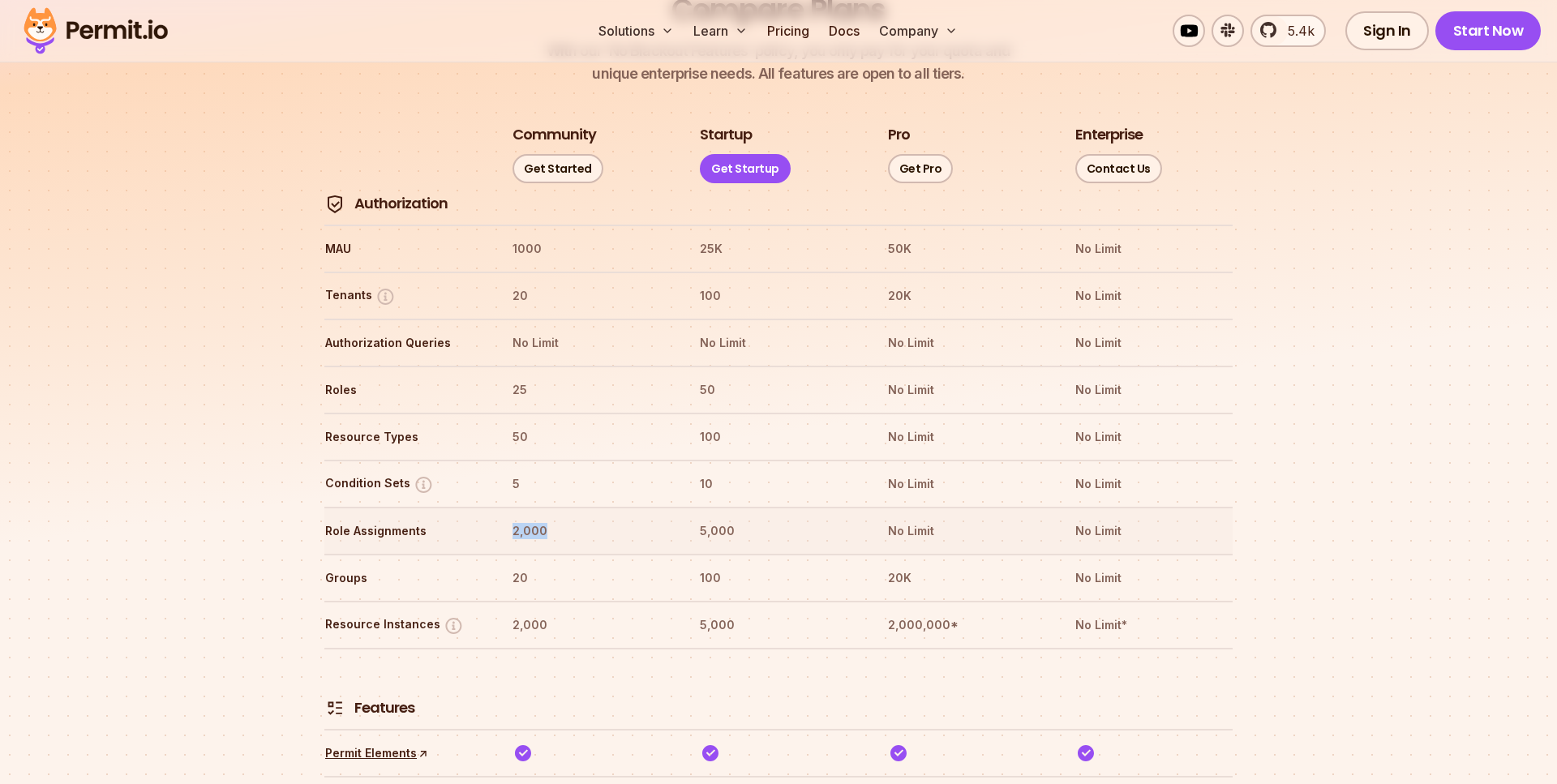
click at [459, 507] on tr "Role Assignments 2,000 5,000 No Limit No Limit" at bounding box center [778, 530] width 908 height 47
click at [540, 471] on th "5" at bounding box center [591, 484] width 158 height 26
drag, startPoint x: 498, startPoint y: 523, endPoint x: 441, endPoint y: 523, distance: 57.0
click at [441, 554] on tr "Groups 20 100 20K No Limit" at bounding box center [778, 577] width 908 height 47
click at [571, 554] on tr "Groups 20 100 20K No Limit" at bounding box center [778, 577] width 908 height 47
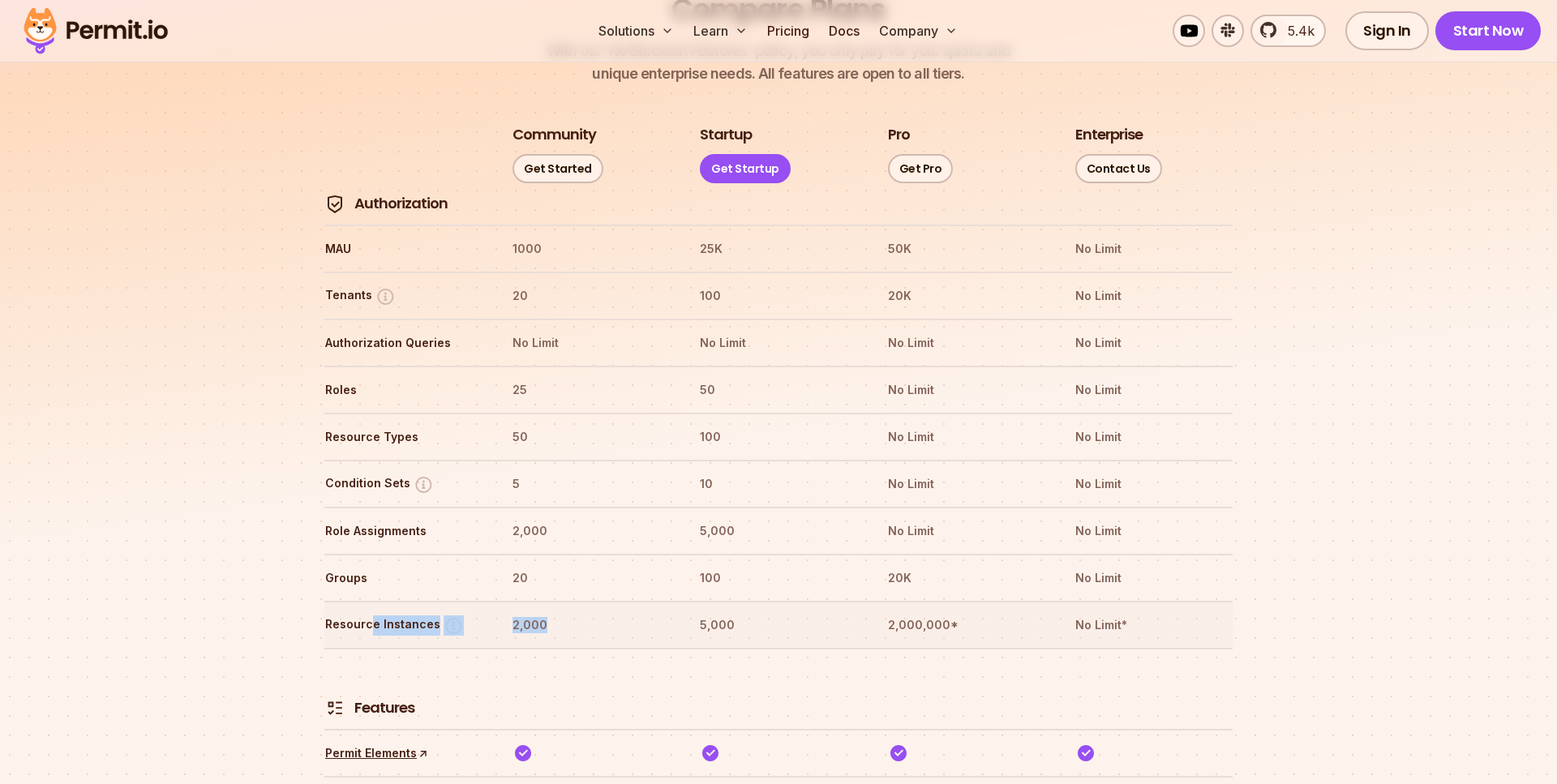
drag, startPoint x: 532, startPoint y: 577, endPoint x: 363, endPoint y: 576, distance: 169.0
click at [368, 601] on tr "Resource Instances 2,000 5,000 2,000,000* No Limit*" at bounding box center [778, 624] width 908 height 47
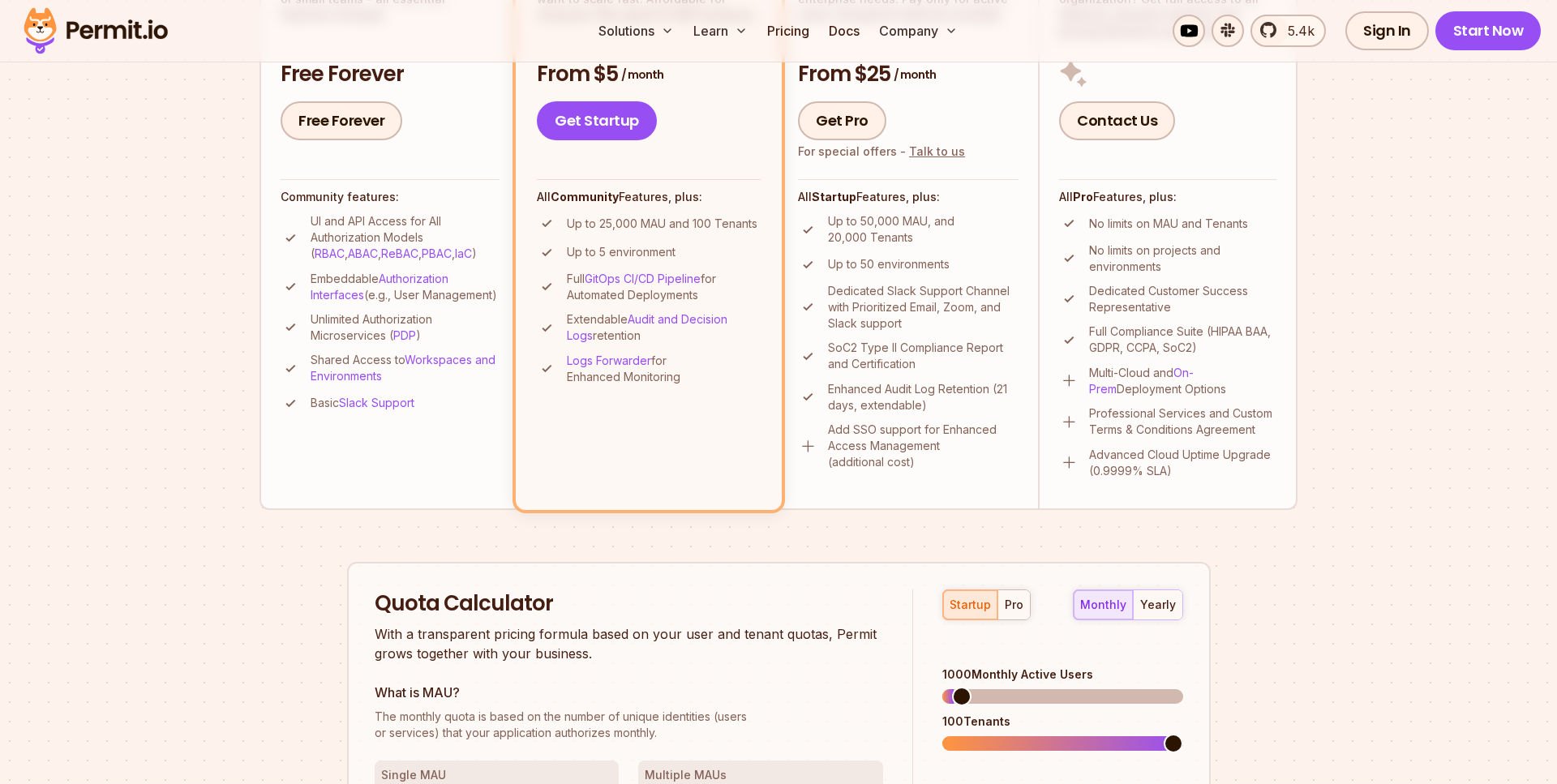
scroll to position [0, 0]
